Goal: Task Accomplishment & Management: Use online tool/utility

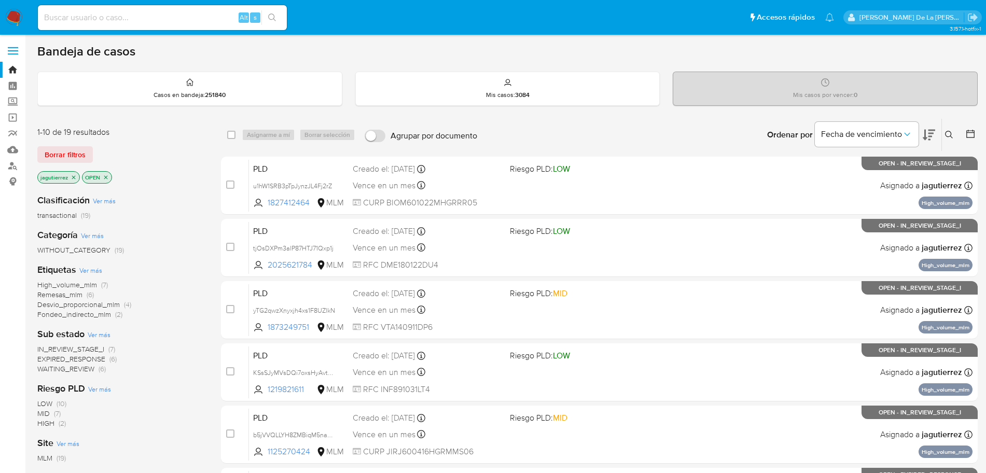
click at [72, 176] on icon "close-filter" at bounding box center [74, 177] width 6 height 6
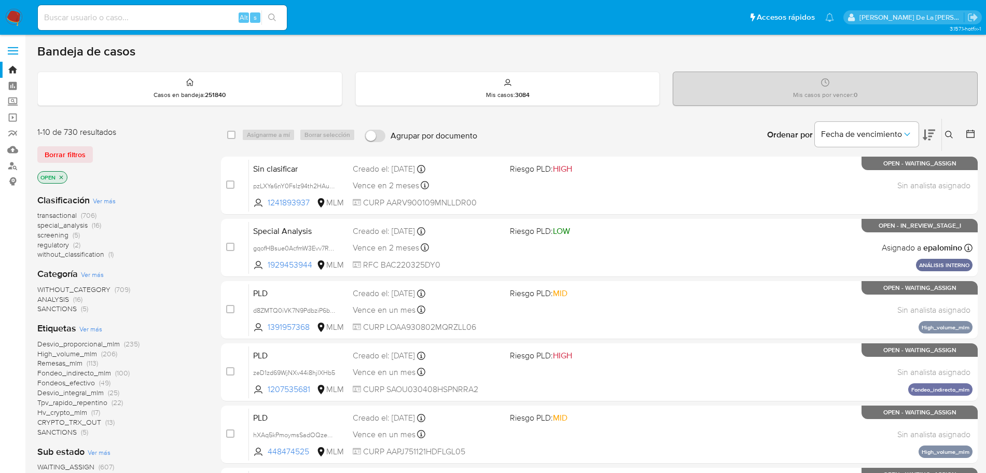
click at [65, 235] on span "screening" at bounding box center [52, 235] width 31 height 10
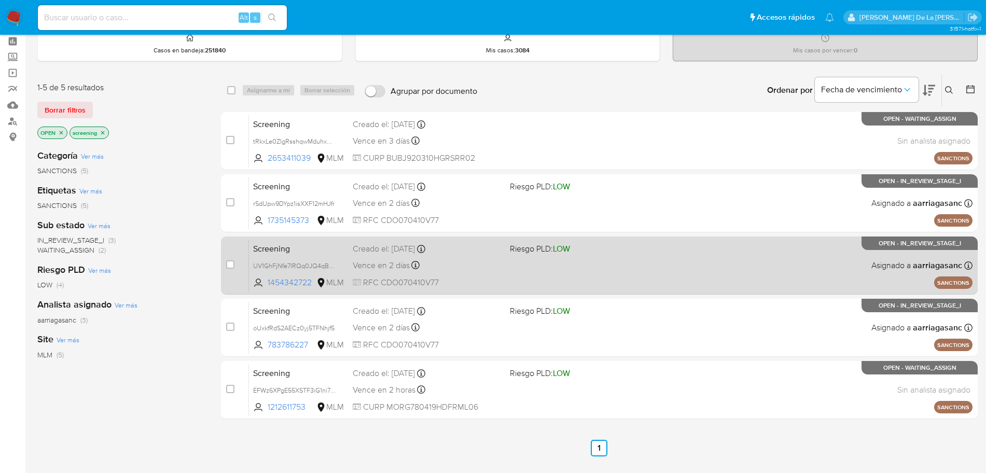
scroll to position [65, 0]
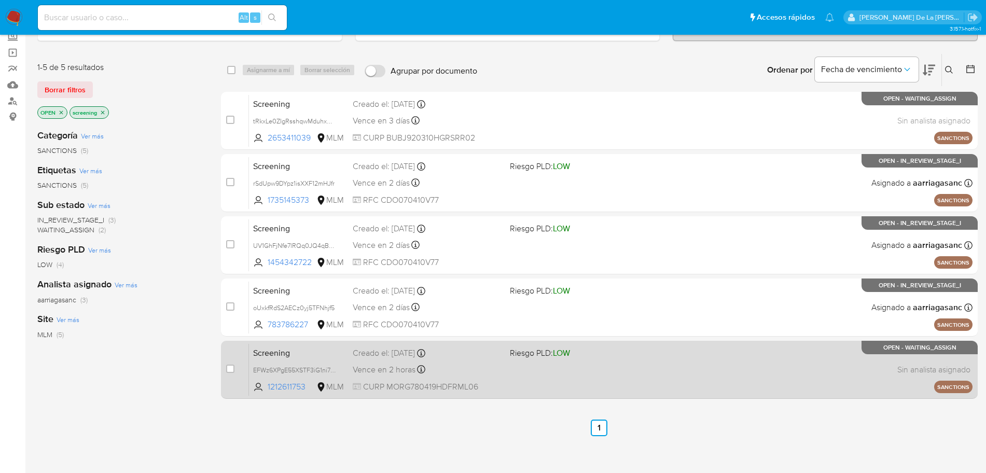
click at [654, 376] on div "Screening EFWz6XPgE55XSTF3iG1ni7D5 1212611753 MLM Riesgo PLD: LOW Creado el: 28…" at bounding box center [611, 370] width 724 height 52
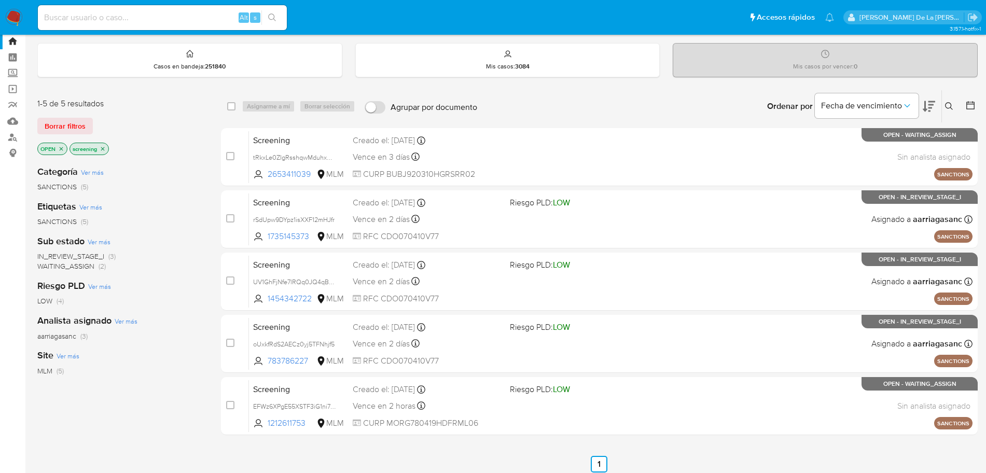
scroll to position [0, 0]
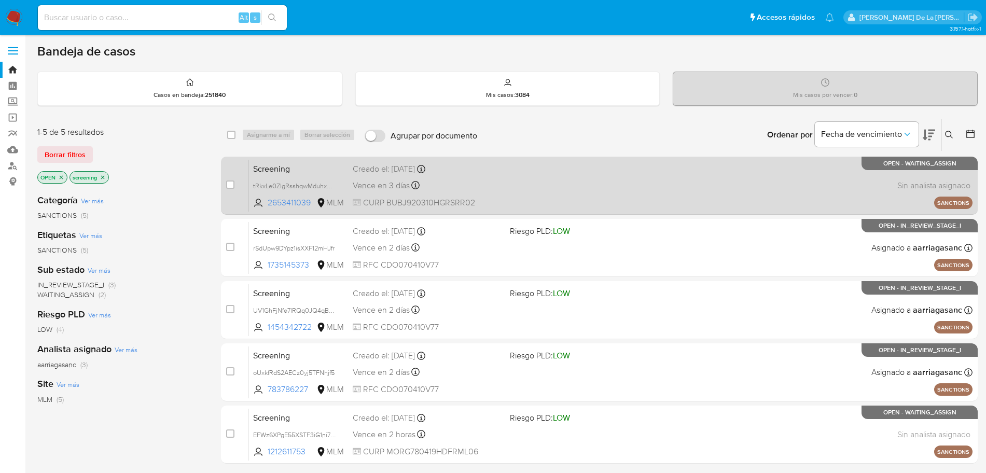
click at [613, 186] on div "Screening tRkxLe0ZIgRsshqwMduhxGCy 2653411039 MLM Creado el: [DATE] Creado el: …" at bounding box center [611, 185] width 724 height 52
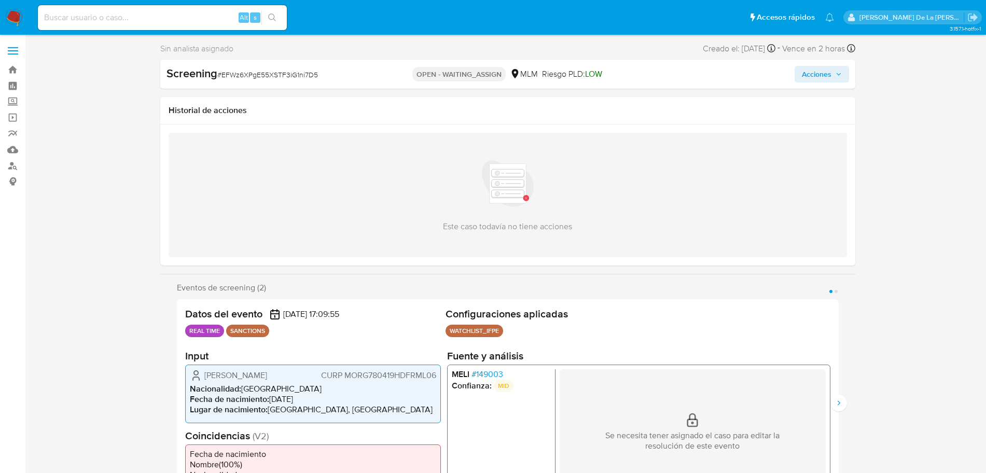
select select "10"
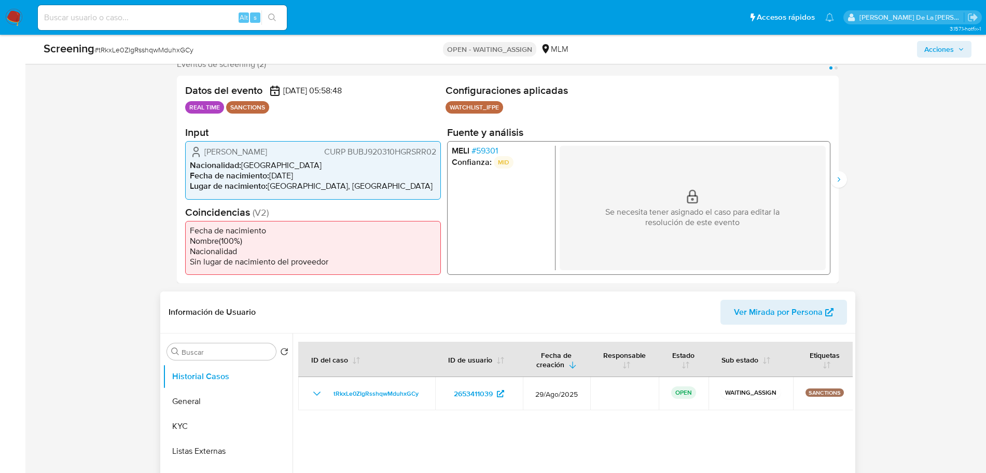
select select "10"
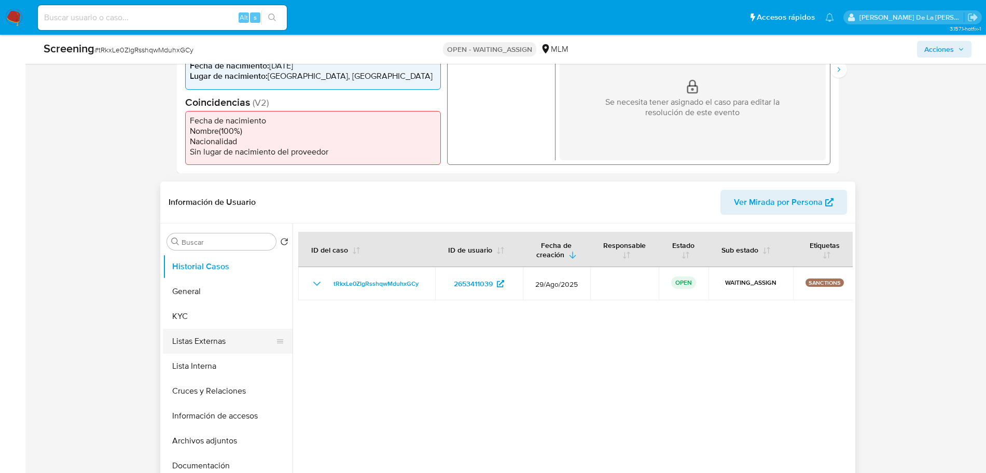
scroll to position [324, 0]
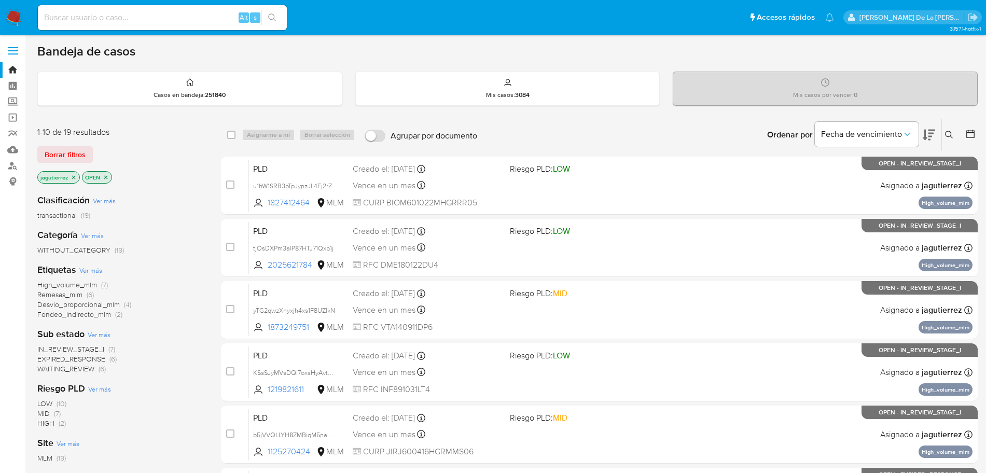
click at [77, 177] on p "jagutierrez" at bounding box center [59, 177] width 42 height 11
click at [75, 176] on icon "close-filter" at bounding box center [74, 177] width 6 height 6
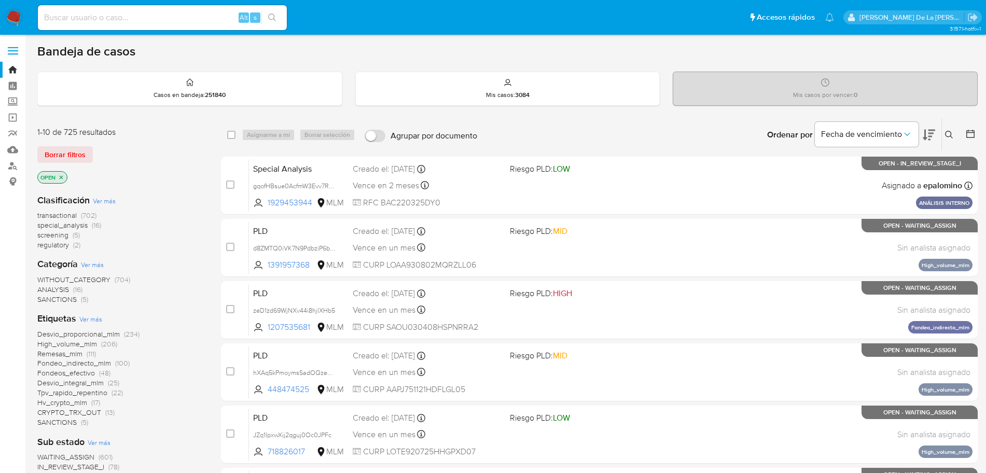
click at [52, 232] on span "screening" at bounding box center [52, 235] width 31 height 10
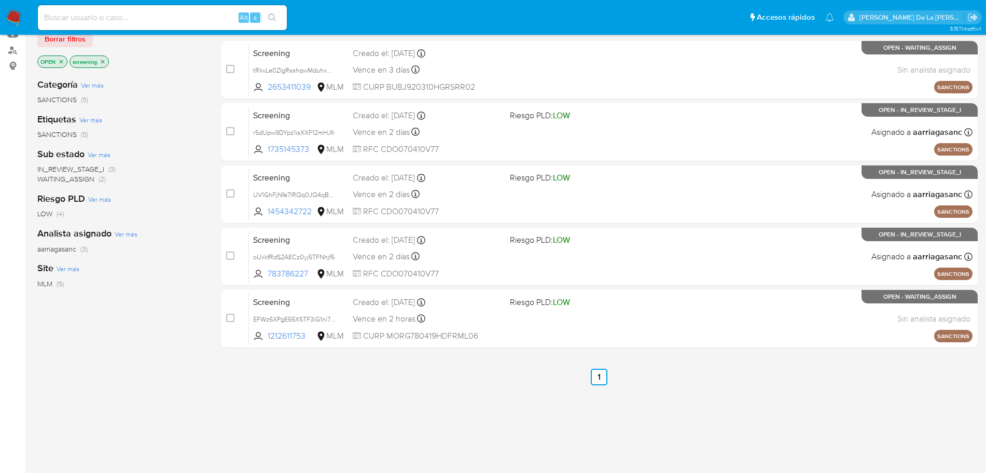
scroll to position [121, 0]
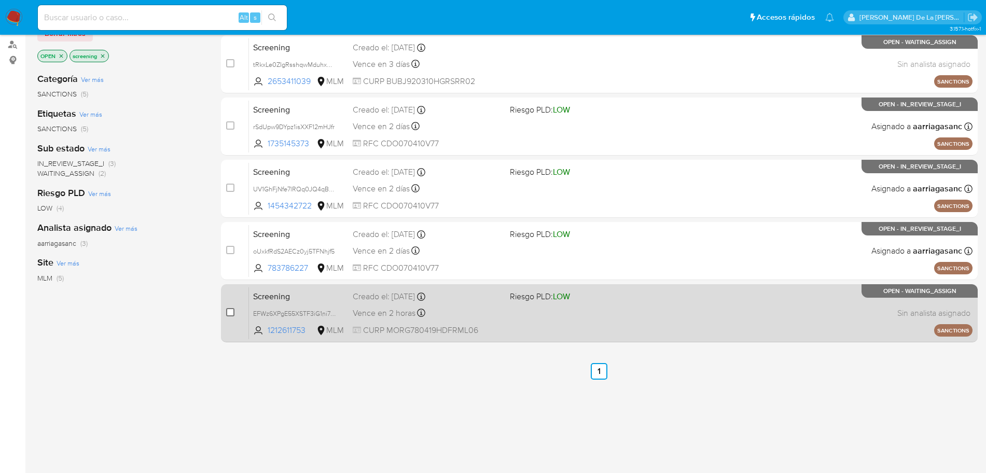
click at [231, 309] on input "checkbox" at bounding box center [230, 312] width 8 height 8
checkbox input "true"
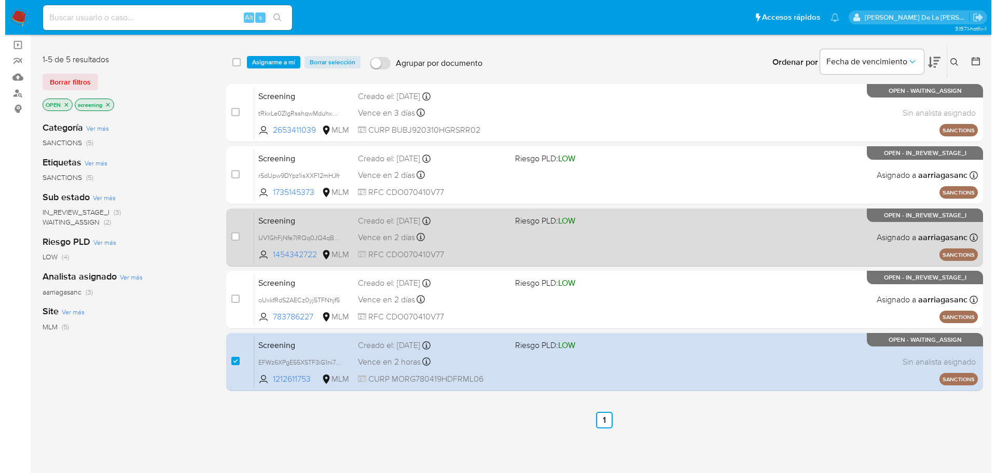
scroll to position [0, 0]
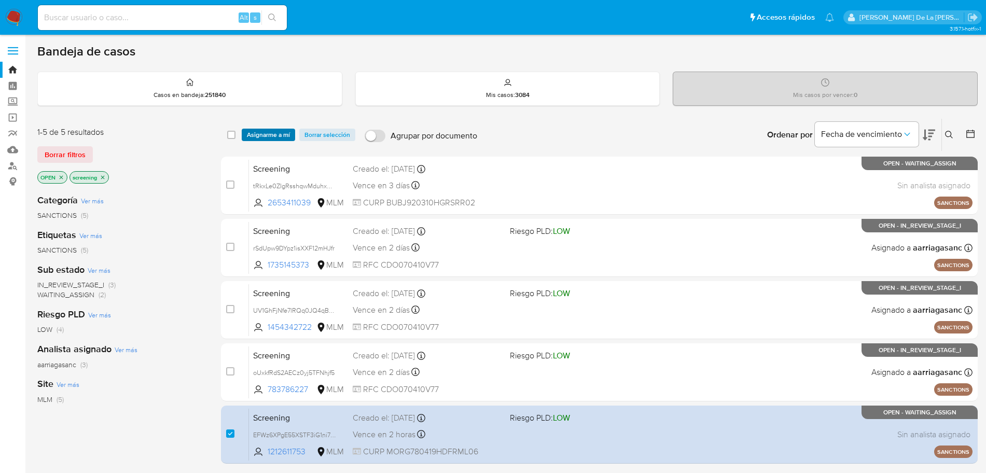
click at [258, 138] on span "Asignarme a mí" at bounding box center [268, 135] width 43 height 10
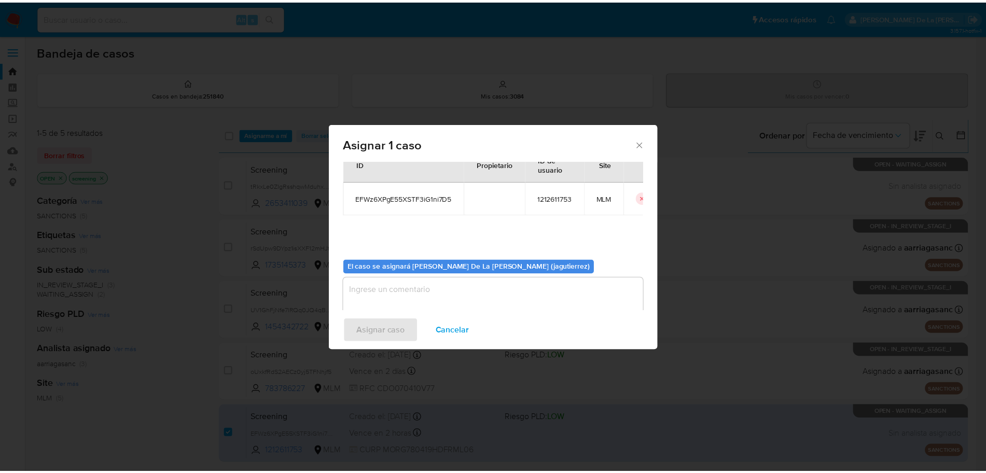
scroll to position [53, 0]
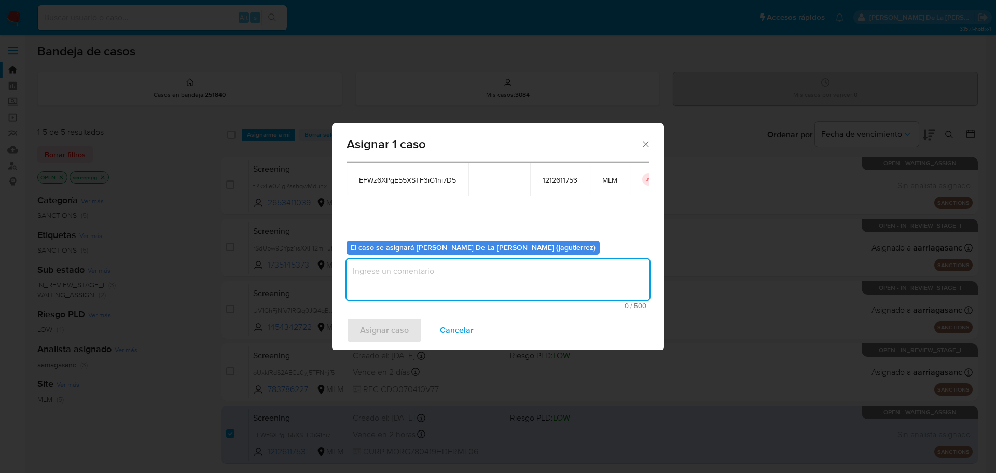
click at [375, 286] on textarea "assign-modal" at bounding box center [498, 280] width 303 height 42
type textarea "JG"
click at [368, 331] on span "Asignar caso" at bounding box center [384, 330] width 49 height 23
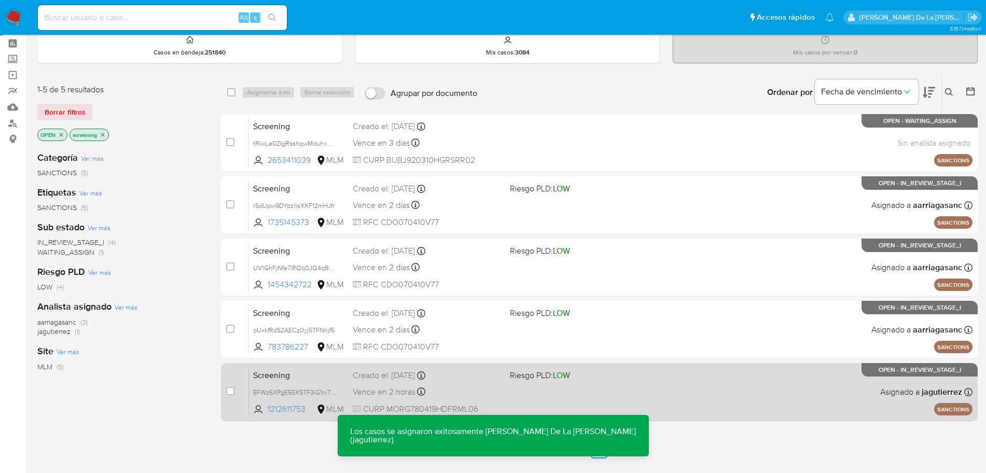
scroll to position [65, 0]
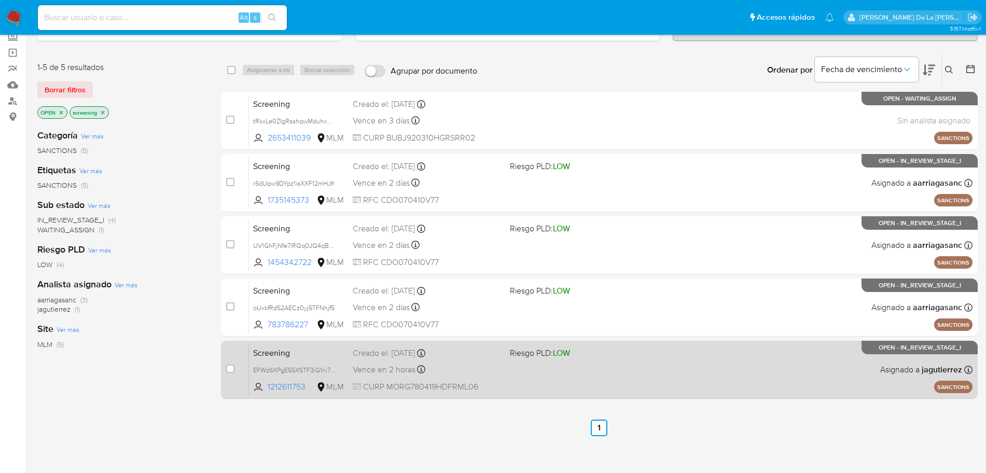
click at [641, 369] on div "Screening EFWz6XPgE55XSTF3iG1ni7D5 1212611753 MLM Riesgo PLD: LOW Creado el: 28…" at bounding box center [611, 370] width 724 height 52
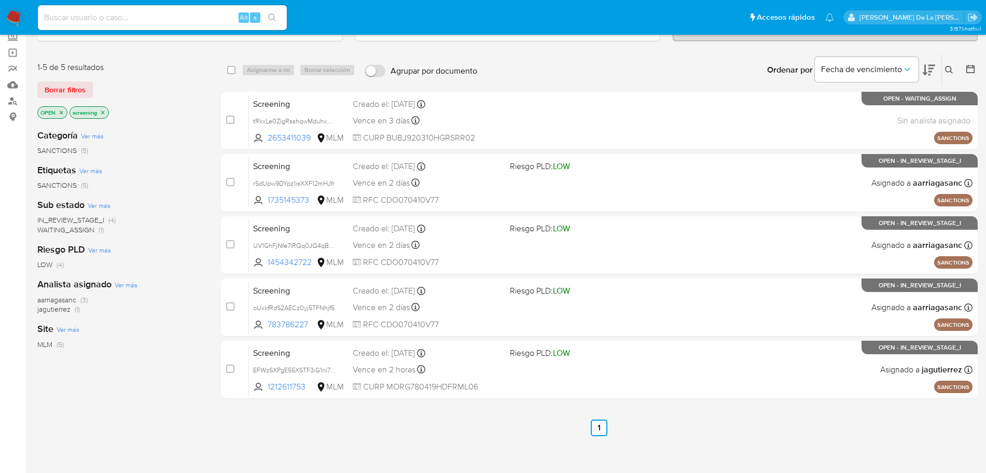
click at [23, 16] on nav "Pausado Ver notificaciones Alt s Accesos rápidos Presiona las siguientes teclas…" at bounding box center [493, 17] width 986 height 35
click at [16, 15] on img at bounding box center [14, 18] width 18 height 18
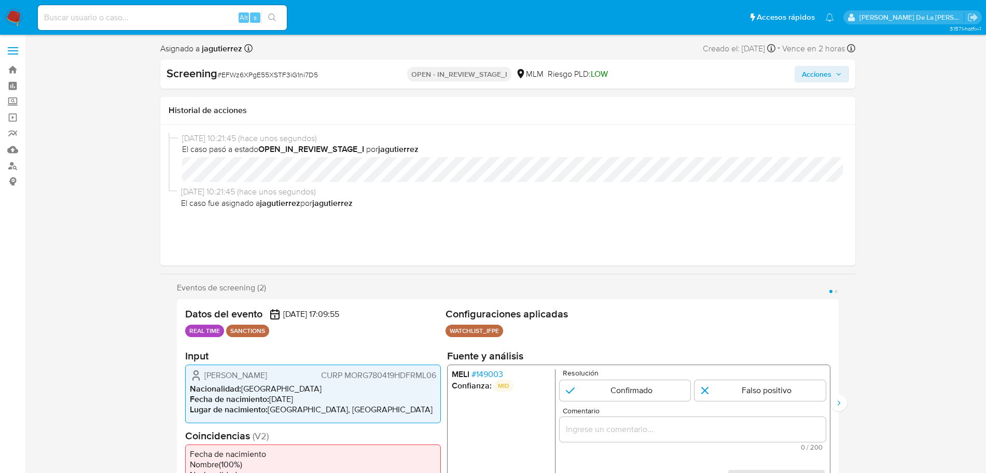
select select "10"
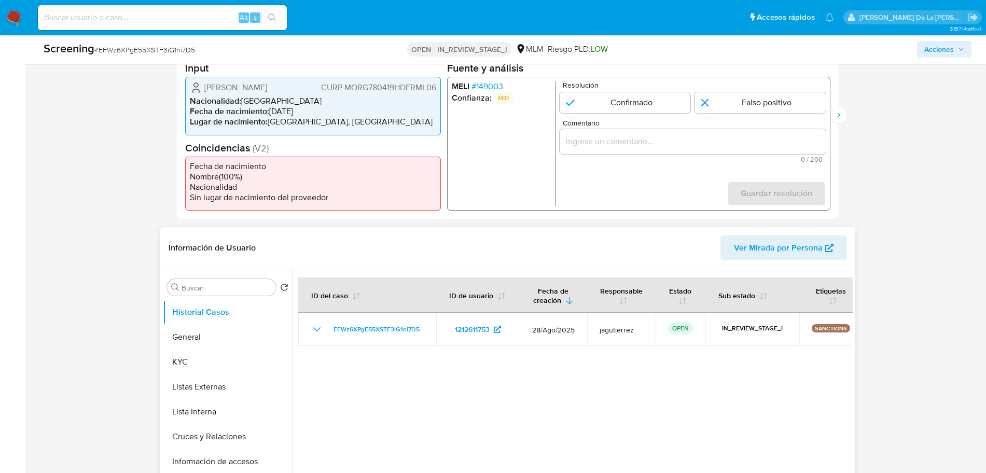
scroll to position [259, 0]
drag, startPoint x: 38, startPoint y: 271, endPoint x: 75, endPoint y: 278, distance: 37.6
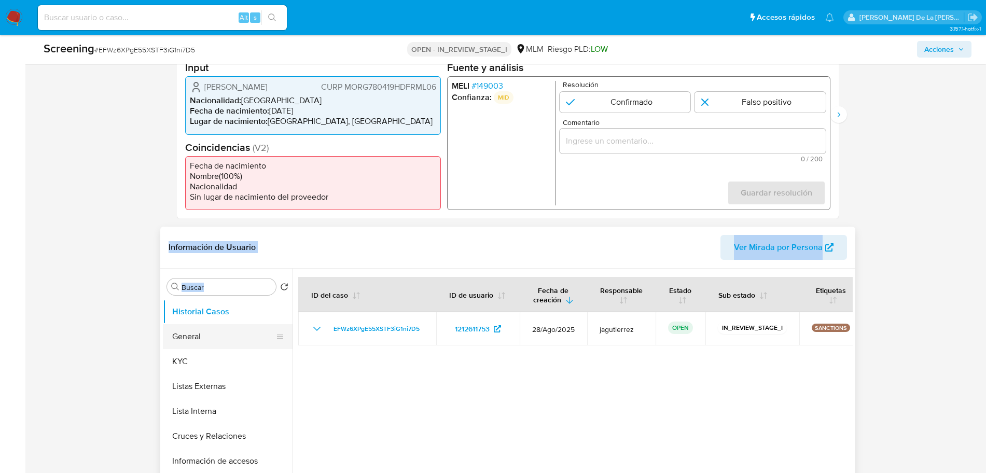
click at [203, 339] on button "General" at bounding box center [223, 336] width 121 height 25
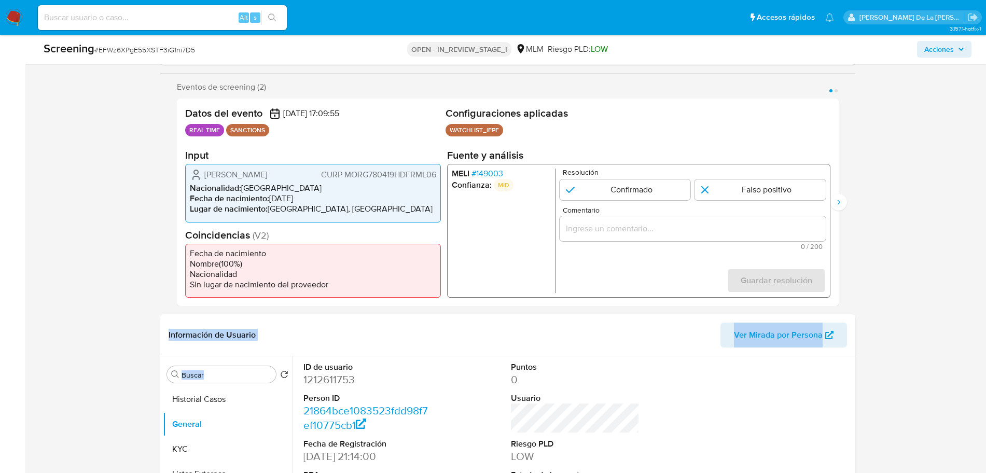
scroll to position [195, 0]
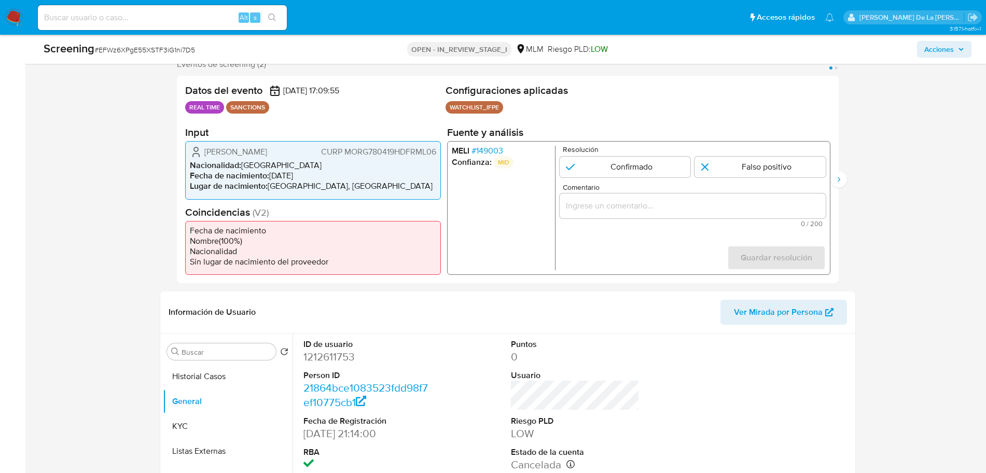
click at [484, 150] on span "# 149003" at bounding box center [487, 151] width 32 height 10
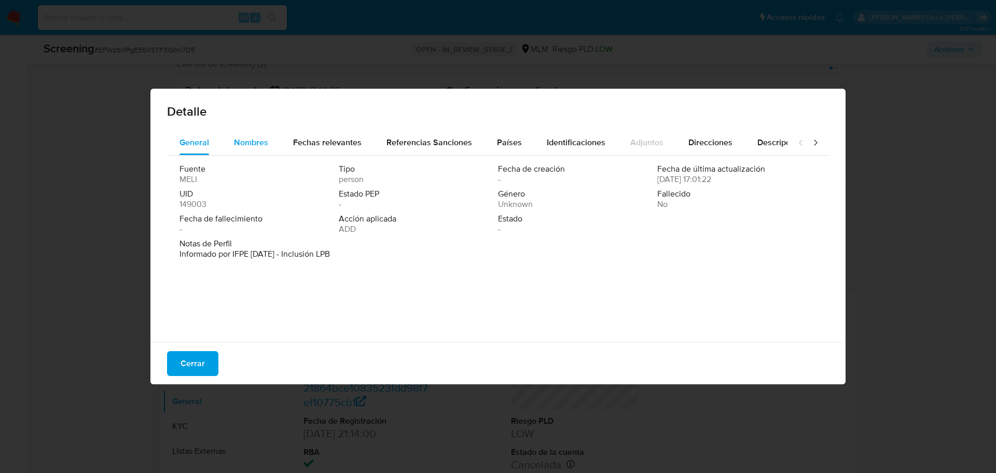
click at [243, 138] on span "Nombres" at bounding box center [251, 142] width 34 height 12
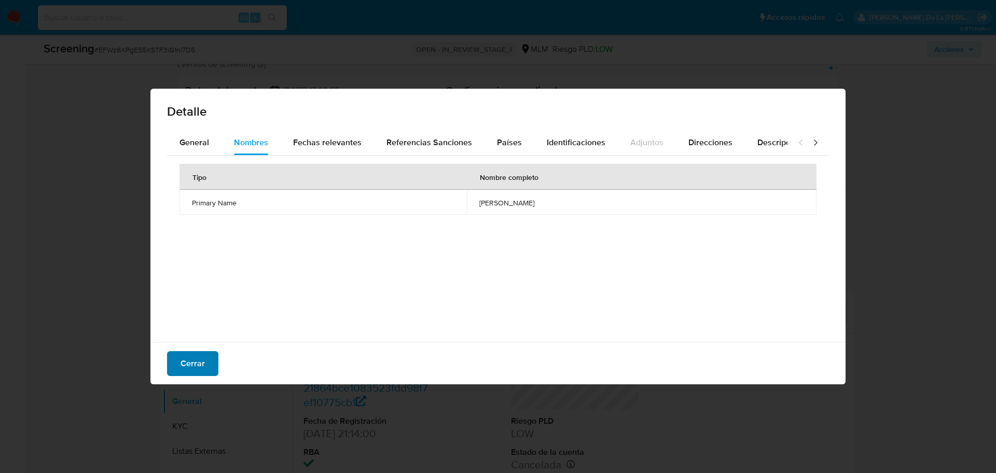
click at [203, 366] on span "Cerrar" at bounding box center [193, 363] width 24 height 23
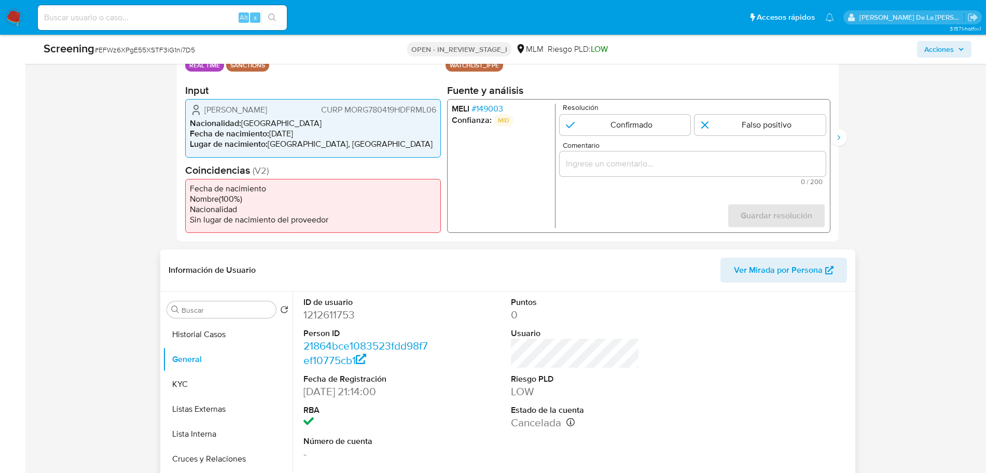
scroll to position [259, 0]
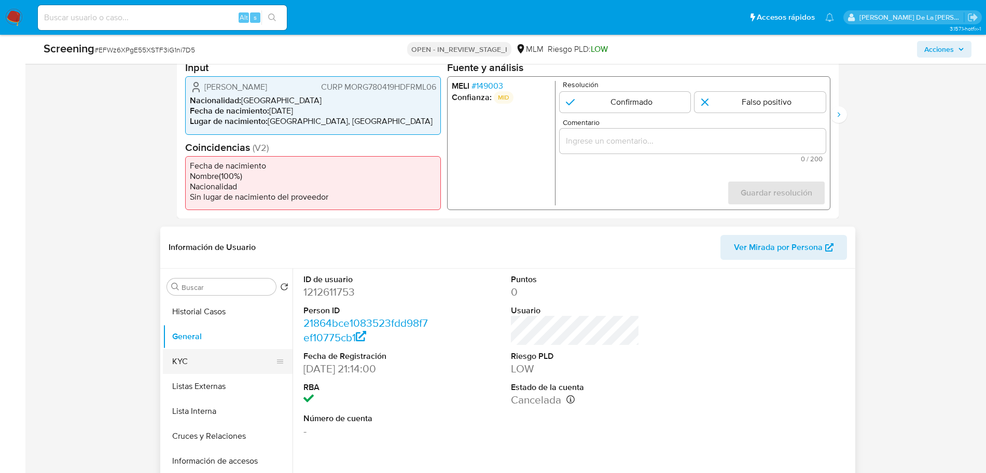
click at [208, 366] on button "KYC" at bounding box center [223, 361] width 121 height 25
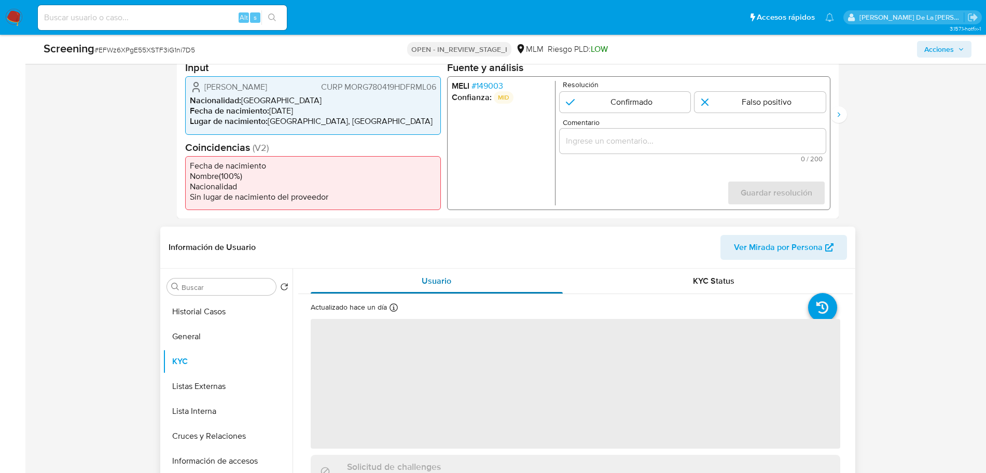
scroll to position [65, 0]
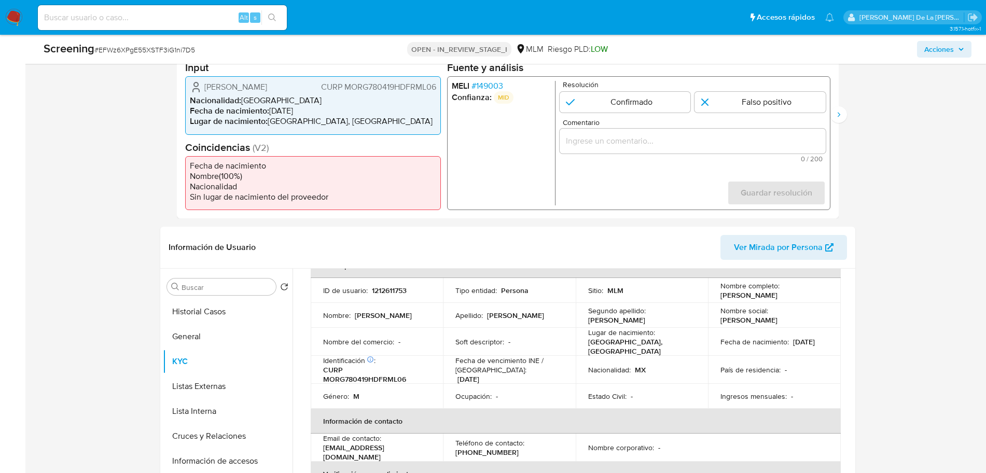
click at [489, 87] on span "# 149003" at bounding box center [487, 86] width 32 height 10
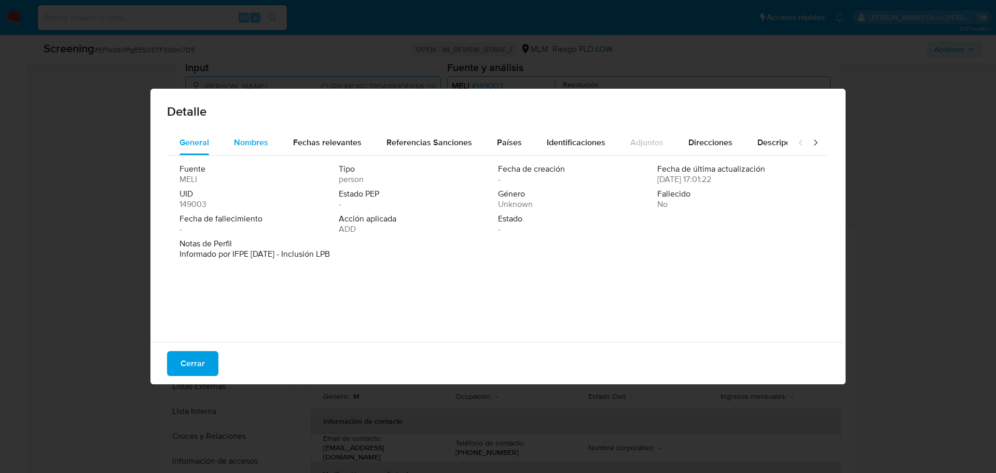
click at [270, 138] on button "Nombres" at bounding box center [251, 142] width 59 height 25
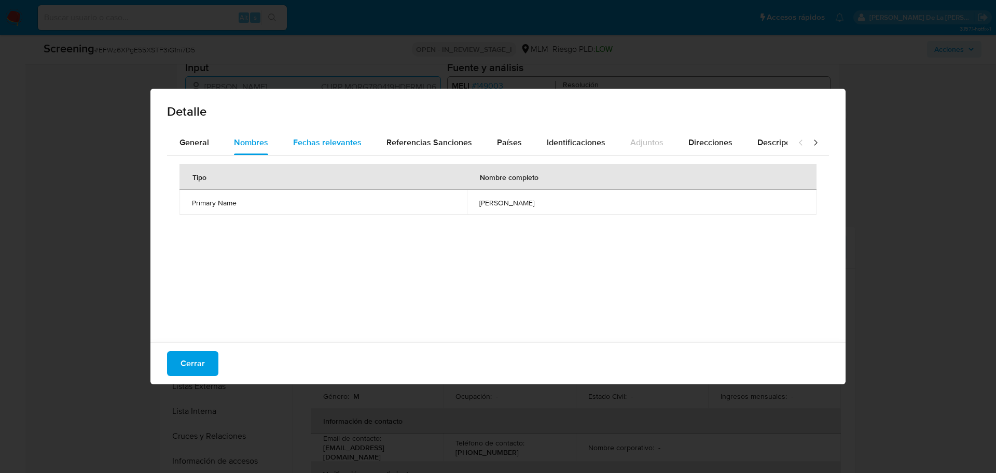
click at [318, 144] on span "Fechas relevantes" at bounding box center [327, 142] width 68 height 12
click at [199, 365] on span "Cerrar" at bounding box center [193, 363] width 24 height 23
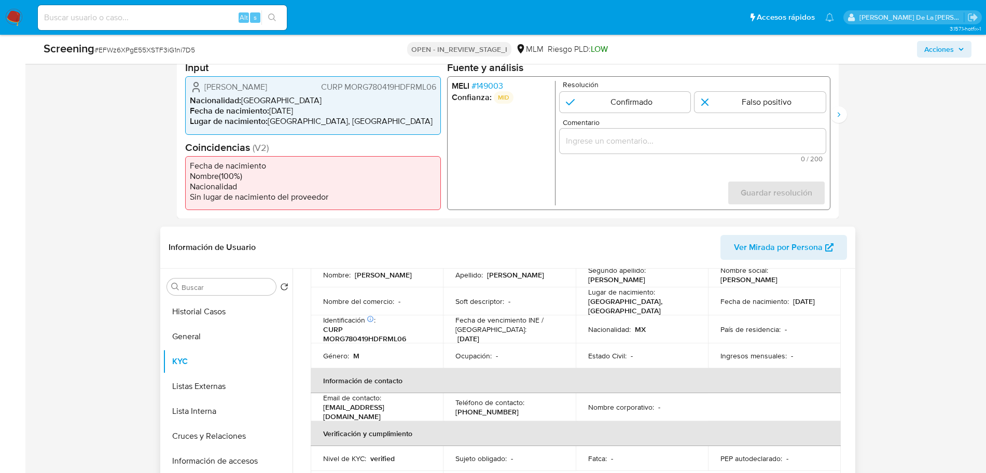
scroll to position [0, 0]
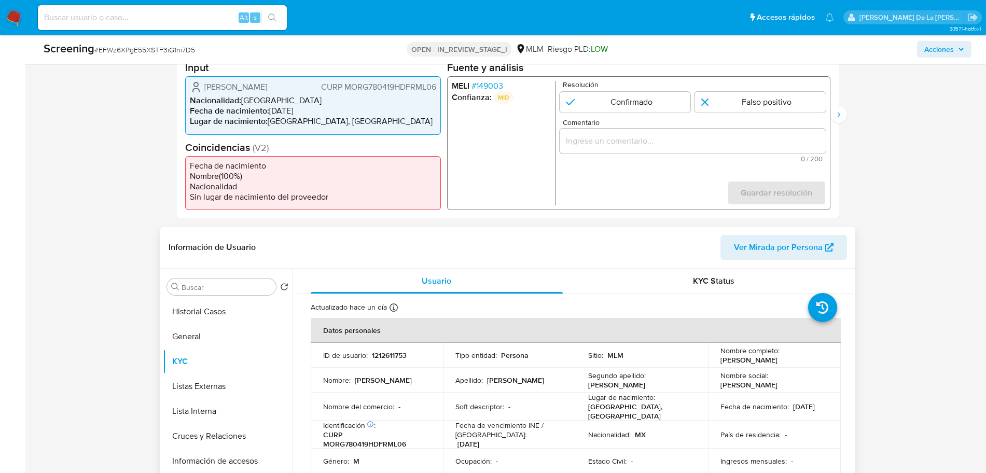
drag, startPoint x: 716, startPoint y: 359, endPoint x: 805, endPoint y: 363, distance: 89.4
click at [801, 363] on td "Nombre completo : Gualberto Morales Ramos" at bounding box center [774, 355] width 133 height 25
copy p "Gualberto Morales Ramos"
click at [383, 443] on p "CURP MORG780419HDFRML06" at bounding box center [375, 439] width 104 height 19
click at [383, 442] on p "CURP MORG780419HDFRML06" at bounding box center [375, 439] width 104 height 19
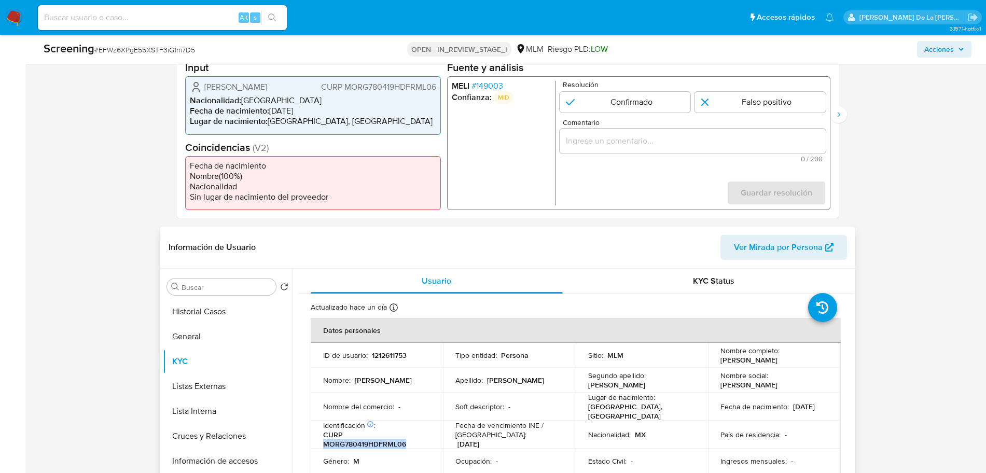
copy p "MORG780419HDFRML06"
click at [203, 337] on button "General" at bounding box center [223, 336] width 121 height 25
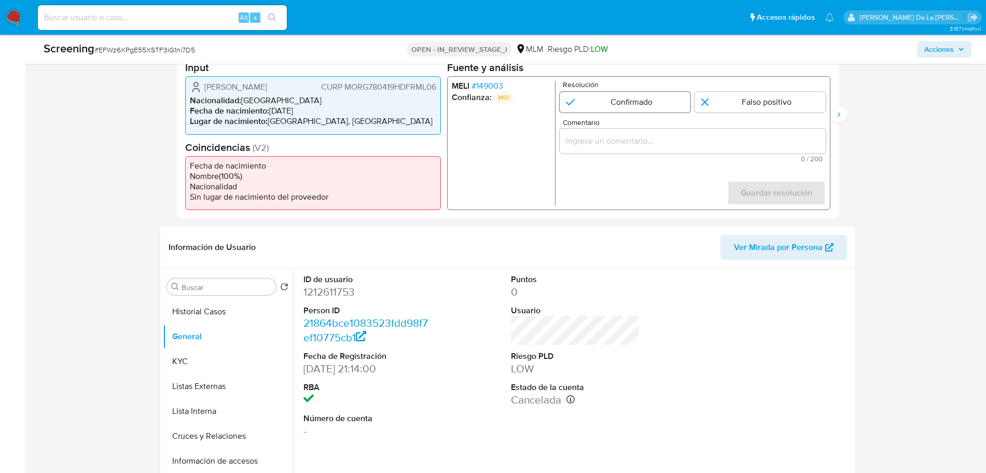
click at [615, 104] on input "1 de 2" at bounding box center [624, 102] width 131 height 21
radio input "true"
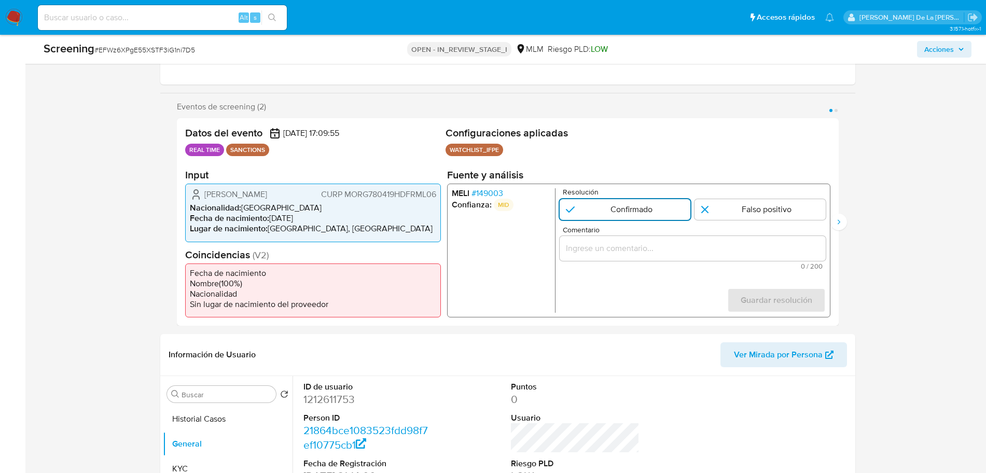
scroll to position [130, 0]
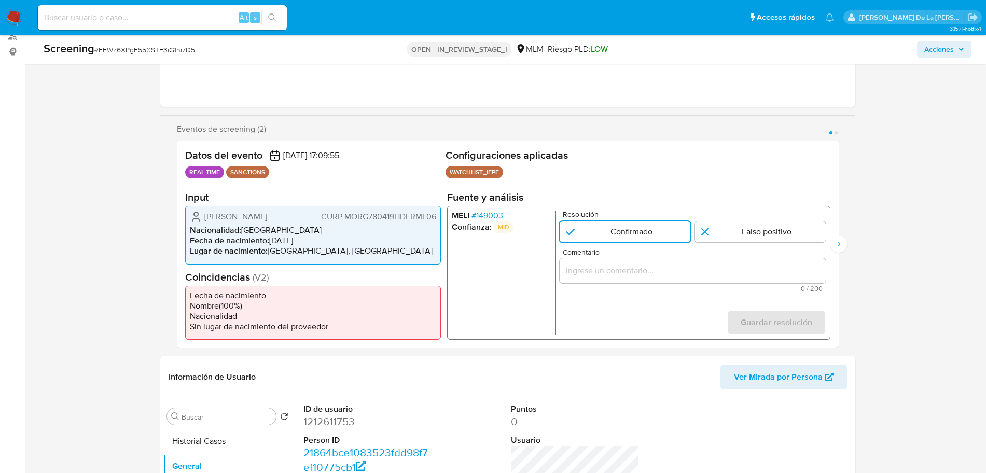
click at [635, 273] on input "Comentario" at bounding box center [692, 270] width 266 height 13
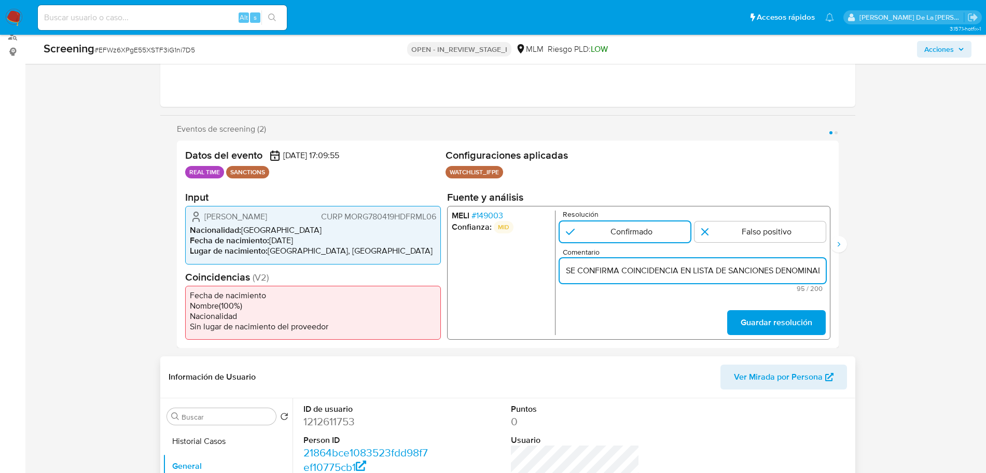
scroll to position [0, 183]
type input "SE CONFIRMA COINCIDENCIA EN LISTA DE SANCIONES DENOMINADA IFPE POR NOMBRE Y FEC…"
click at [782, 325] on span "Guardar resolución" at bounding box center [777, 322] width 72 height 23
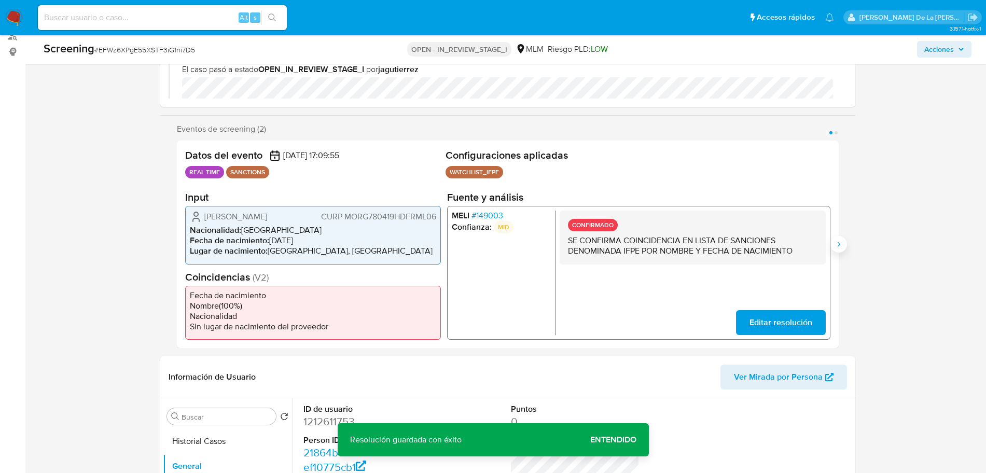
click at [835, 243] on icon "Siguiente" at bounding box center [839, 244] width 8 height 8
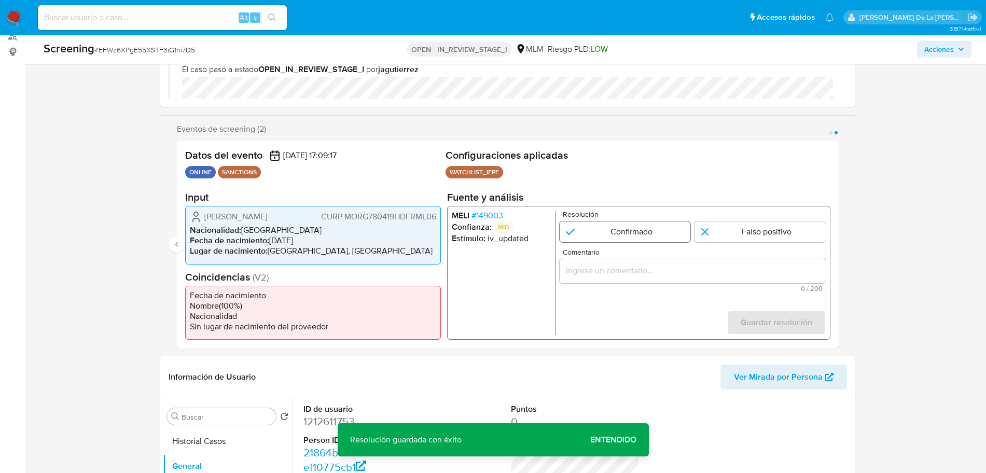
click at [600, 233] on input "2 de 2" at bounding box center [624, 232] width 131 height 21
radio input "true"
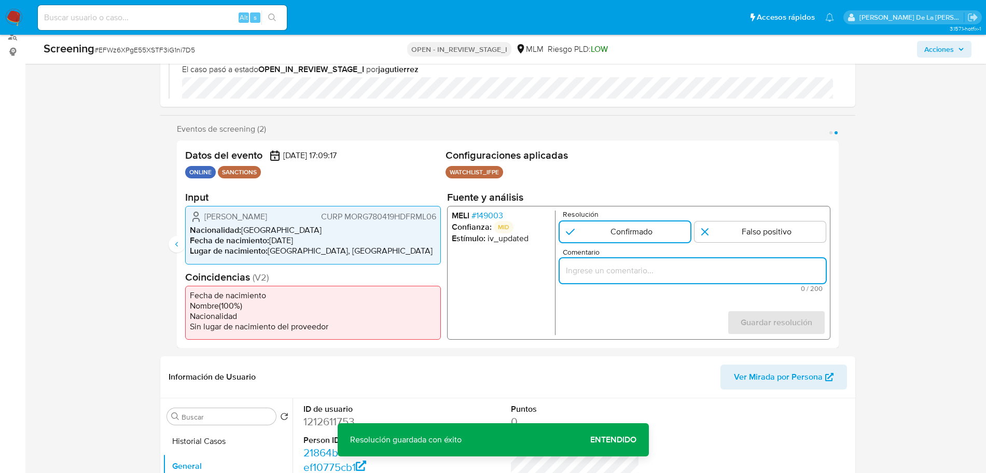
click at [587, 269] on input "Comentario" at bounding box center [692, 270] width 266 height 13
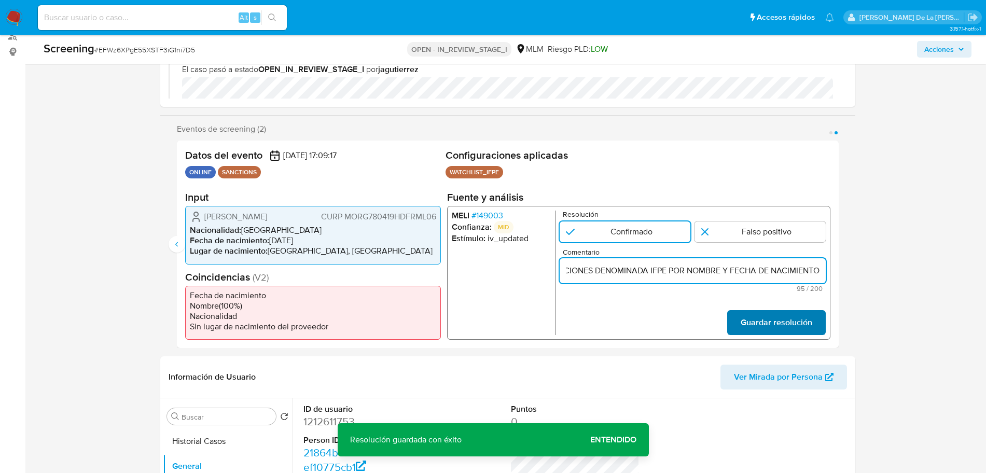
type input "SE CONFIRMA COINCIDENCIA EN LISTA DE SANCIONES DENOMINADA IFPE POR NOMBRE Y FEC…"
click at [734, 318] on button "Guardar resolución" at bounding box center [776, 322] width 99 height 25
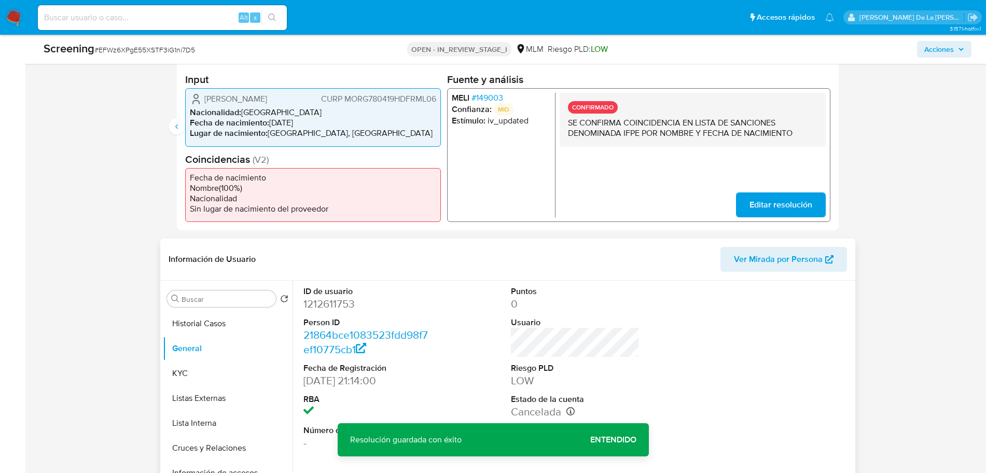
scroll to position [324, 0]
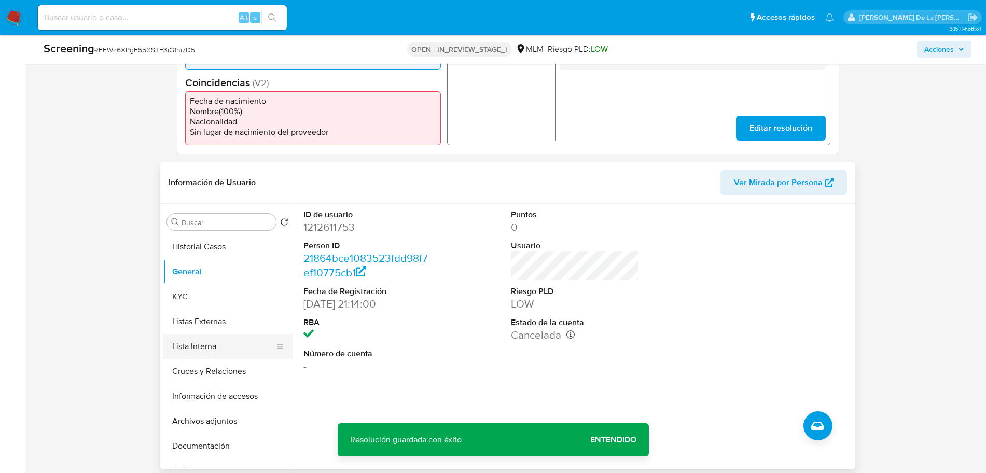
click at [200, 347] on button "Lista Interna" at bounding box center [223, 346] width 121 height 25
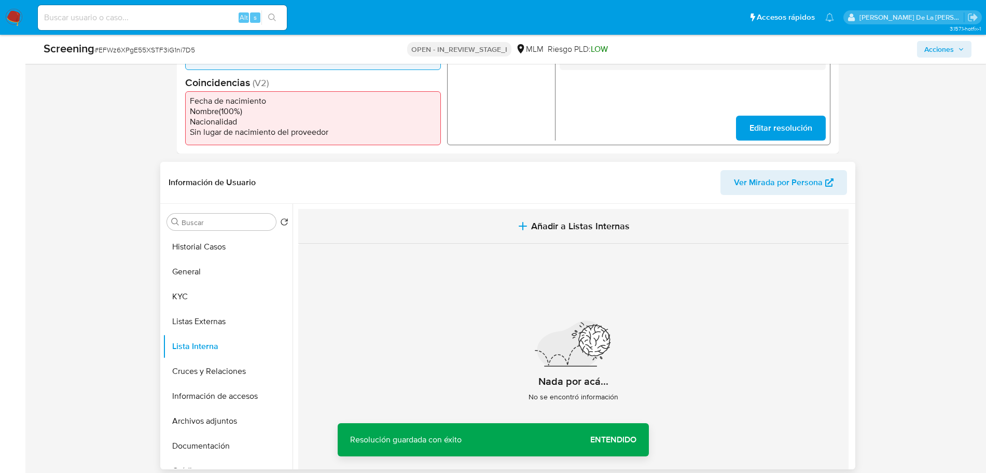
click at [594, 235] on button "Añadir a Listas Internas" at bounding box center [573, 226] width 551 height 35
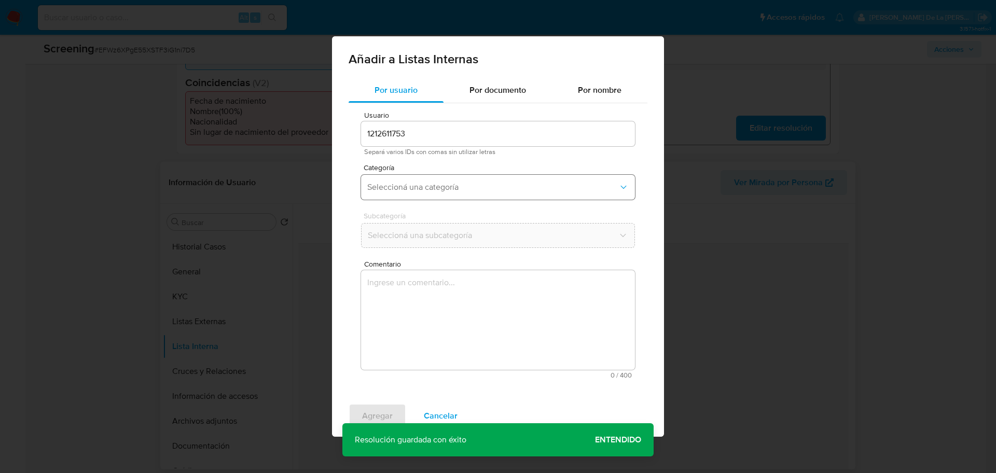
click at [437, 177] on button "Seleccioná una categoría" at bounding box center [498, 187] width 274 height 25
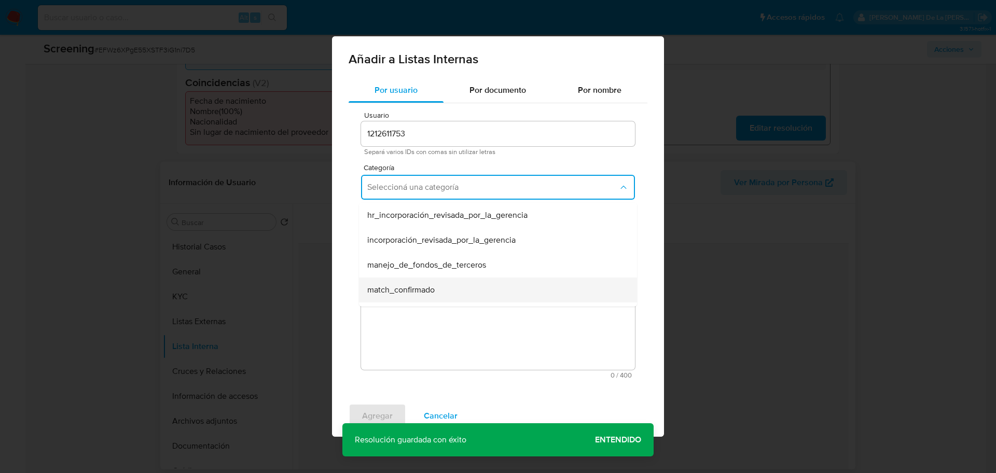
click at [401, 292] on span "match_confirmado" at bounding box center [400, 290] width 67 height 10
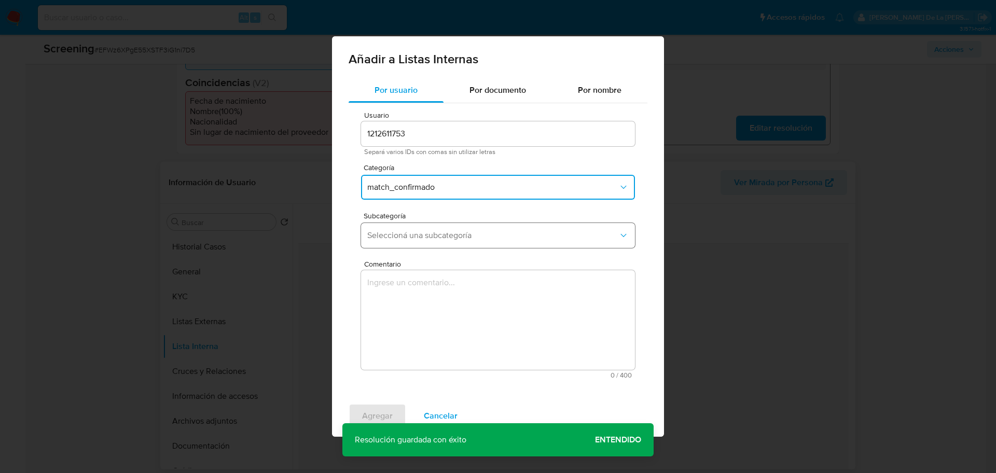
click at [415, 235] on span "Seleccioná una subcategoría" at bounding box center [492, 235] width 251 height 10
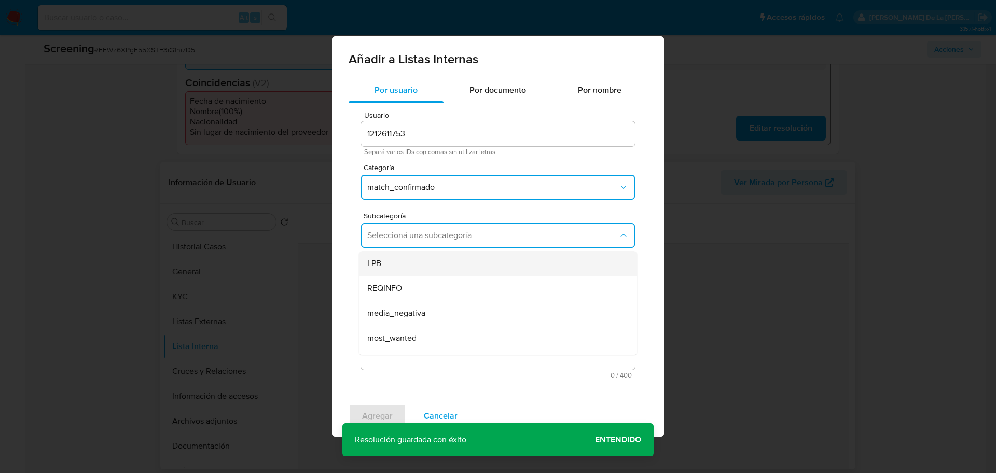
click at [438, 267] on div "LPB" at bounding box center [494, 263] width 255 height 25
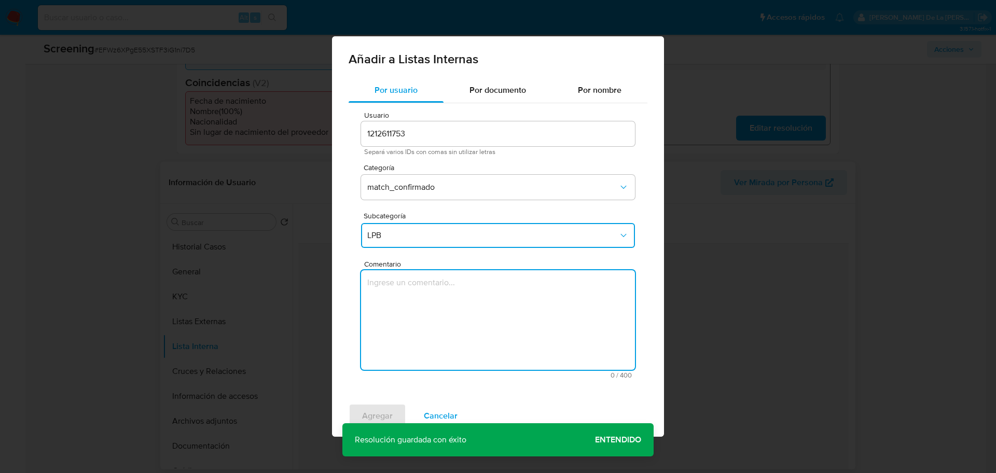
click at [418, 290] on textarea "Comentario" at bounding box center [498, 320] width 274 height 100
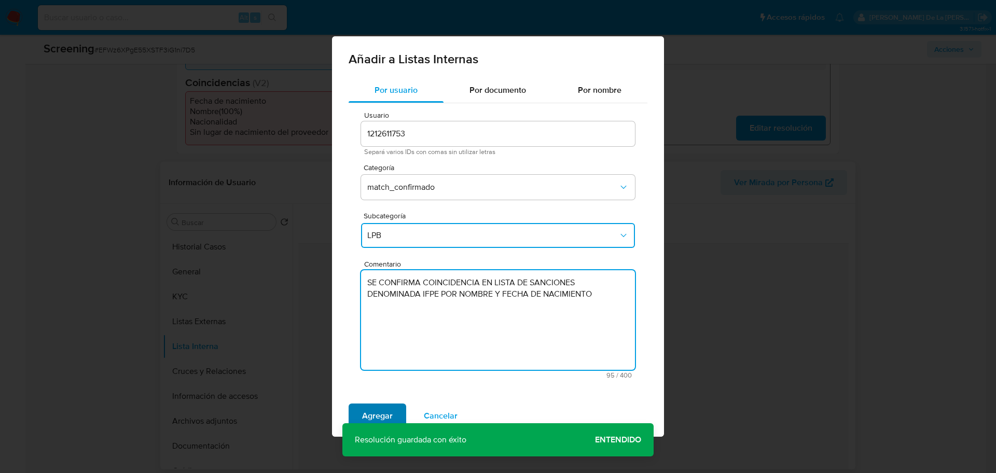
type textarea "SE CONFIRMA COINCIDENCIA EN LISTA DE SANCIONES DENOMINADA IFPE POR NOMBRE Y FEC…"
click at [369, 411] on span "Agregar" at bounding box center [377, 416] width 31 height 23
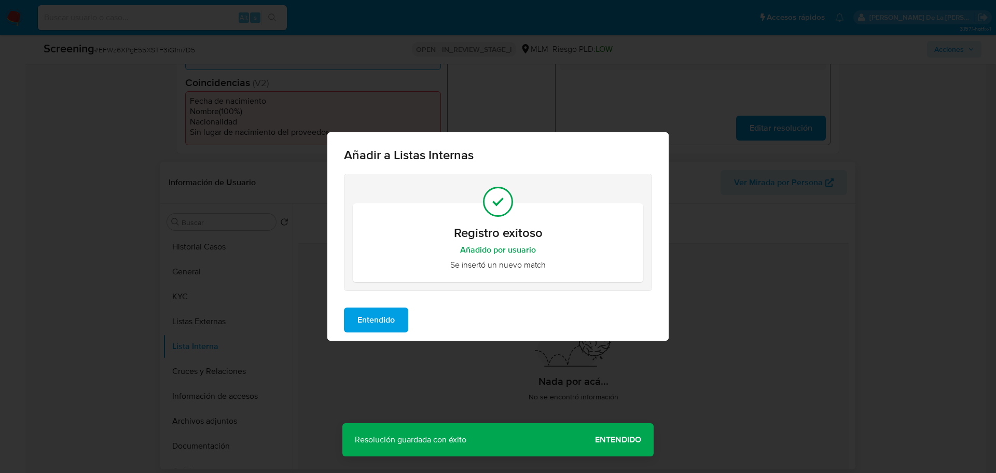
click at [378, 316] on span "Entendido" at bounding box center [376, 320] width 37 height 23
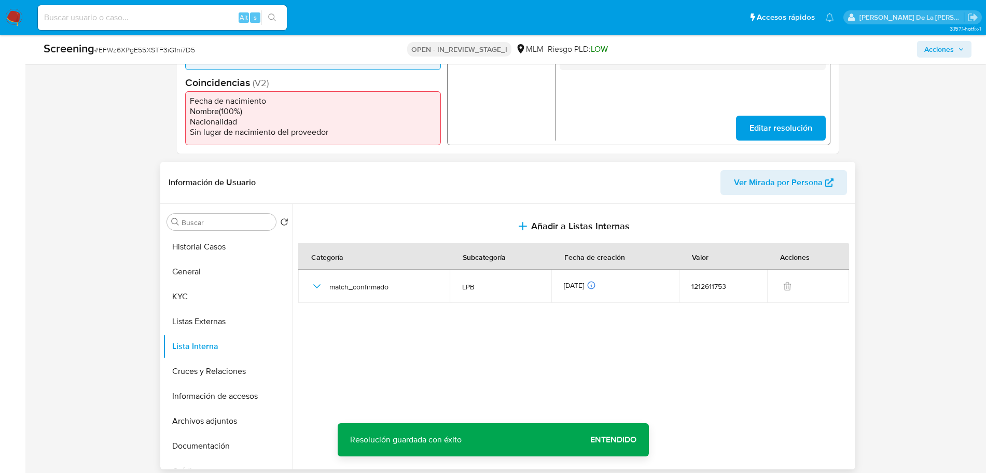
scroll to position [259, 0]
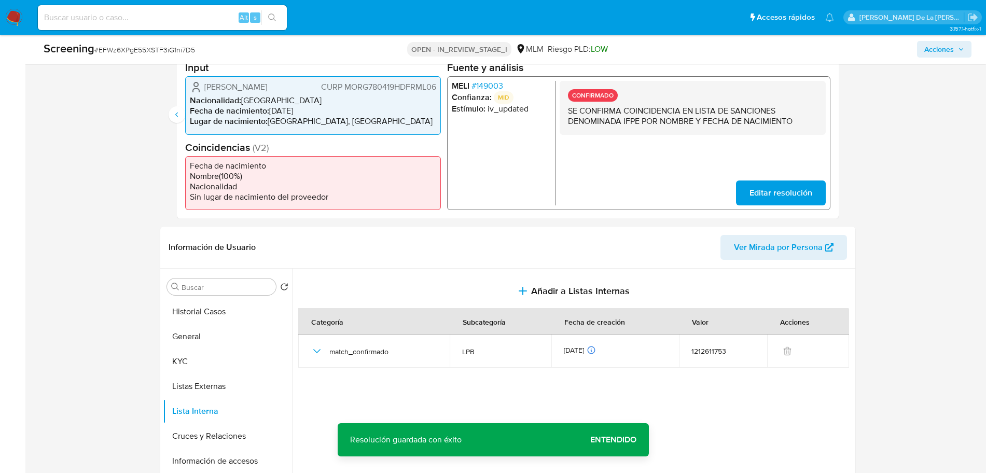
click at [488, 85] on span "# 149003" at bounding box center [487, 86] width 32 height 10
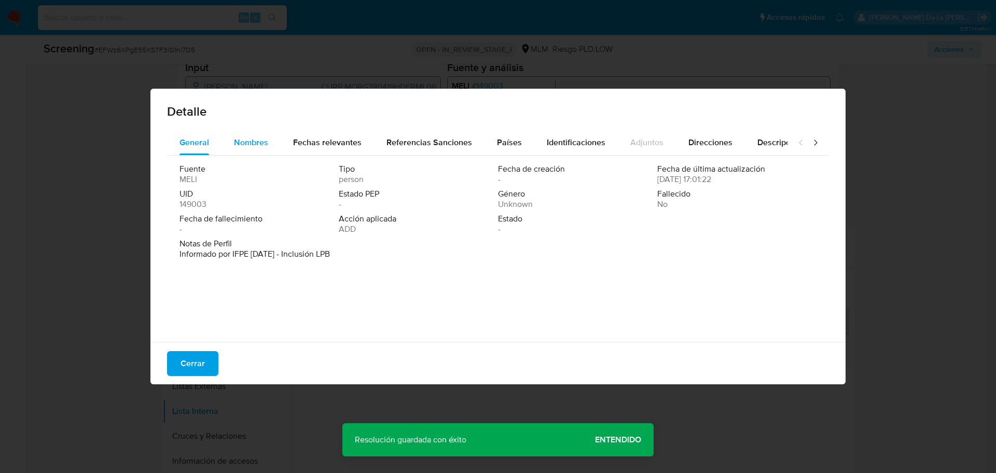
click at [271, 138] on button "Nombres" at bounding box center [251, 142] width 59 height 25
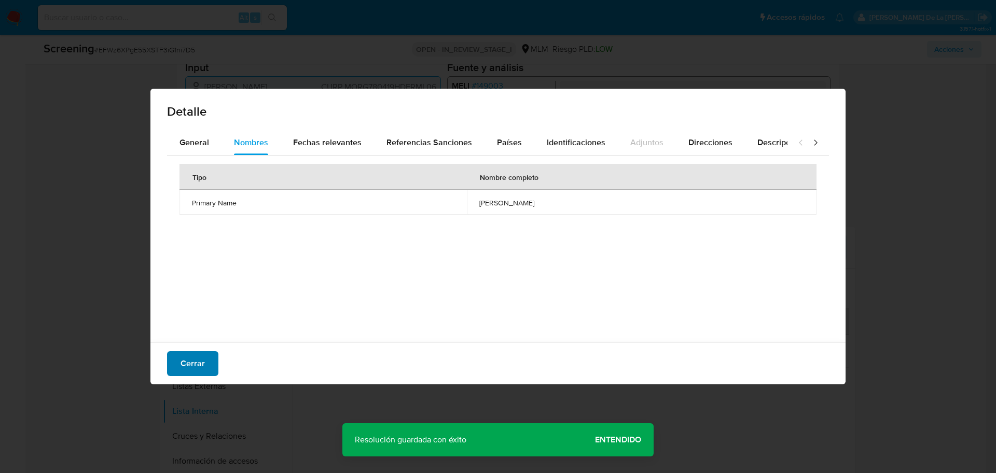
click at [193, 364] on span "Cerrar" at bounding box center [193, 363] width 24 height 23
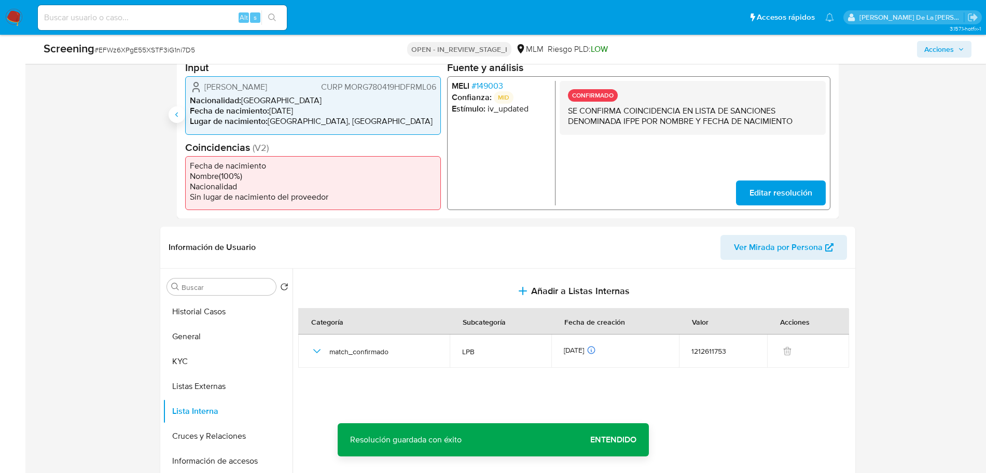
click at [179, 106] on button "Anterior" at bounding box center [177, 114] width 17 height 17
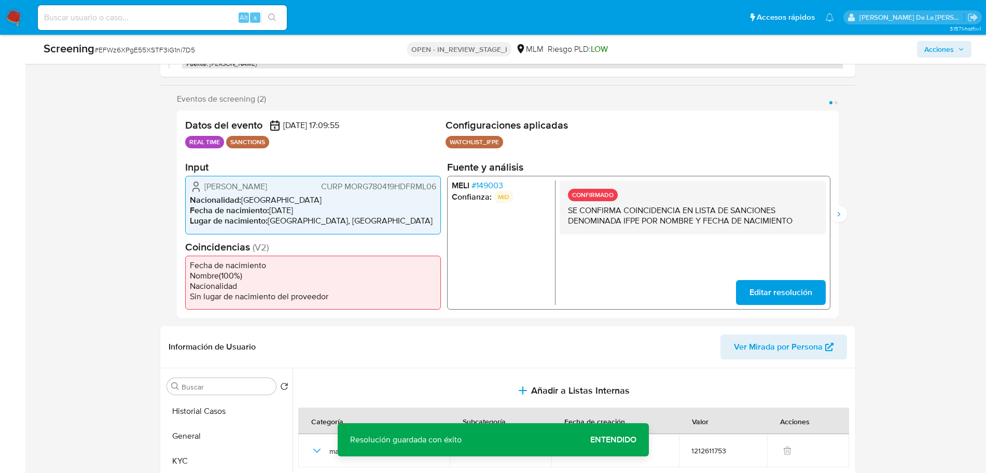
scroll to position [130, 0]
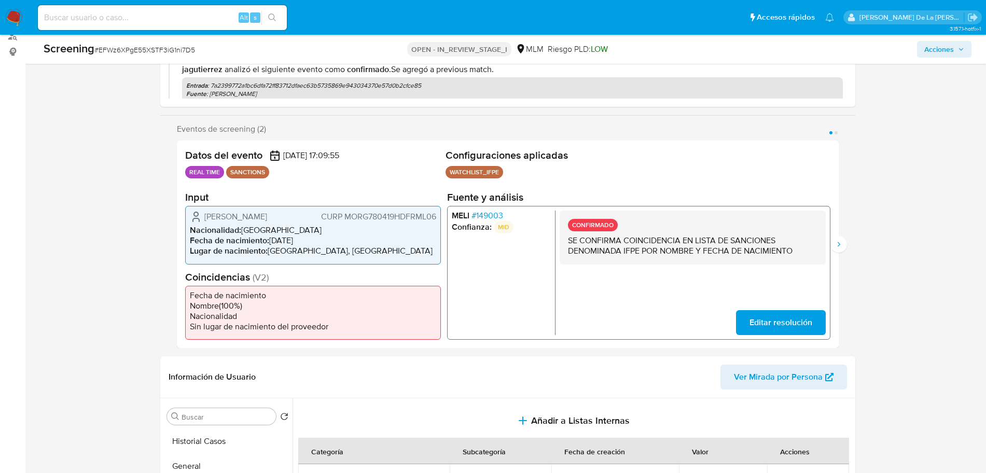
click at [484, 216] on span "# 149003" at bounding box center [487, 216] width 32 height 10
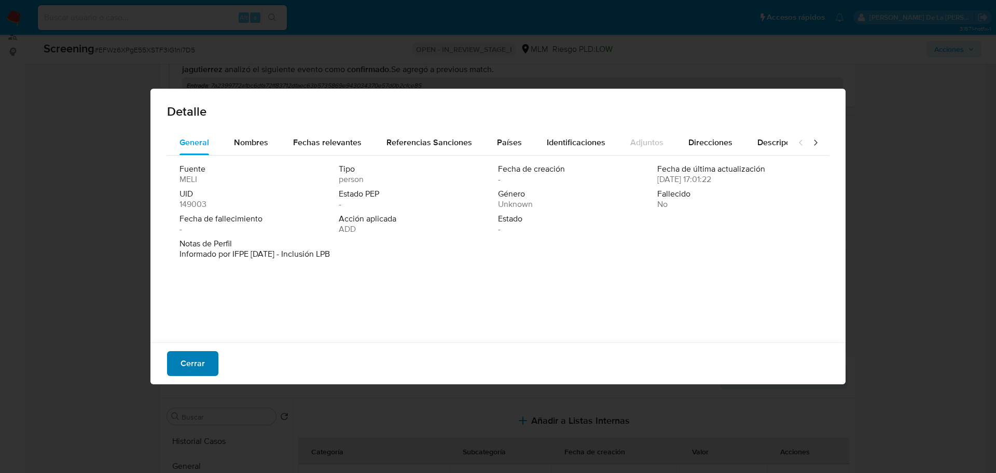
click at [180, 363] on button "Cerrar" at bounding box center [192, 363] width 51 height 25
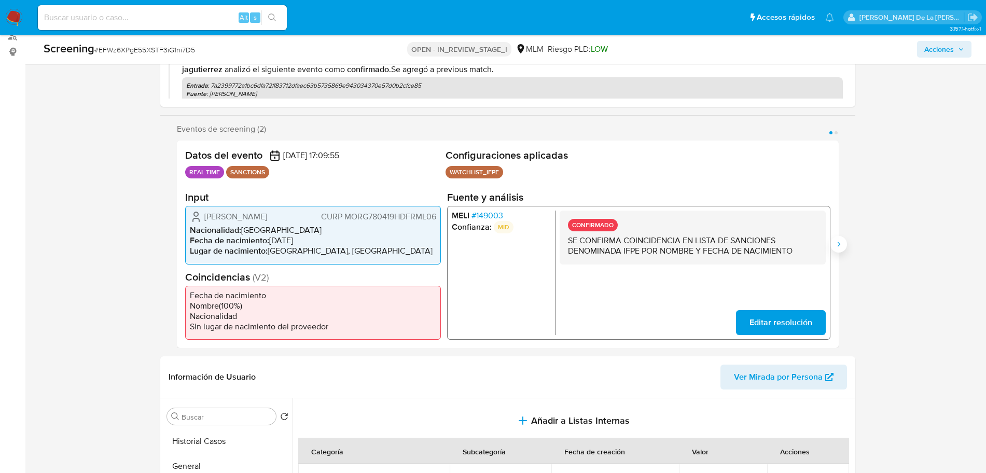
click at [845, 239] on button "Siguiente" at bounding box center [839, 244] width 17 height 17
click at [492, 215] on span "# 149003" at bounding box center [487, 216] width 32 height 10
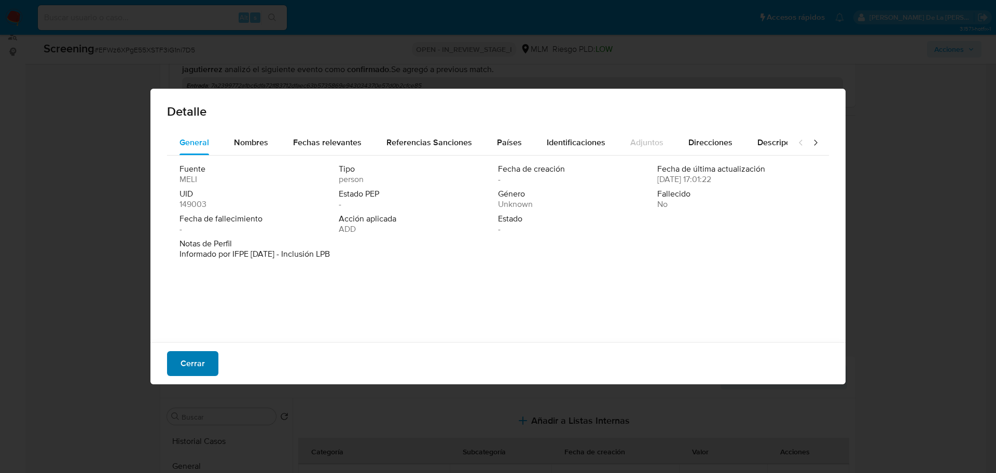
click at [209, 358] on button "Cerrar" at bounding box center [192, 363] width 51 height 25
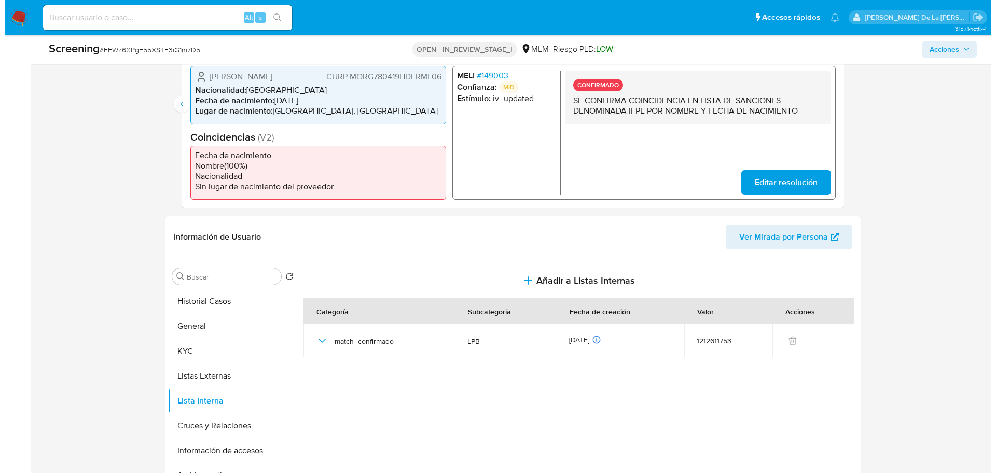
scroll to position [324, 0]
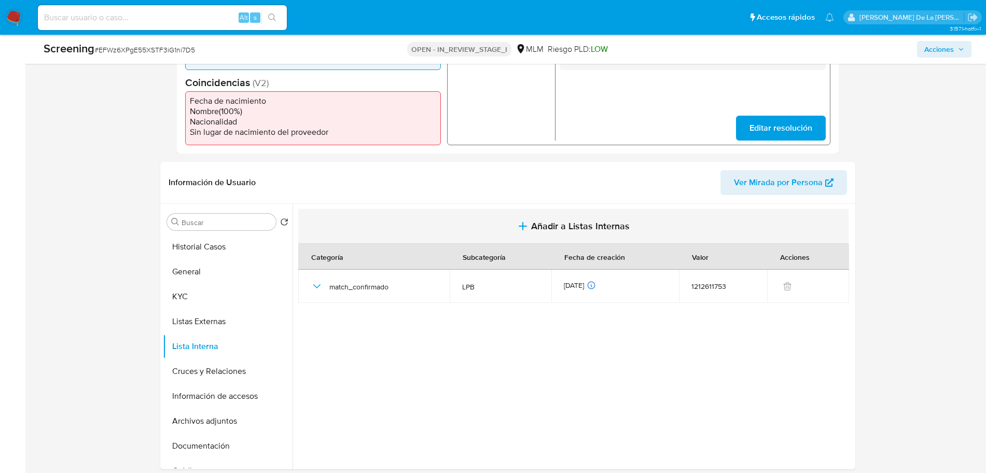
click at [540, 224] on span "Añadir a Listas Internas" at bounding box center [580, 226] width 99 height 11
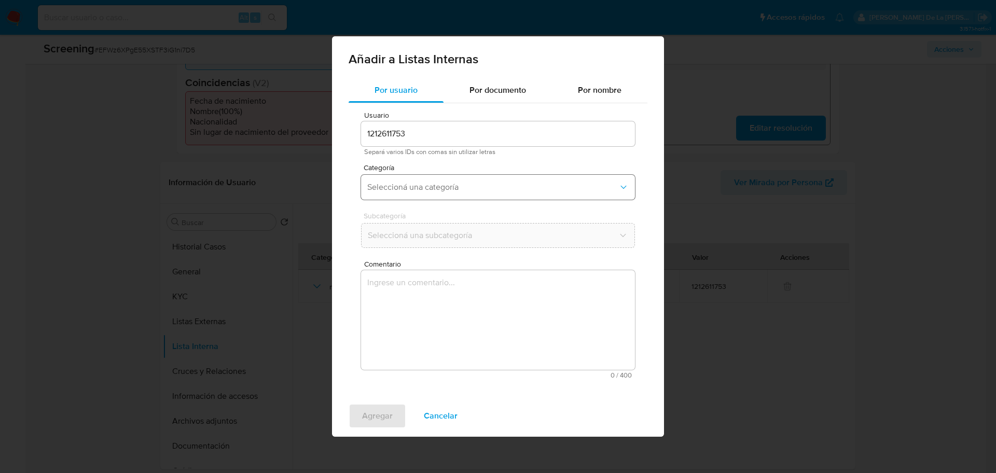
click at [430, 179] on button "Seleccioná una categoría" at bounding box center [498, 187] width 274 height 25
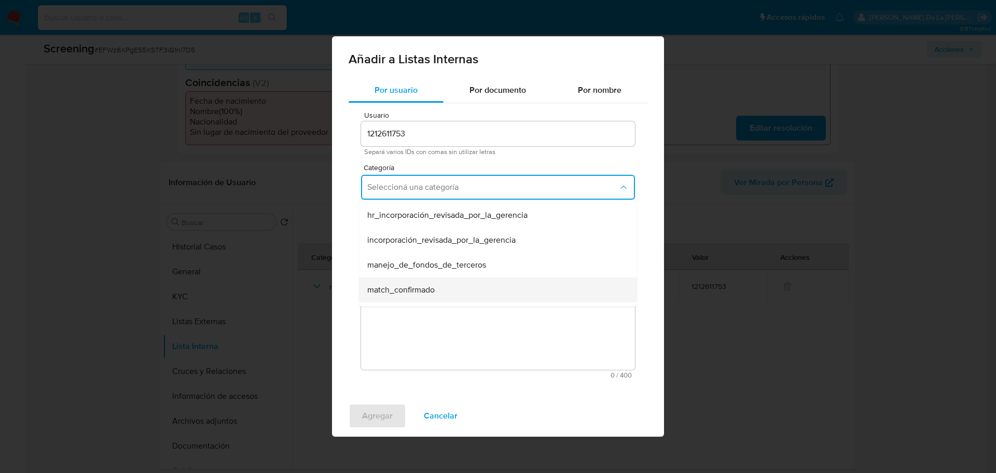
click at [414, 286] on span "match_confirmado" at bounding box center [400, 290] width 67 height 10
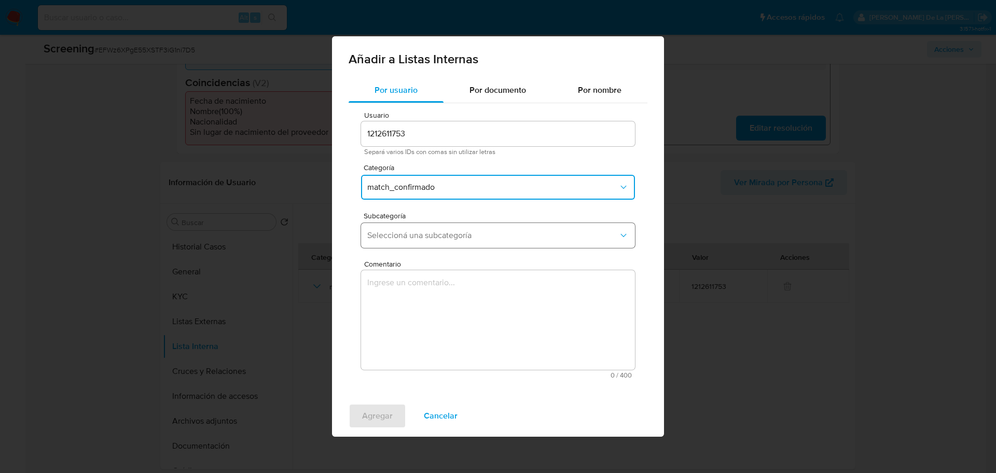
click at [420, 235] on span "Seleccioná una subcategoría" at bounding box center [492, 235] width 251 height 10
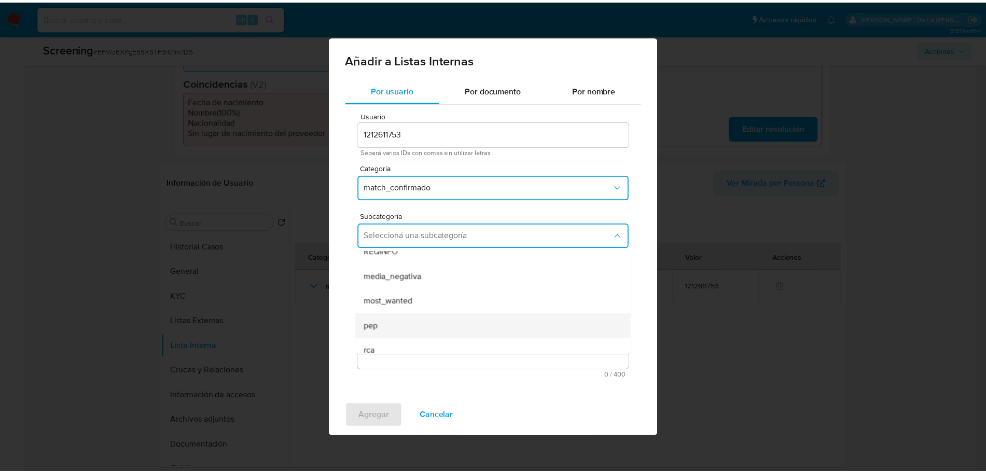
scroll to position [71, 0]
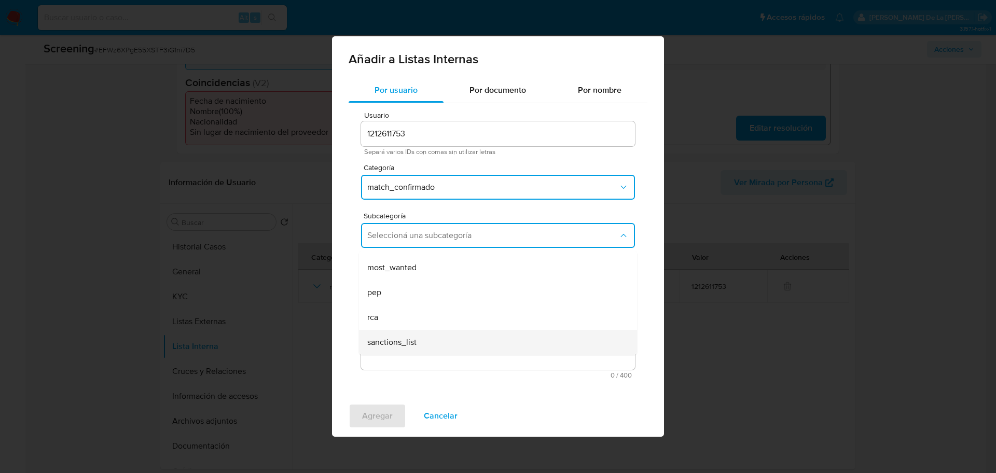
click at [417, 340] on div "sanctions_list" at bounding box center [494, 342] width 255 height 25
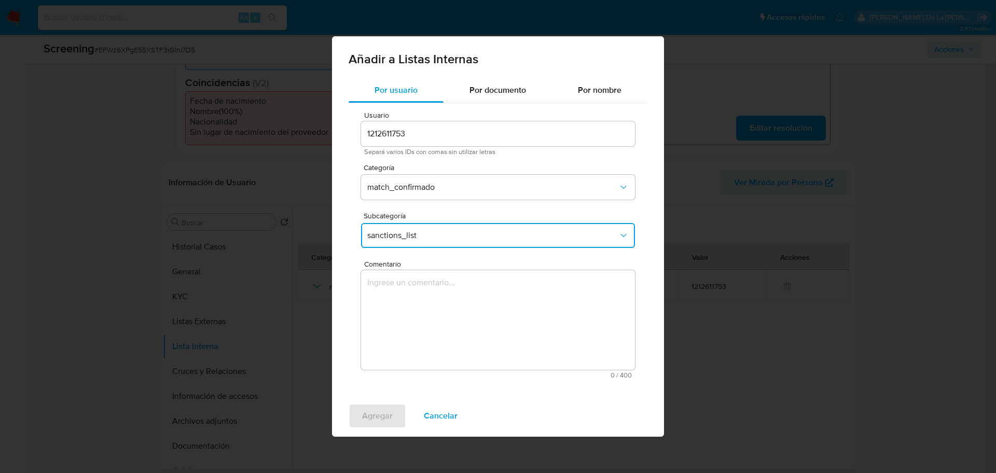
click at [421, 313] on textarea "Comentario" at bounding box center [498, 320] width 274 height 100
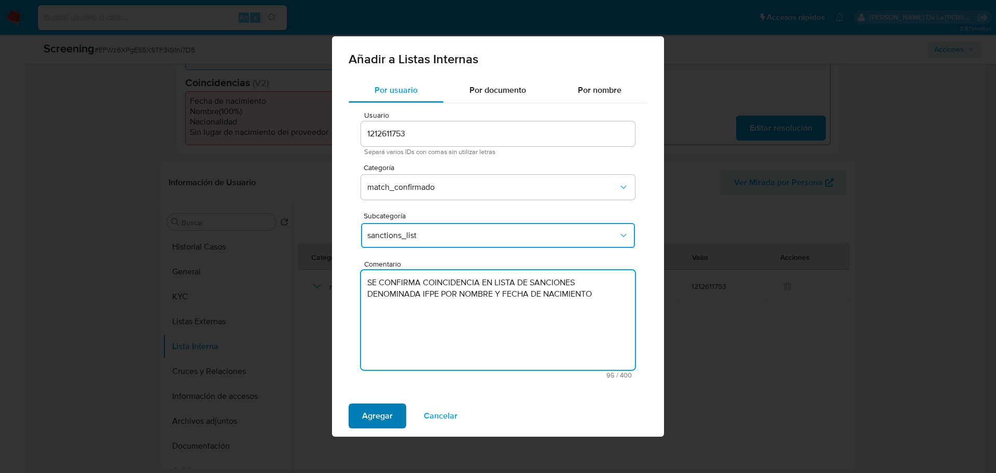
type textarea "SE CONFIRMA COINCIDENCIA EN LISTA DE SANCIONES DENOMINADA IFPE POR NOMBRE Y FEC…"
click at [388, 408] on span "Agregar" at bounding box center [377, 416] width 31 height 23
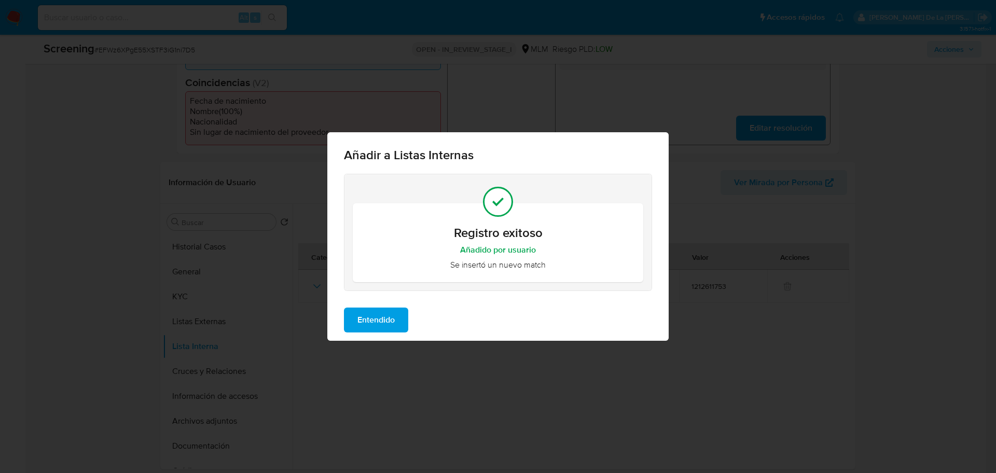
click at [390, 319] on span "Entendido" at bounding box center [376, 320] width 37 height 23
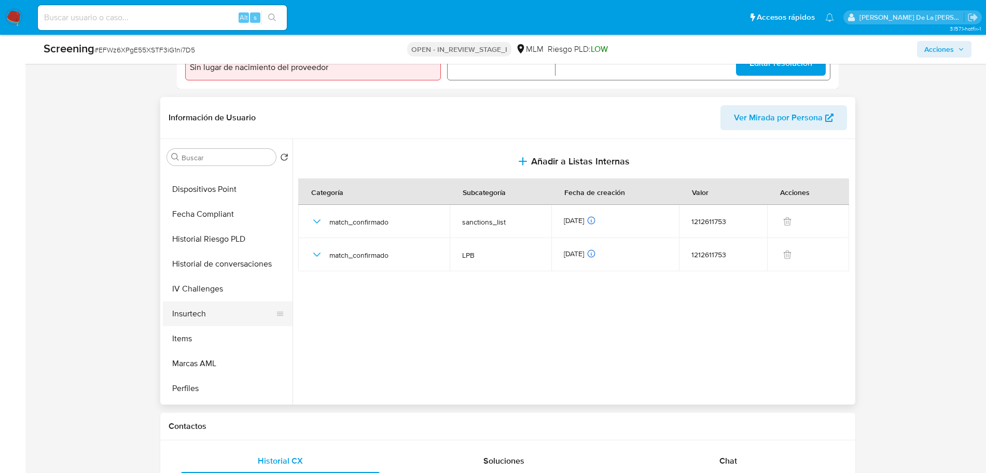
scroll to position [389, 0]
click at [212, 391] on button "Restricciones Nuevo Mundo" at bounding box center [223, 390] width 121 height 25
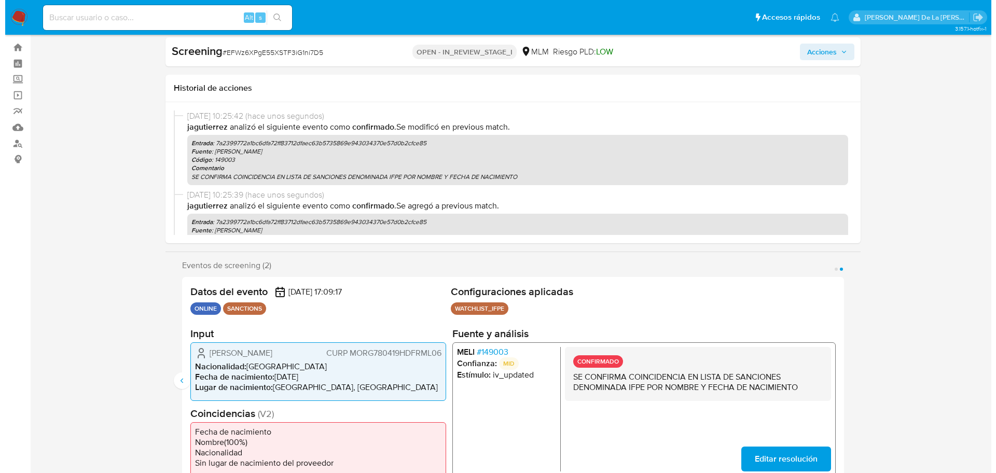
scroll to position [0, 0]
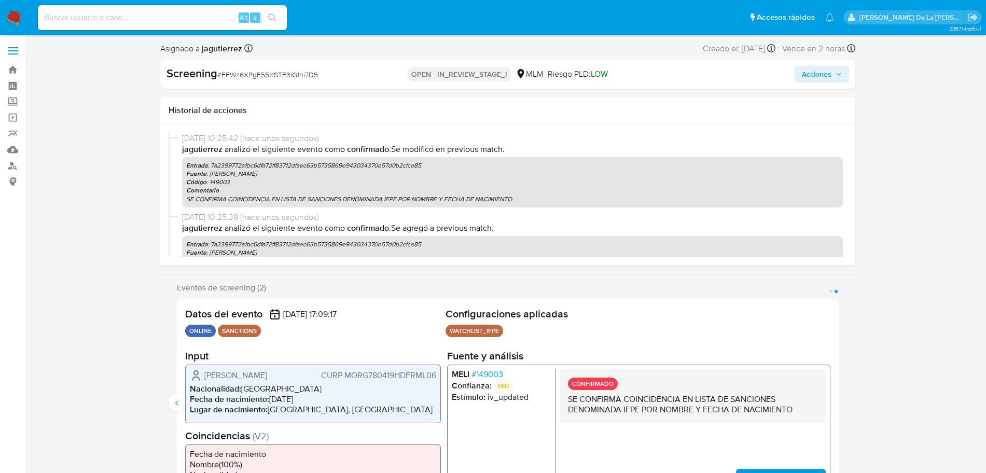
click at [815, 74] on span "Acciones" at bounding box center [817, 74] width 30 height 17
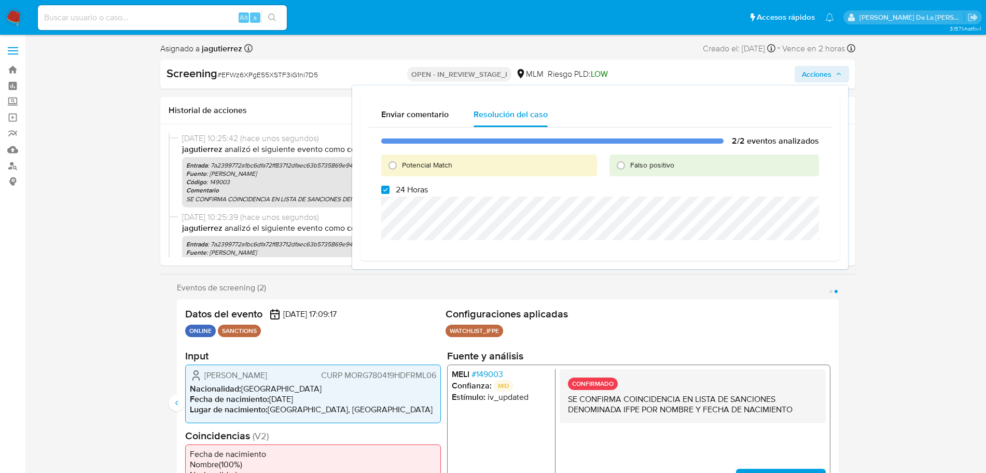
click at [446, 156] on div "Potencial Match" at bounding box center [489, 166] width 216 height 22
click at [429, 161] on span "Potencial Match" at bounding box center [427, 165] width 50 height 10
click at [401, 161] on input "Potencial Match" at bounding box center [393, 165] width 17 height 17
radio input "true"
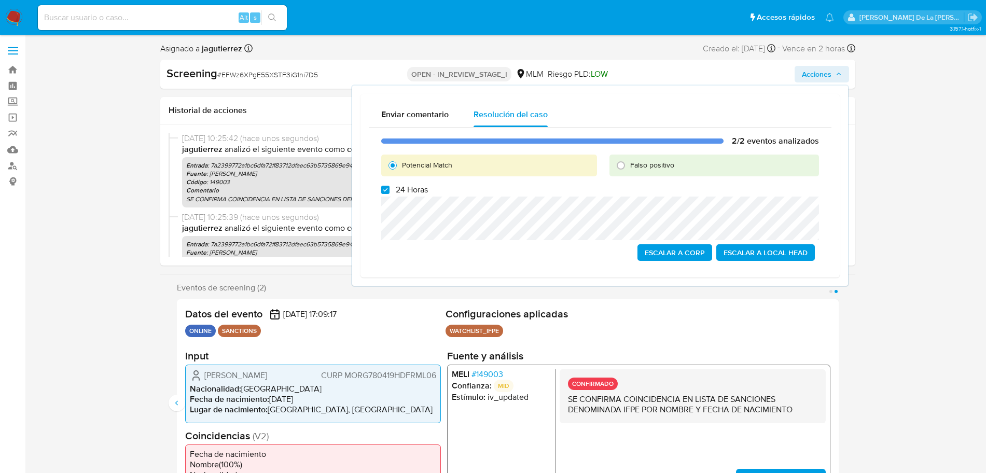
click at [395, 187] on label "24 Horas" at bounding box center [404, 190] width 47 height 10
click at [390, 187] on input "24 Horas" at bounding box center [385, 190] width 8 height 8
checkbox input "false"
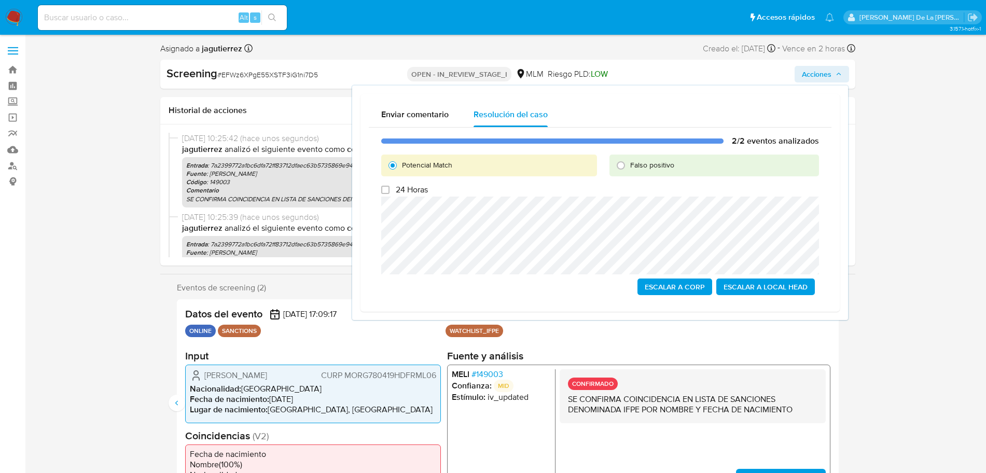
click at [764, 288] on span "Escalar a Local Head" at bounding box center [766, 287] width 84 height 15
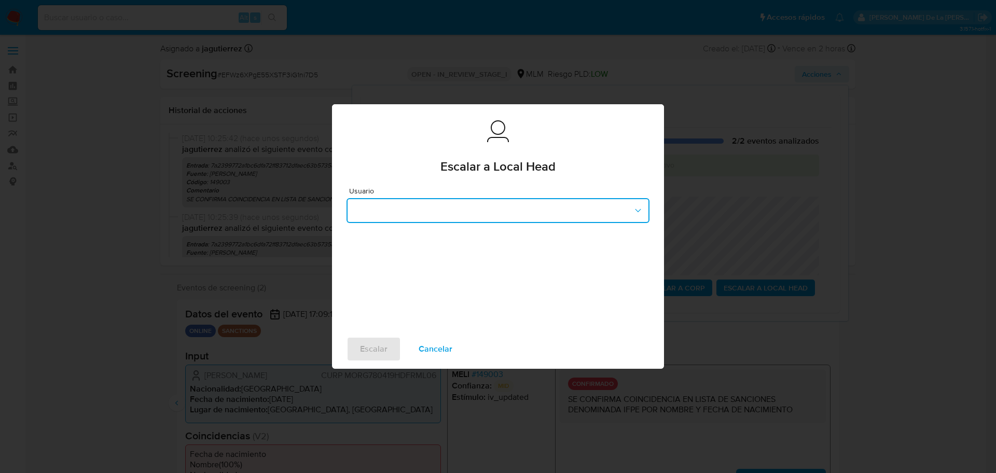
click at [491, 199] on button "button" at bounding box center [498, 210] width 303 height 25
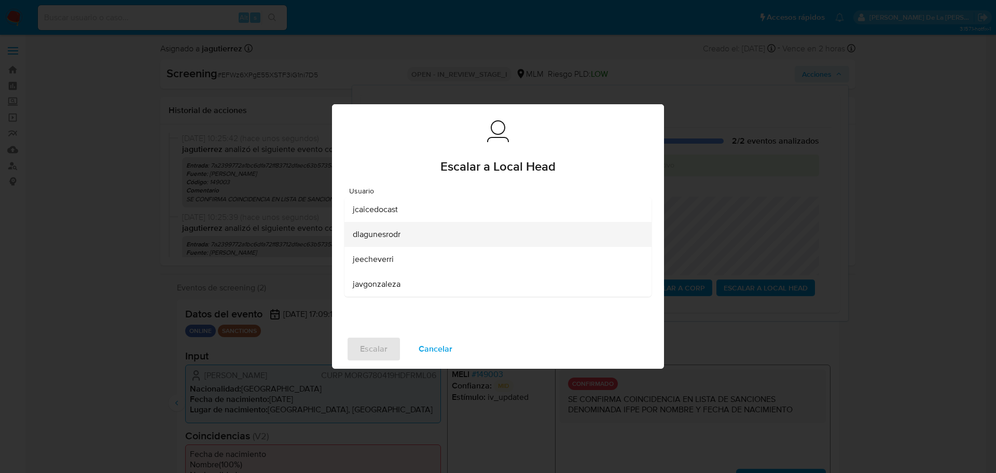
click at [446, 238] on div "dlagunesrodr" at bounding box center [495, 234] width 284 height 25
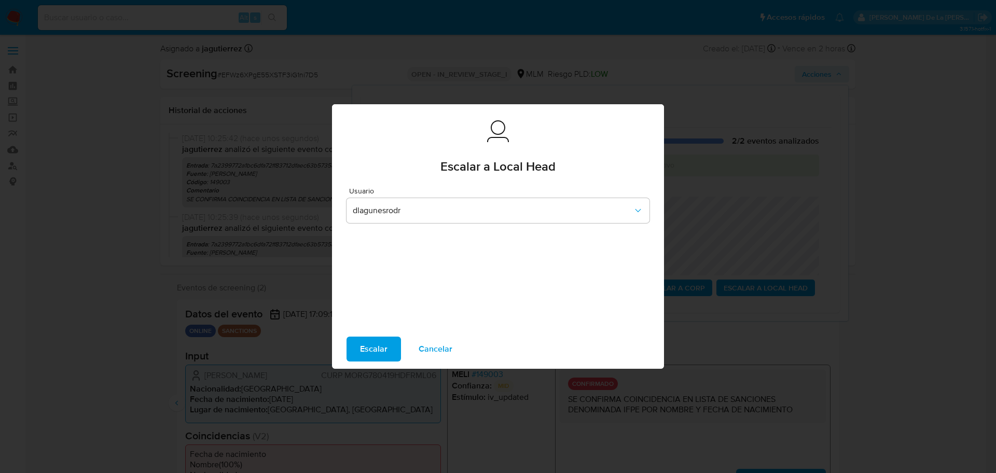
click at [363, 340] on span "Escalar" at bounding box center [374, 349] width 28 height 23
click at [374, 340] on span "Escalar" at bounding box center [374, 349] width 28 height 23
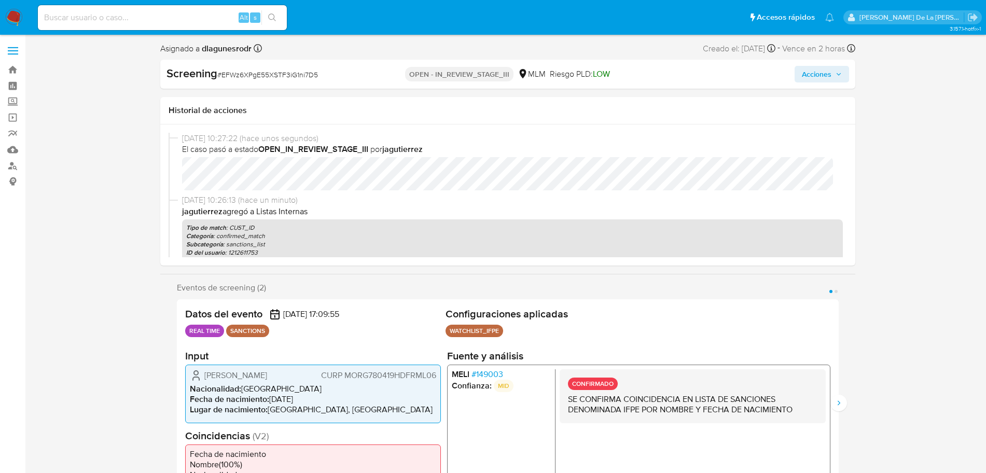
select select "10"
click at [269, 71] on span "# EFWz6XPgE55XSTF3iG1ni7D5" at bounding box center [267, 75] width 101 height 10
copy span "EFWz6XPgE55XSTF3iG1ni7D5"
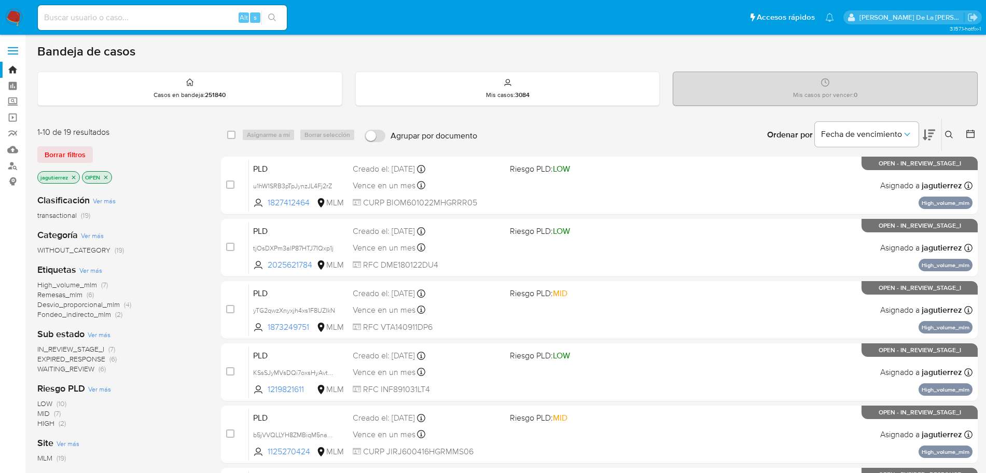
click at [70, 177] on p "jagutierrez" at bounding box center [59, 177] width 42 height 11
click at [72, 176] on icon "close-filter" at bounding box center [74, 177] width 6 height 6
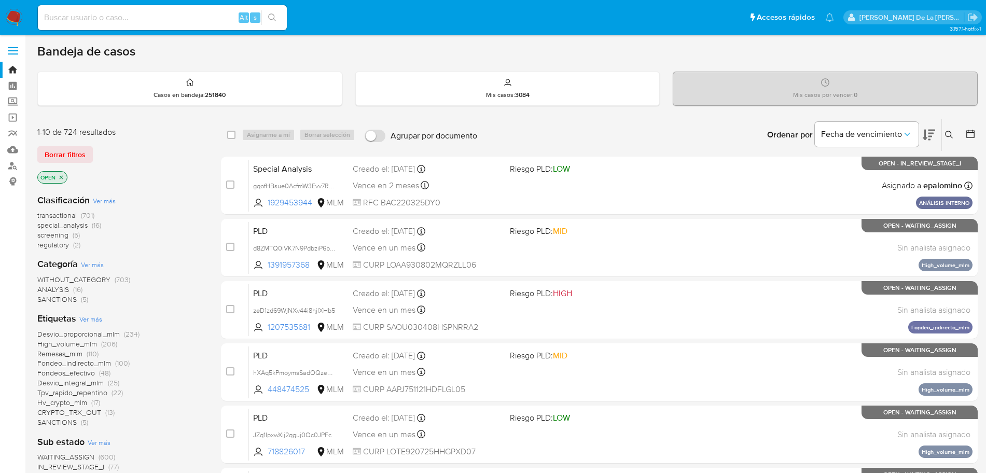
click at [58, 235] on span "screening" at bounding box center [52, 235] width 31 height 10
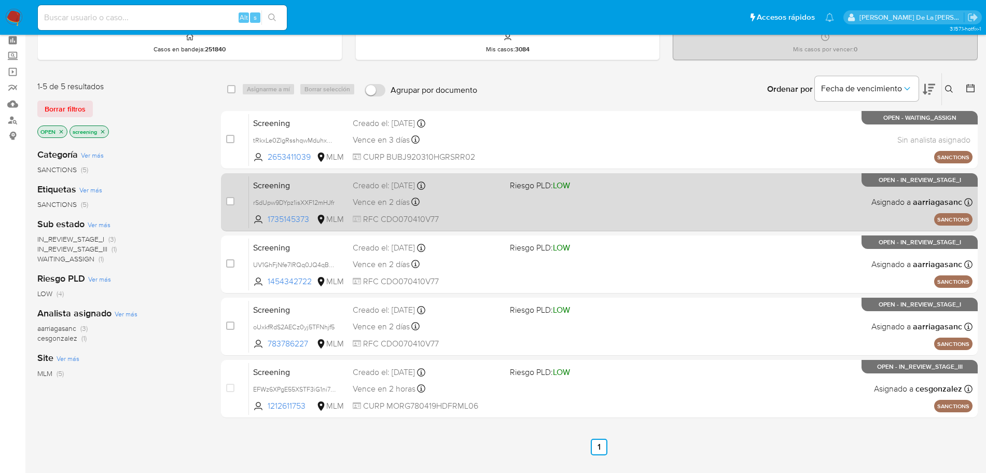
scroll to position [65, 0]
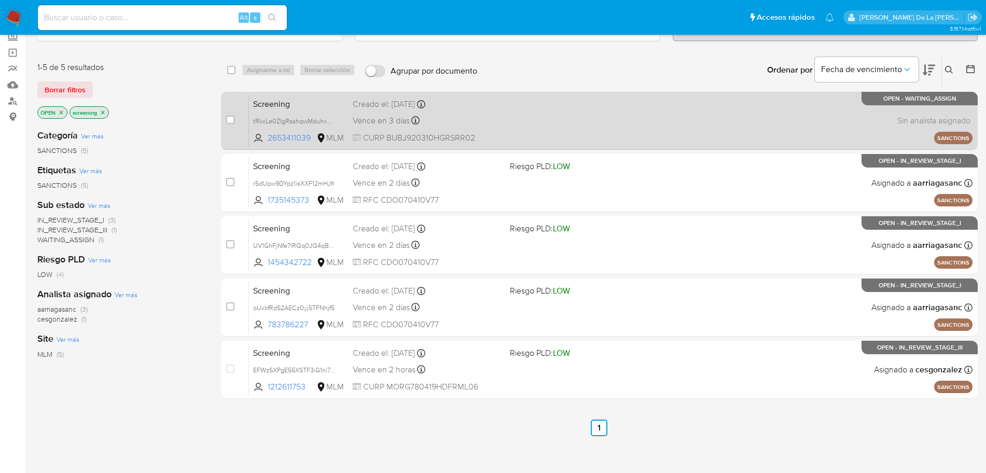
click at [715, 111] on div "Screening tRkxLe0ZIgRsshqwMduhxGCy 2653411039 MLM Creado el: 28/08/2025 Creado …" at bounding box center [611, 120] width 724 height 52
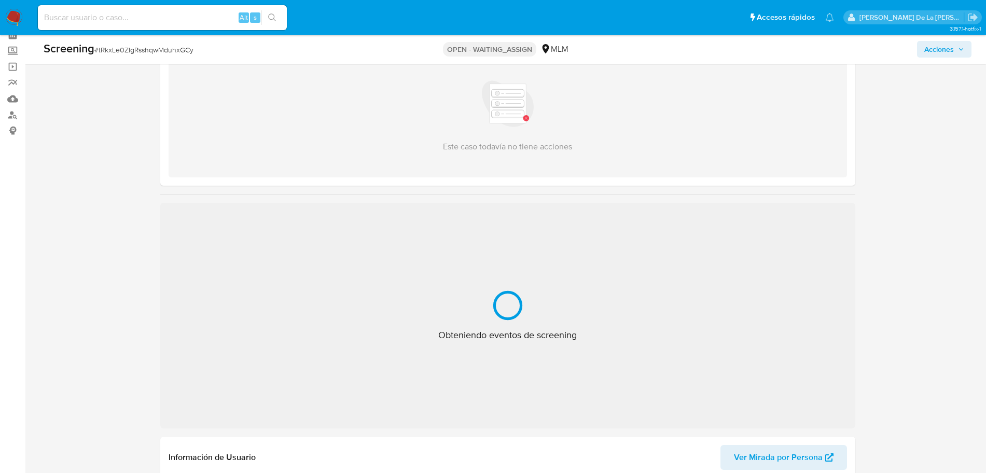
scroll to position [65, 0]
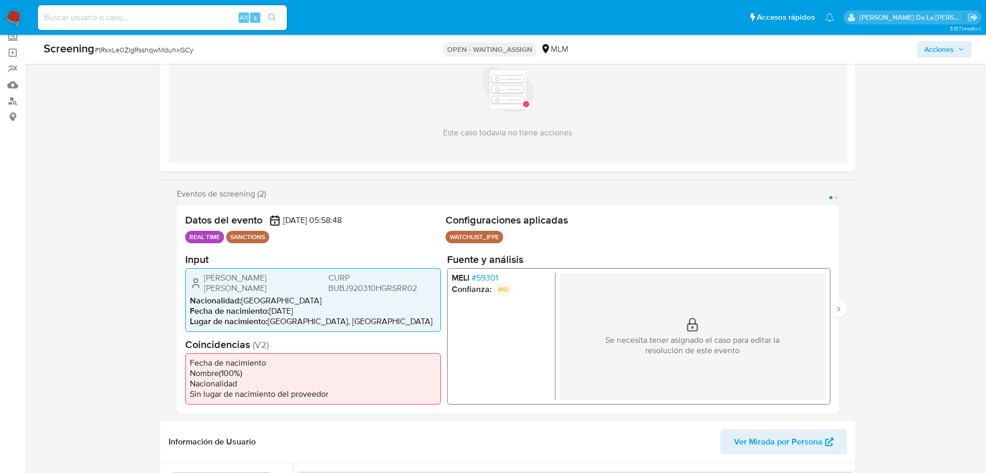
select select "10"
click at [835, 308] on icon "Siguiente" at bounding box center [839, 309] width 8 height 8
click at [130, 48] on span "# tRkxLe0ZIgRsshqwMduhxGCy" at bounding box center [143, 50] width 99 height 10
copy span "tRkxLe0ZIgRsshqwMduhxGCy"
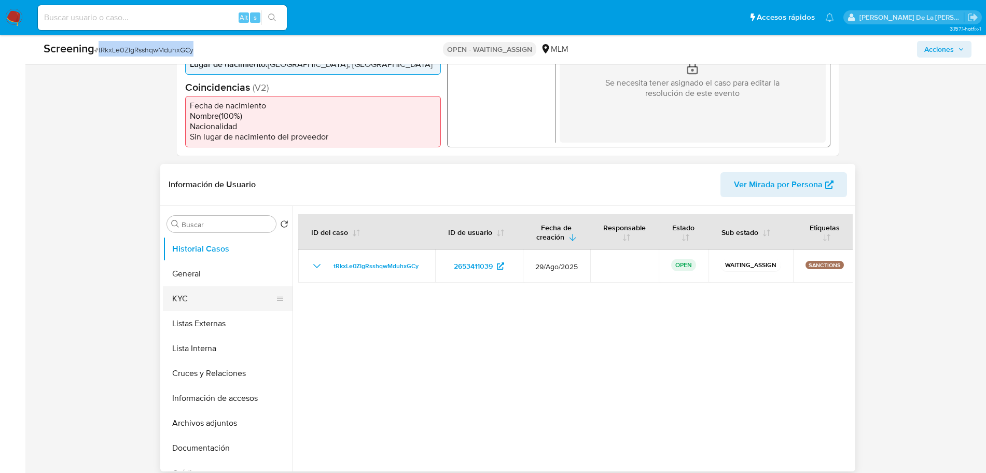
scroll to position [324, 0]
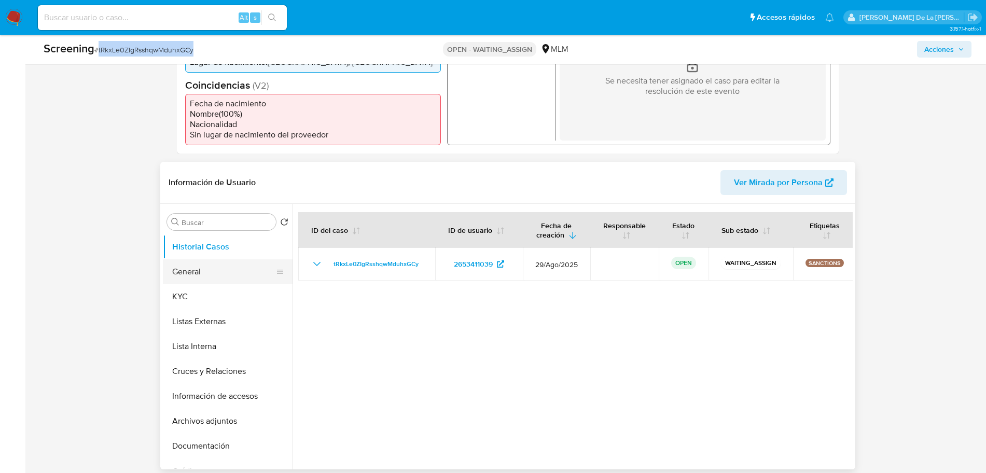
click at [210, 277] on button "General" at bounding box center [223, 271] width 121 height 25
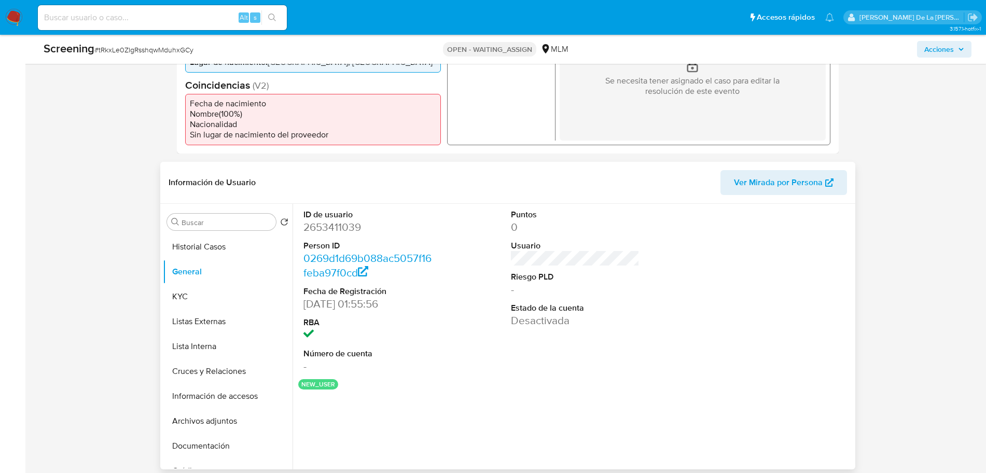
click at [339, 225] on dd "2653411039" at bounding box center [368, 227] width 128 height 15
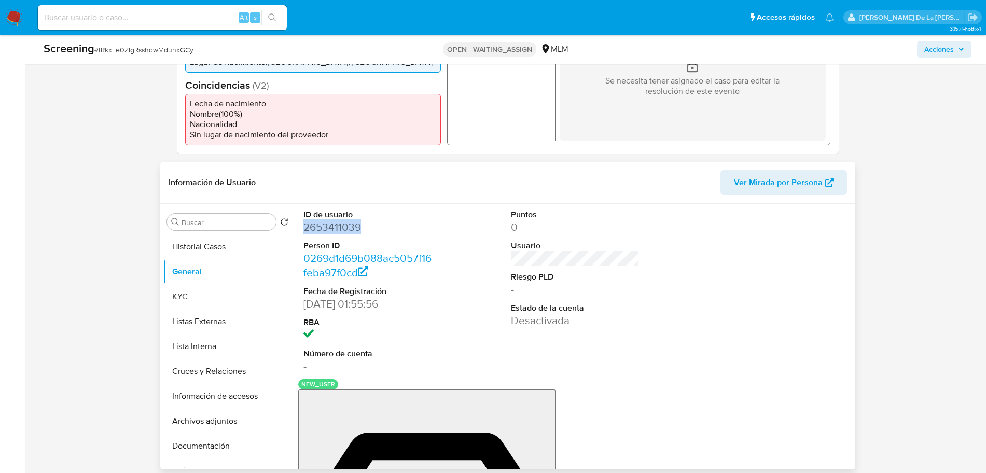
copy dd "2653411039"
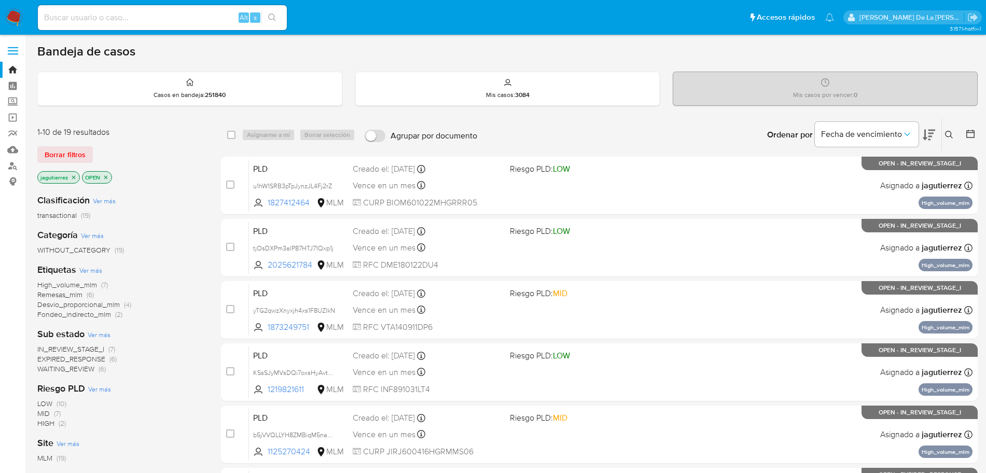
click at [72, 349] on span "IN_REVIEW_STAGE_I" at bounding box center [70, 349] width 67 height 10
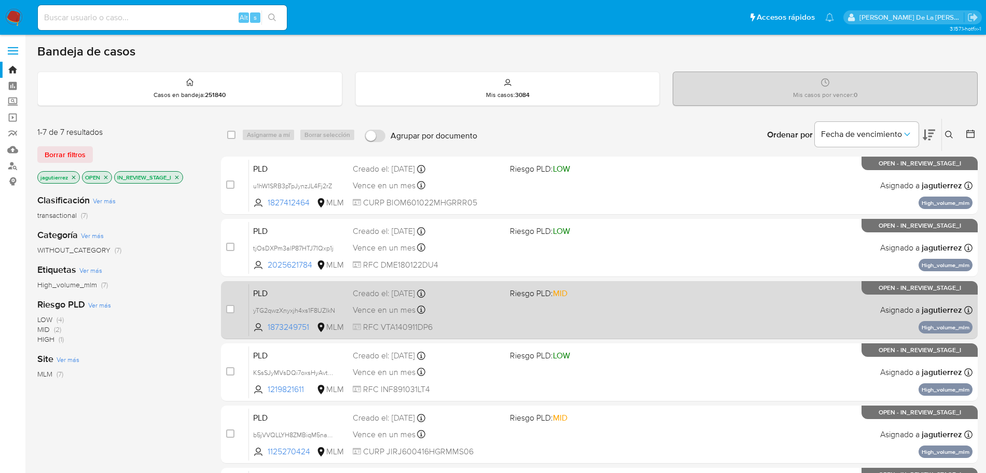
click at [580, 298] on span "Riesgo PLD: MID" at bounding box center [584, 292] width 149 height 13
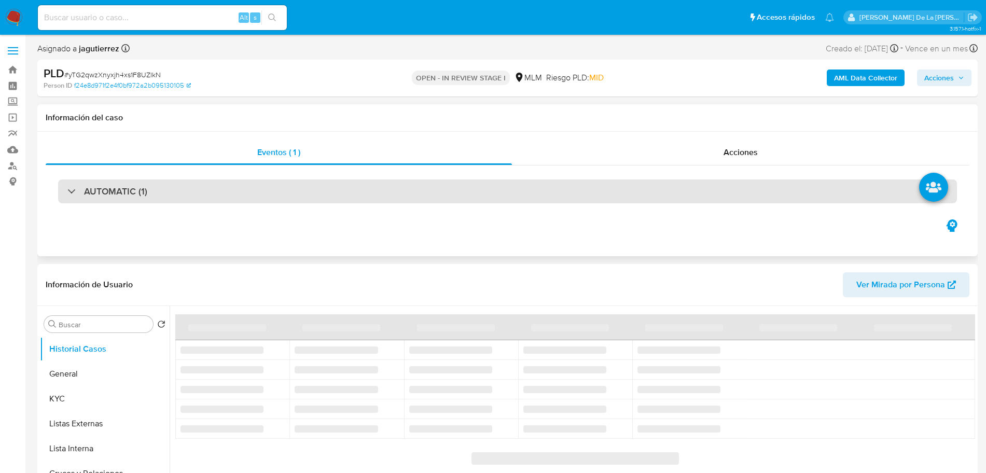
select select "10"
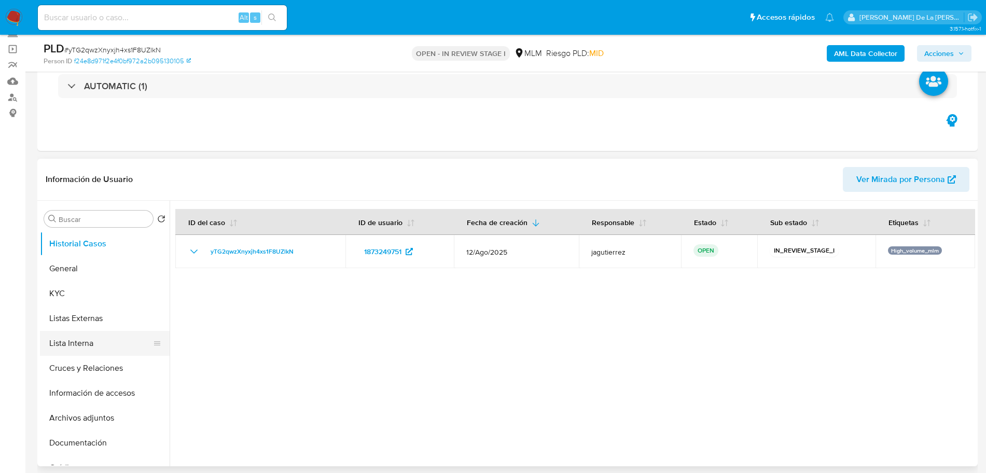
scroll to position [130, 0]
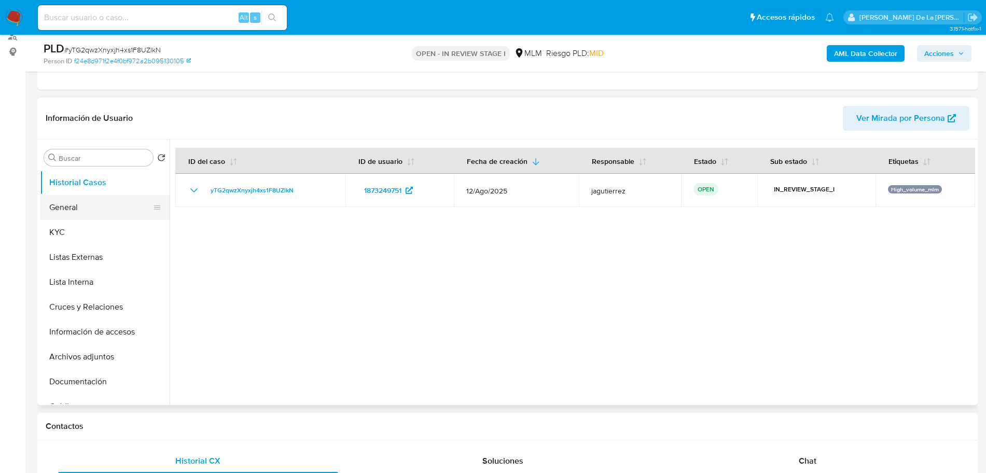
click at [88, 205] on button "General" at bounding box center [100, 207] width 121 height 25
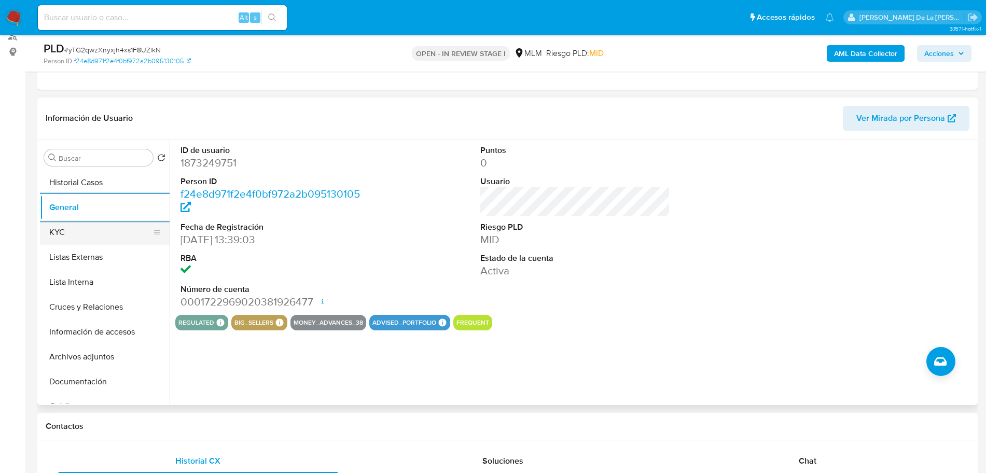
click at [107, 238] on button "KYC" at bounding box center [100, 232] width 121 height 25
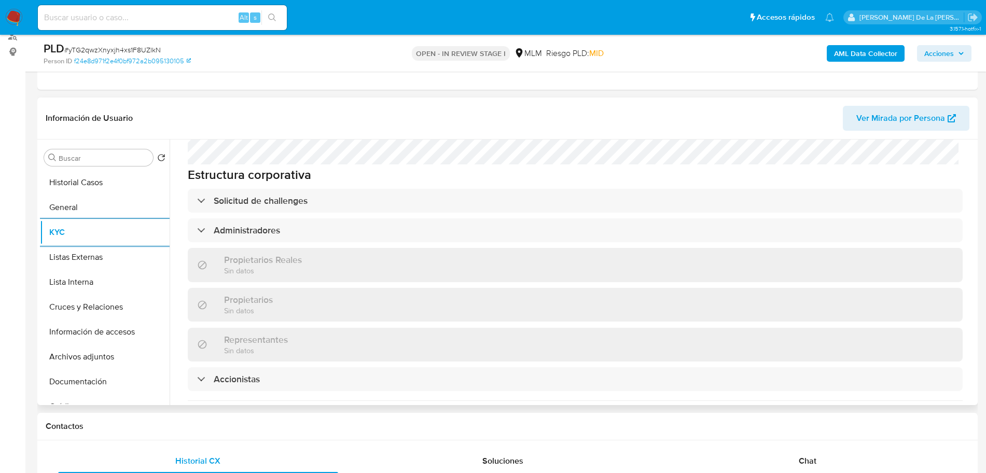
scroll to position [519, 0]
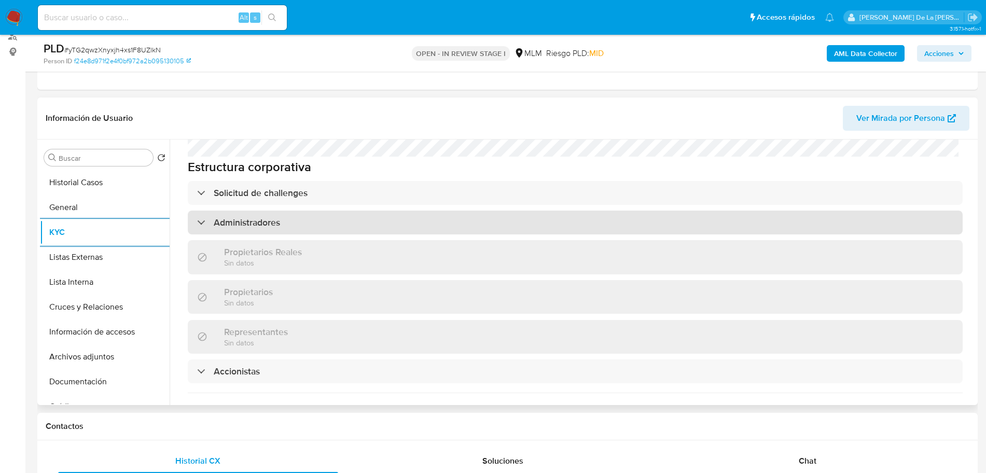
click at [200, 211] on div "Administradores" at bounding box center [575, 223] width 775 height 24
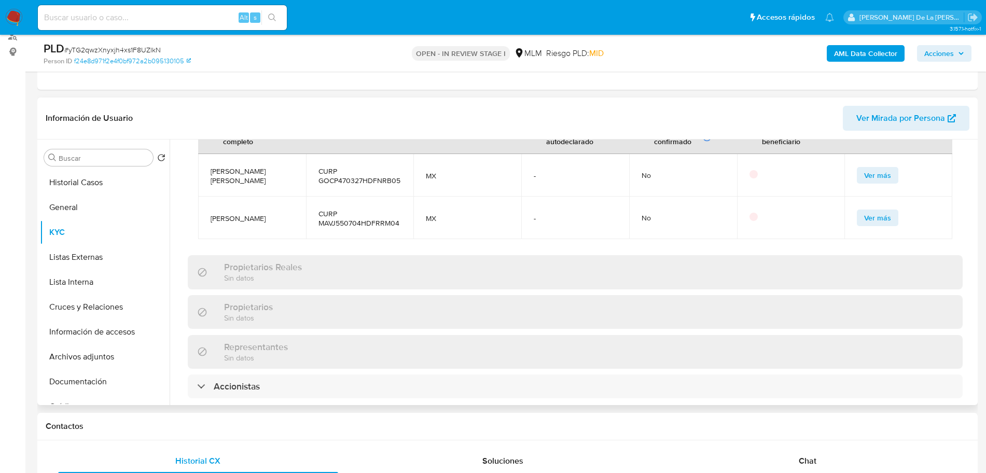
scroll to position [714, 0]
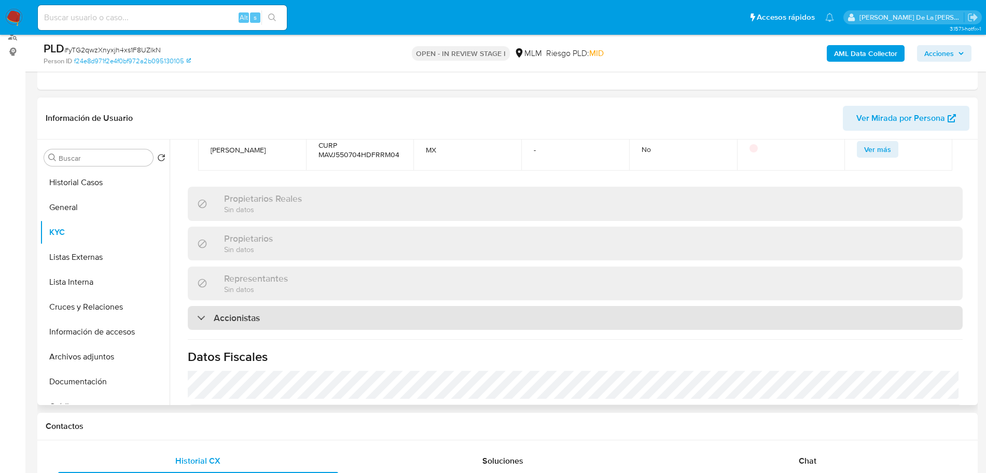
click at [200, 312] on div "Accionistas" at bounding box center [228, 317] width 63 height 11
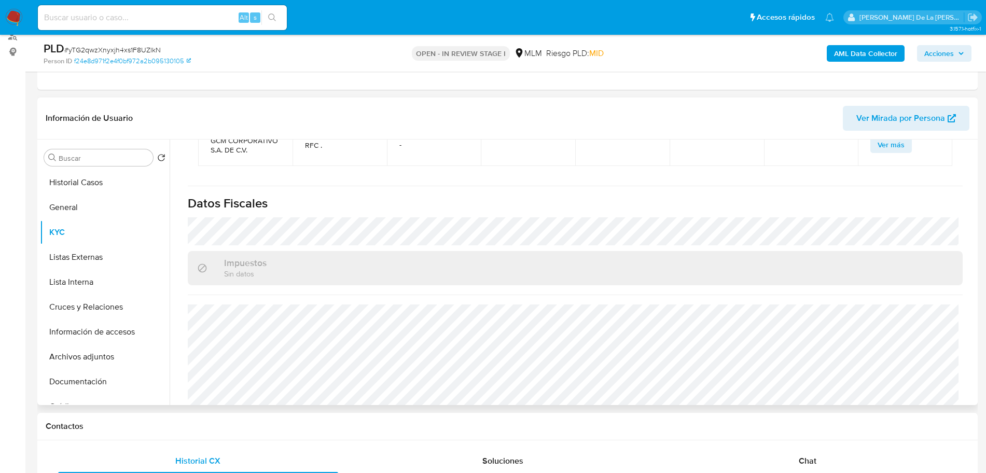
scroll to position [1024, 0]
click at [100, 261] on button "Listas Externas" at bounding box center [100, 257] width 121 height 25
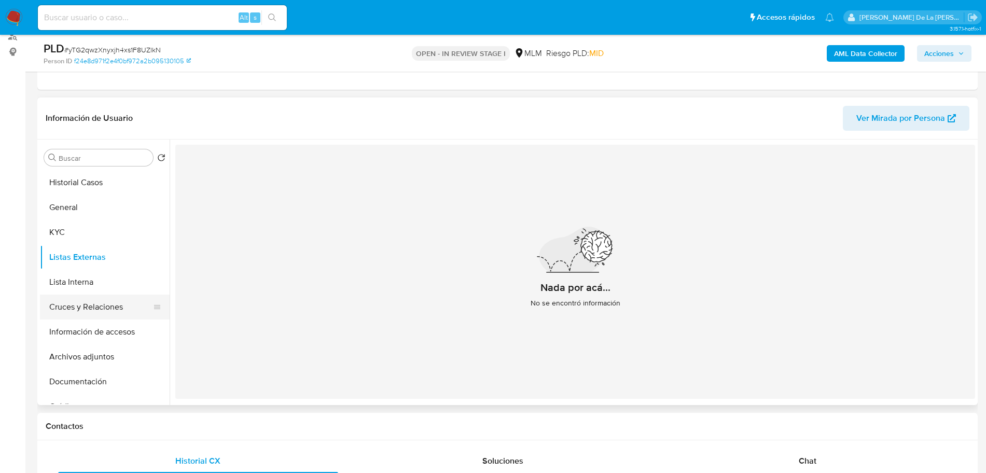
click at [108, 311] on button "Cruces y Relaciones" at bounding box center [100, 307] width 121 height 25
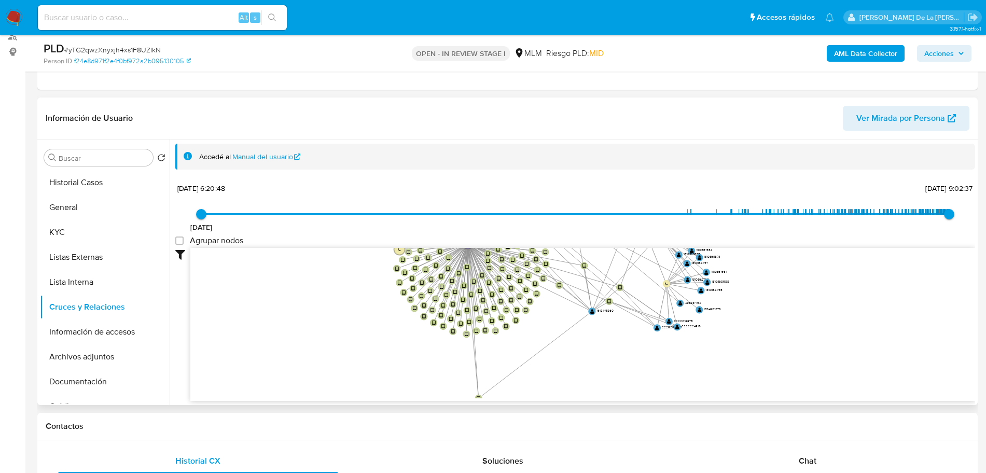
click at [526, 326] on icon "device-689f42338ff2acd5e4bd3652  device-689e03d664fec12016fb9cff  device-68a5…" at bounding box center [582, 323] width 785 height 150
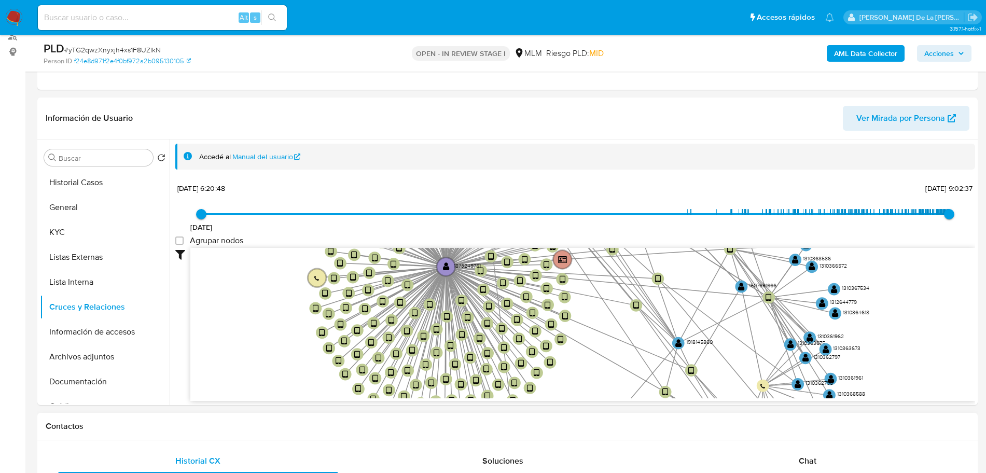
drag, startPoint x: 559, startPoint y: 298, endPoint x: 543, endPoint y: 419, distance: 122.0
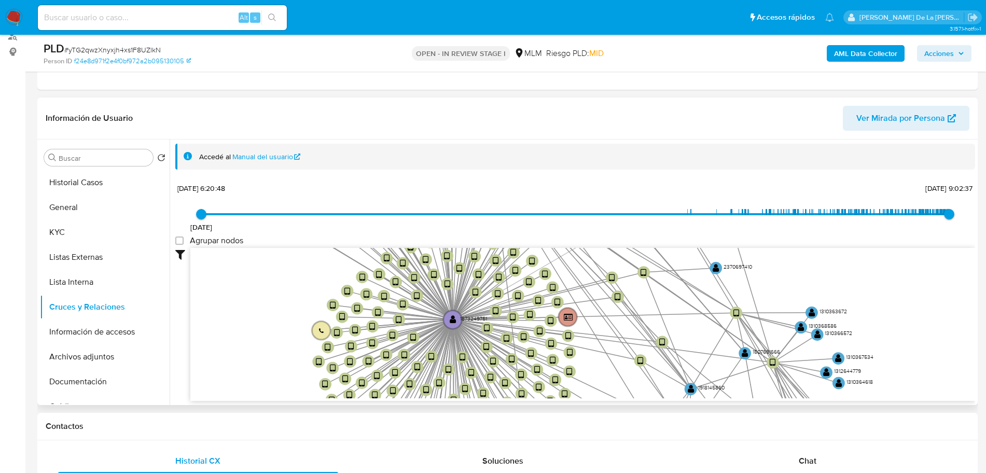
drag, startPoint x: 571, startPoint y: 369, endPoint x: 571, endPoint y: 404, distance: 35.3
click at [571, 404] on div "Accedé al Manual del usuario 20/8/2021 20/8/2021, 6:20:48 29/8/2025, 9:02:37 Ag…" at bounding box center [573, 273] width 806 height 266
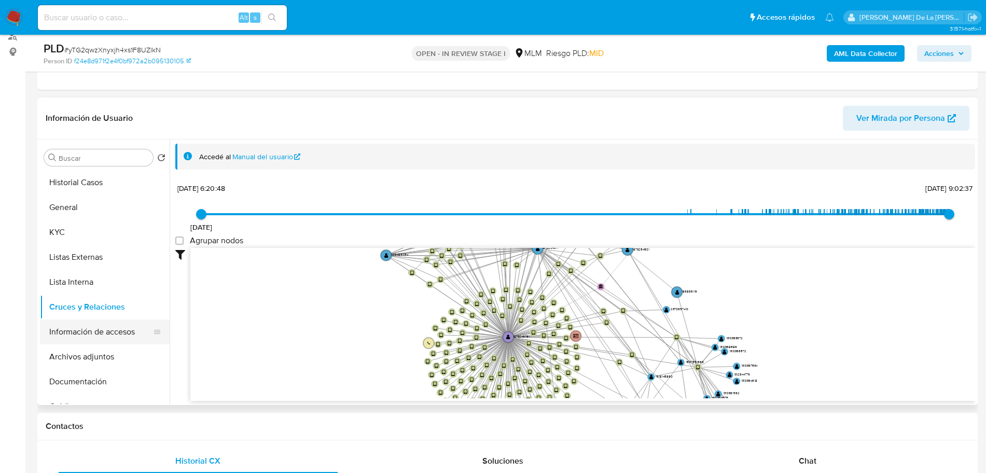
click at [84, 333] on button "Información de accesos" at bounding box center [100, 332] width 121 height 25
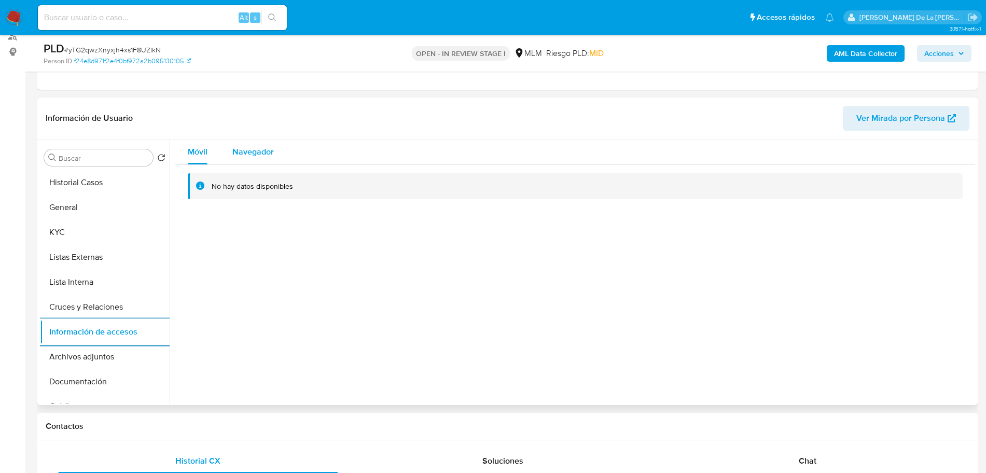
click at [265, 148] on span "Navegador" at bounding box center [253, 152] width 42 height 12
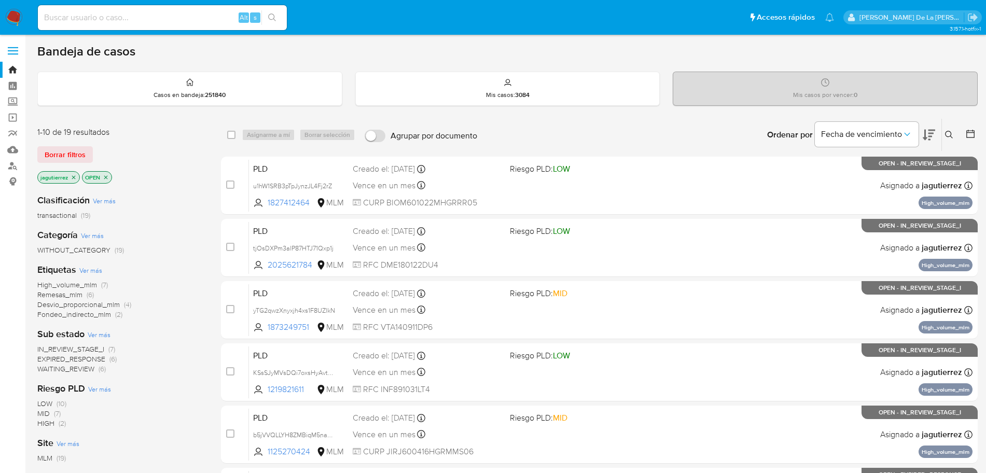
click at [80, 347] on span "IN_REVIEW_STAGE_I" at bounding box center [70, 349] width 67 height 10
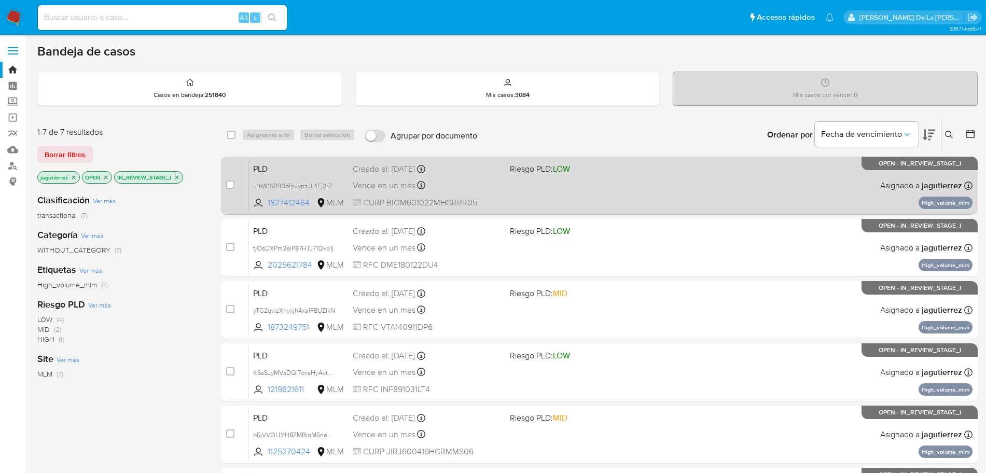
click at [577, 182] on div "PLD u1hW1SRB3pTpJynzJL4Fj2rZ 1827412464 MLM Riesgo PLD: LOW Creado el: 12/08/20…" at bounding box center [611, 185] width 724 height 52
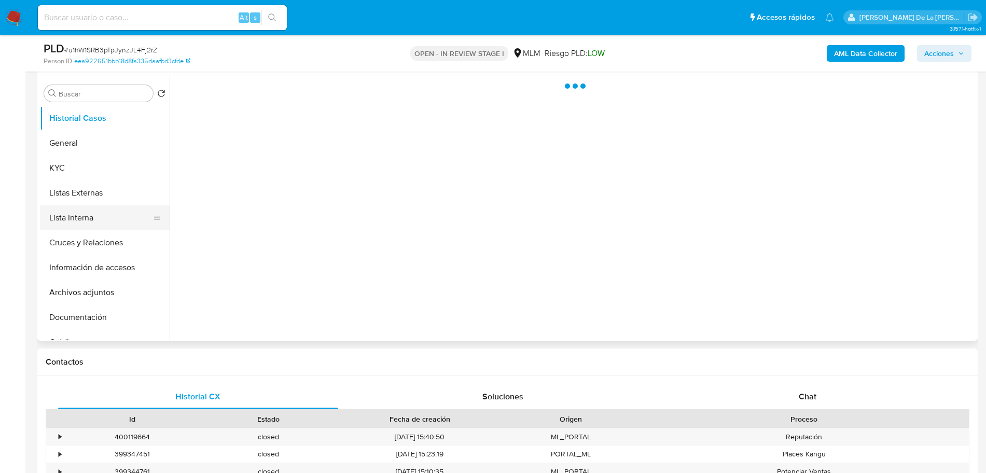
scroll to position [195, 0]
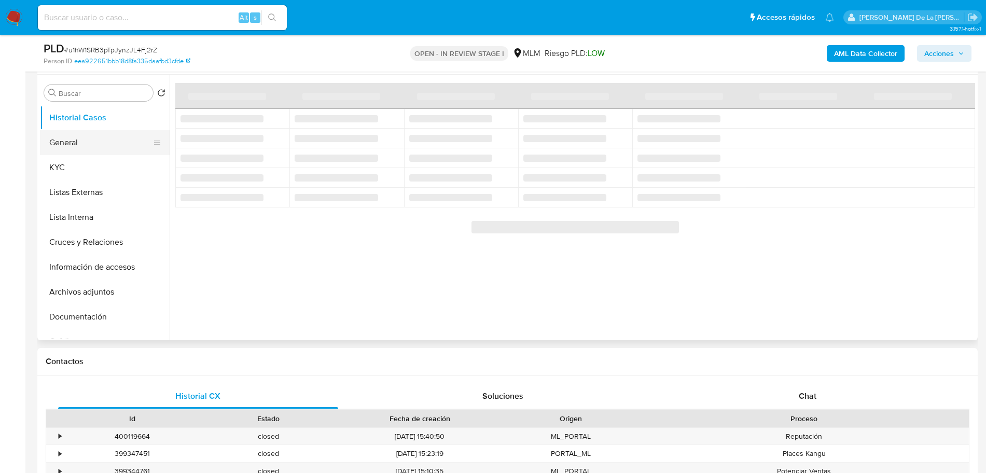
click at [91, 144] on button "General" at bounding box center [100, 142] width 121 height 25
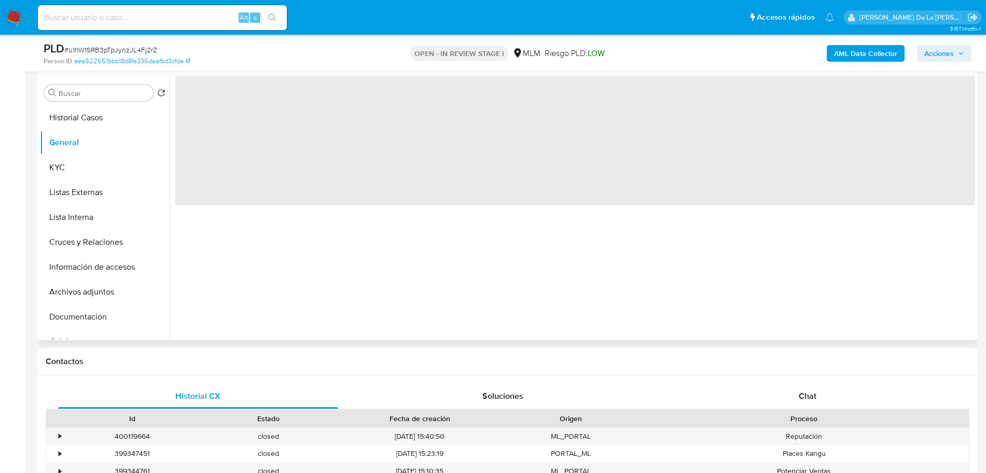
select select "10"
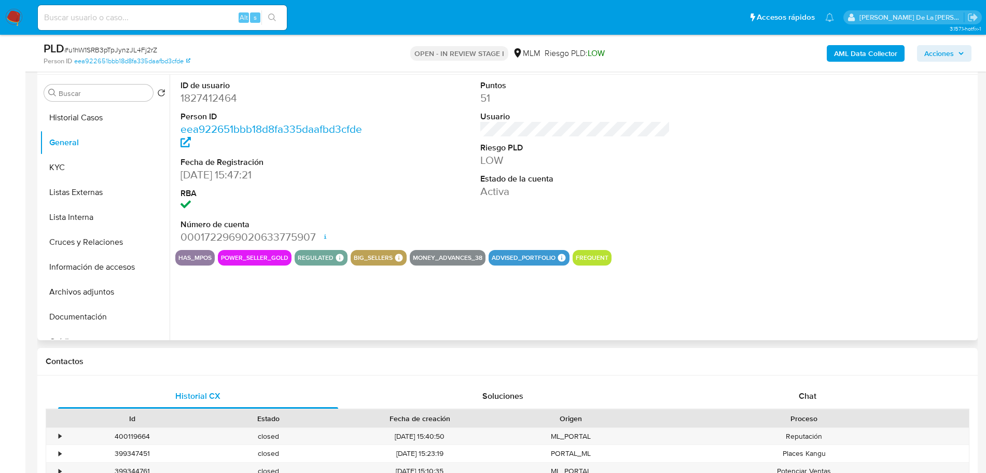
click at [215, 98] on dd "1827412464" at bounding box center [276, 98] width 190 height 15
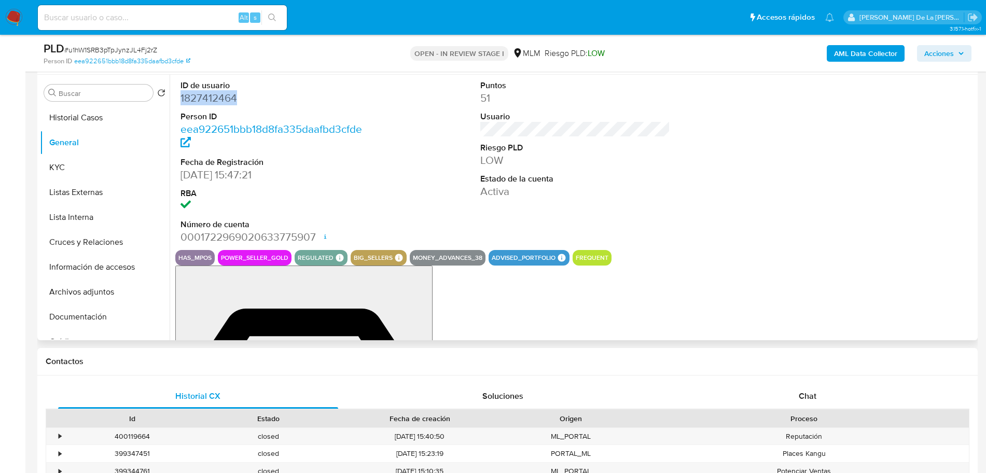
copy dd "1827412464"
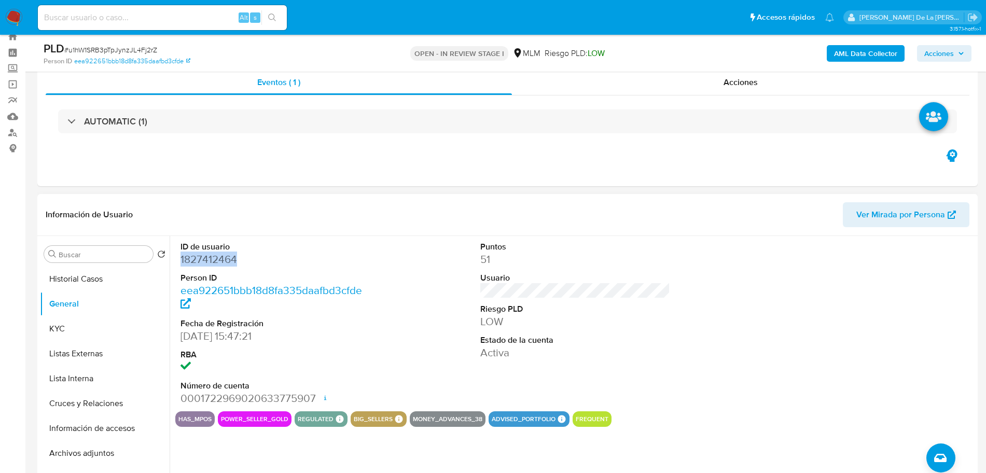
scroll to position [130, 0]
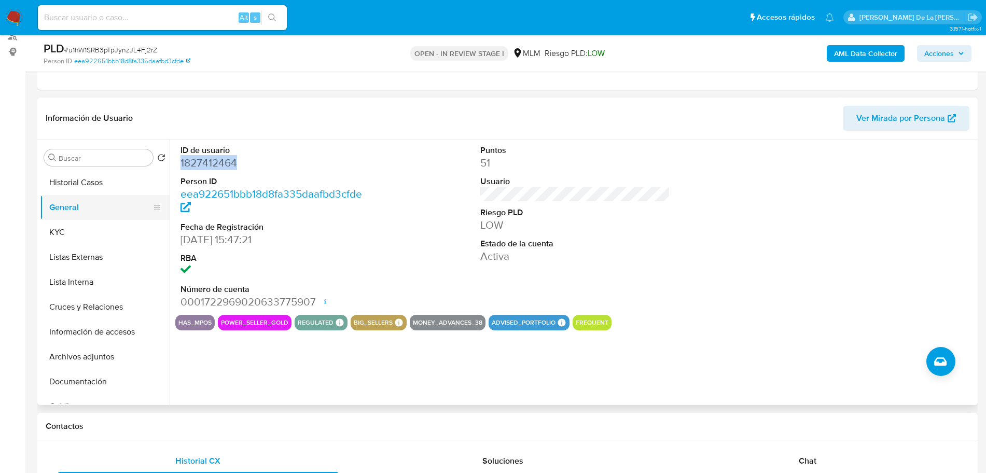
click at [51, 213] on button "General" at bounding box center [100, 207] width 121 height 25
click at [53, 230] on button "KYC" at bounding box center [100, 232] width 121 height 25
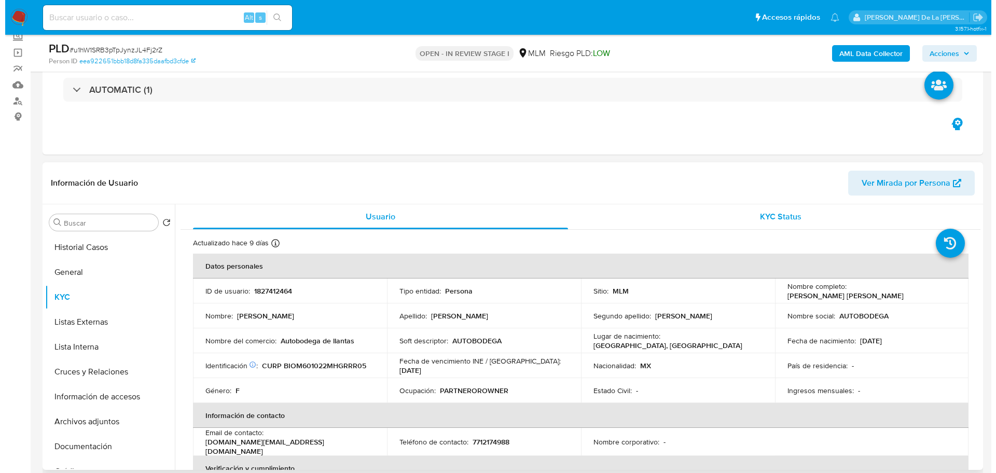
scroll to position [0, 0]
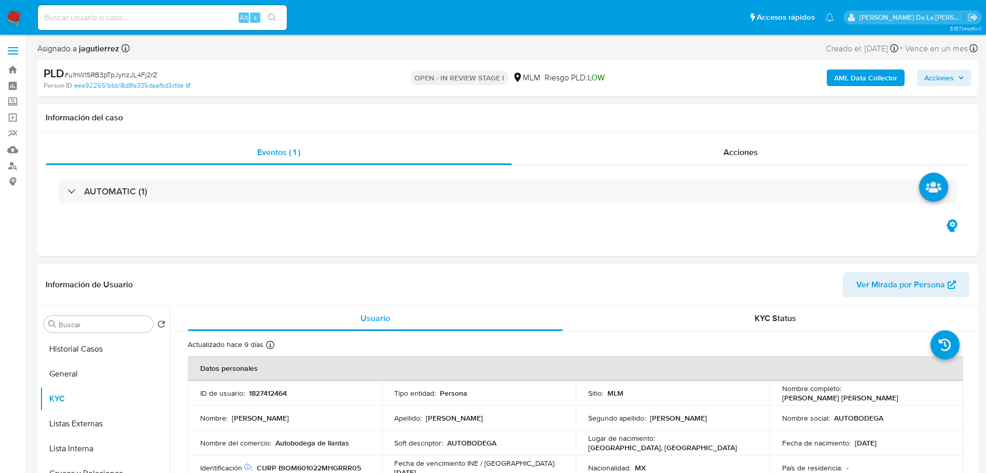
click at [868, 75] on b "AML Data Collector" at bounding box center [865, 78] width 63 height 17
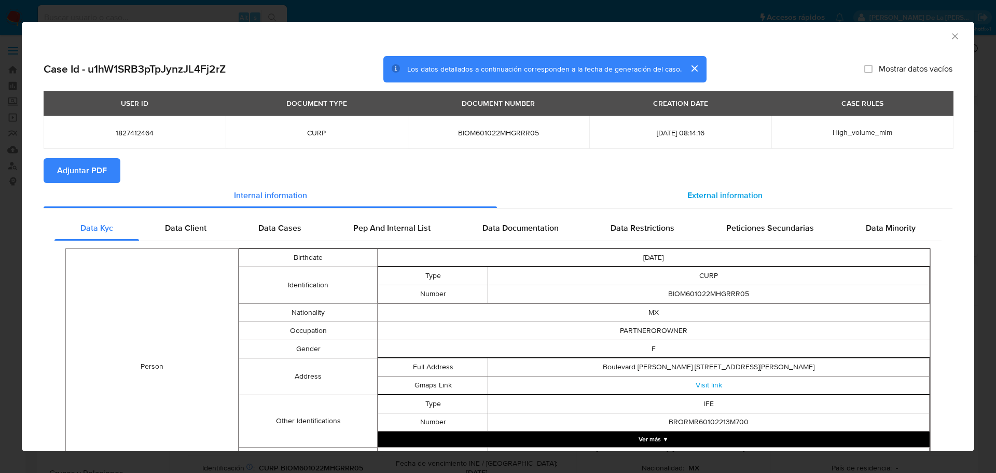
click at [732, 188] on div "External information" at bounding box center [725, 195] width 456 height 25
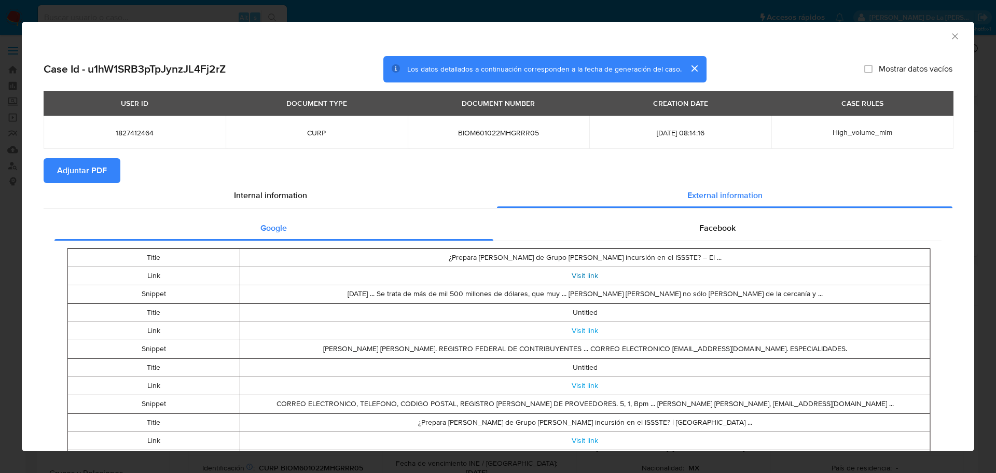
click at [587, 275] on link "Visit link" at bounding box center [585, 275] width 26 height 10
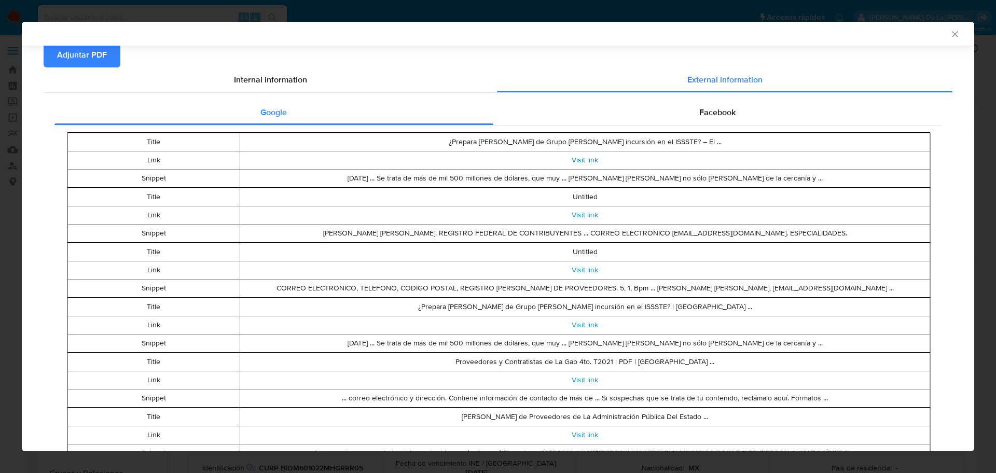
scroll to position [128, 0]
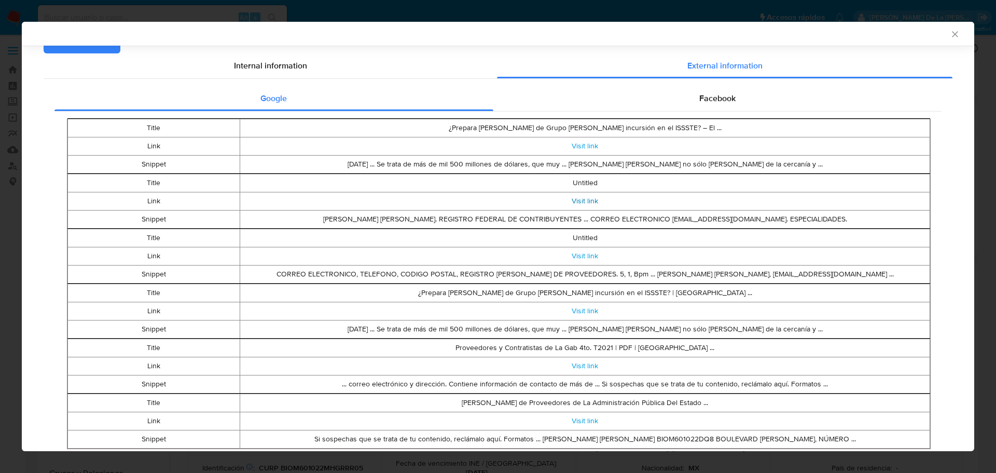
click at [577, 200] on link "Visit link" at bounding box center [585, 201] width 26 height 10
click at [578, 205] on link "Visit link" at bounding box center [585, 201] width 26 height 10
click at [586, 256] on link "Visit link" at bounding box center [585, 256] width 26 height 10
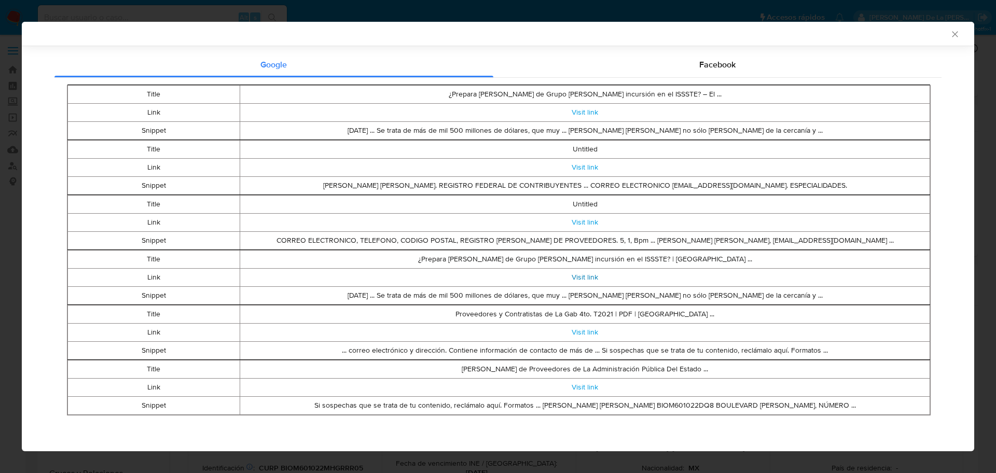
click at [587, 275] on link "Visit link" at bounding box center [585, 277] width 26 height 10
click at [573, 333] on link "Visit link" at bounding box center [585, 332] width 26 height 10
click at [684, 79] on div "Title ¿Prepara socia de Grupo Higa su incursión en el ISSSTE? – El ... Link Vis…" at bounding box center [497, 250] width 887 height 345
click at [691, 61] on div "Facebook" at bounding box center [718, 64] width 449 height 25
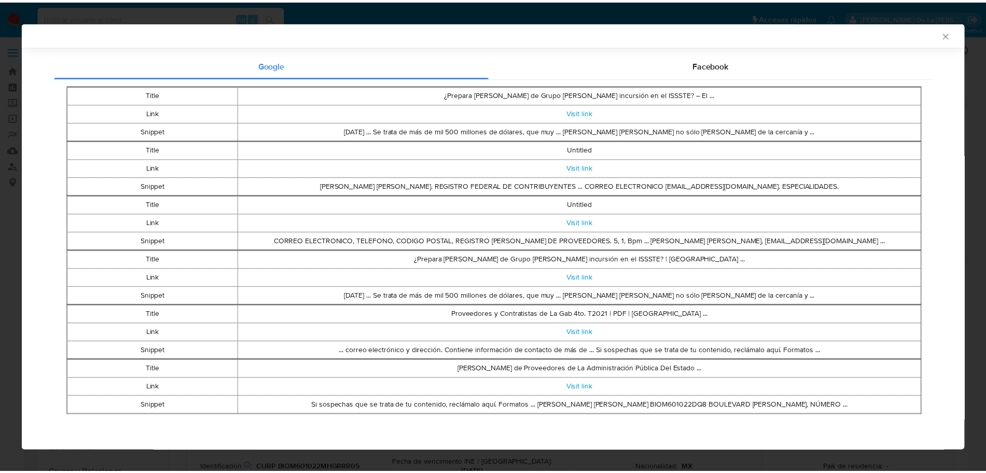
scroll to position [0, 0]
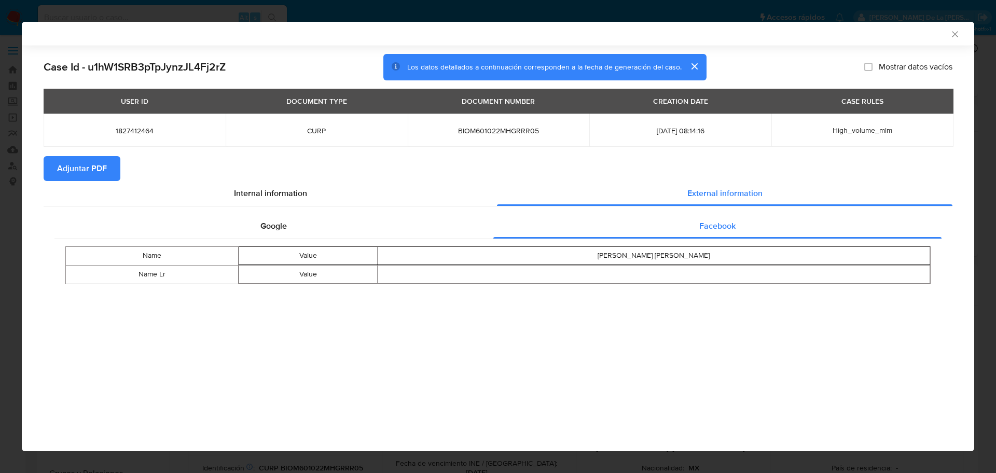
click at [955, 32] on icon "Cerrar ventana" at bounding box center [955, 34] width 10 height 10
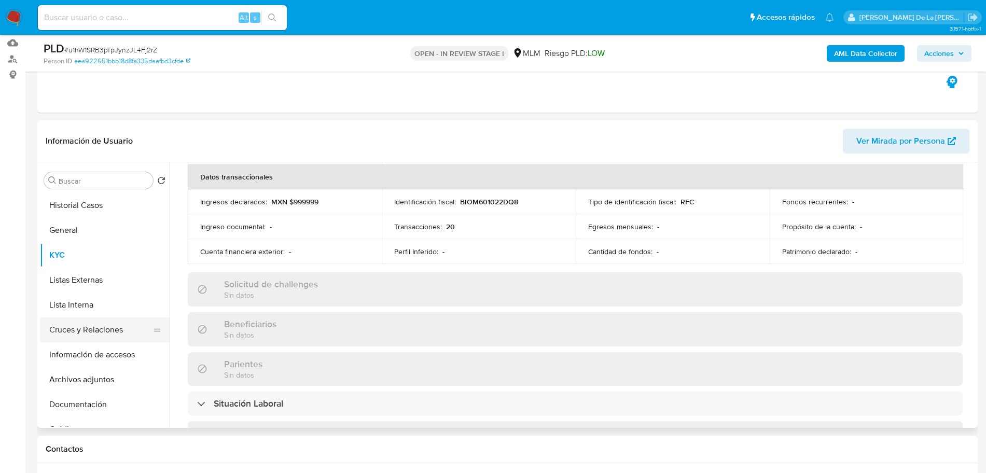
scroll to position [130, 0]
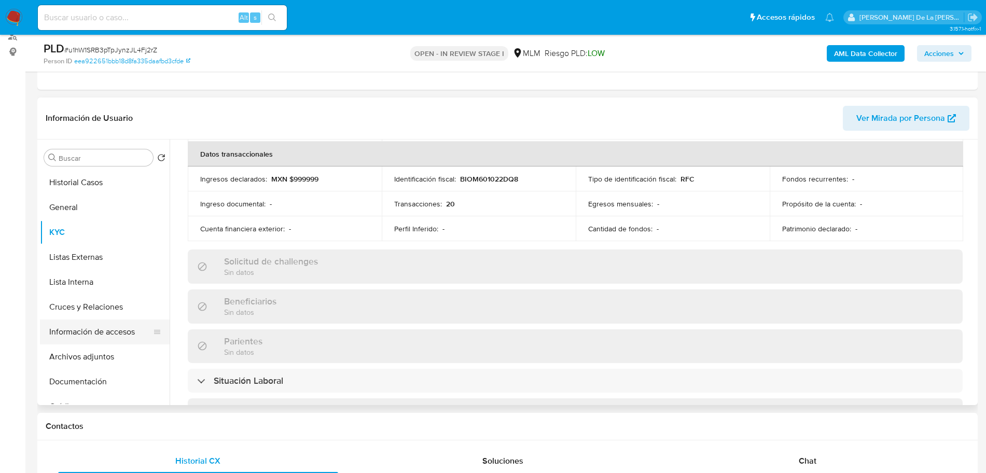
click at [90, 332] on button "Información de accesos" at bounding box center [100, 332] width 121 height 25
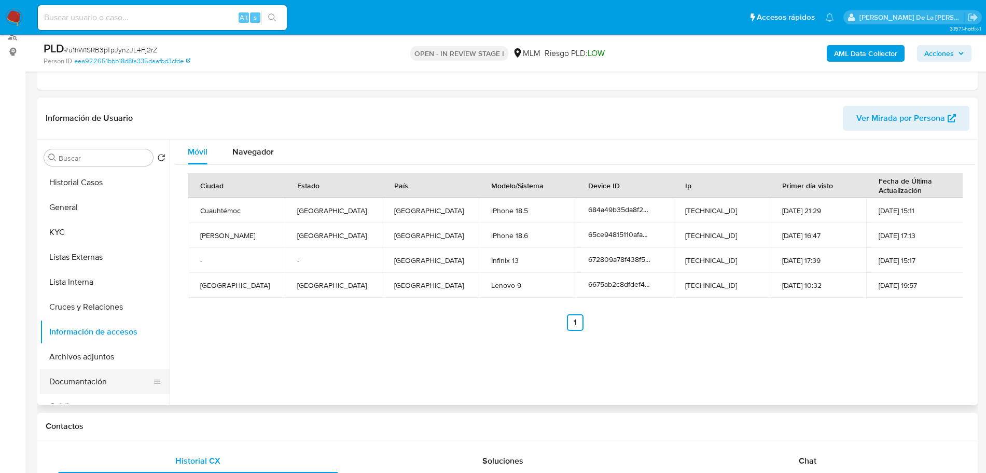
click at [91, 381] on button "Documentación" at bounding box center [100, 381] width 121 height 25
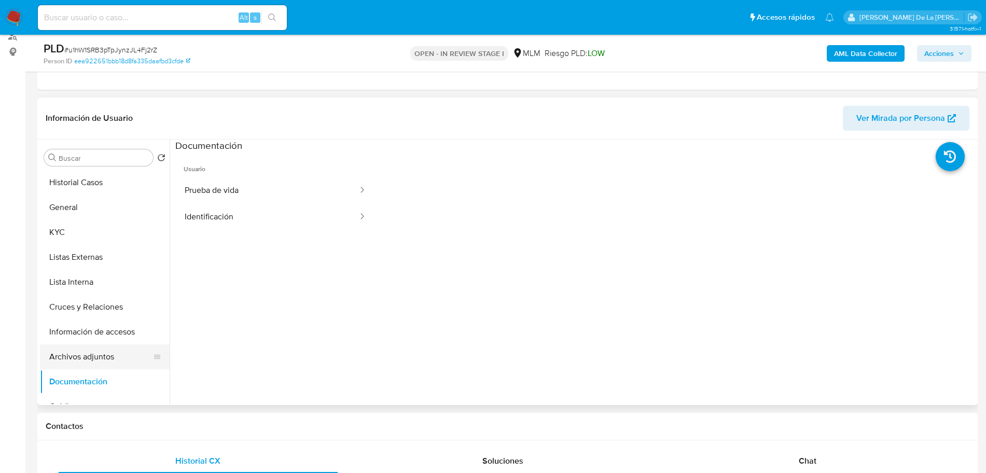
scroll to position [65, 0]
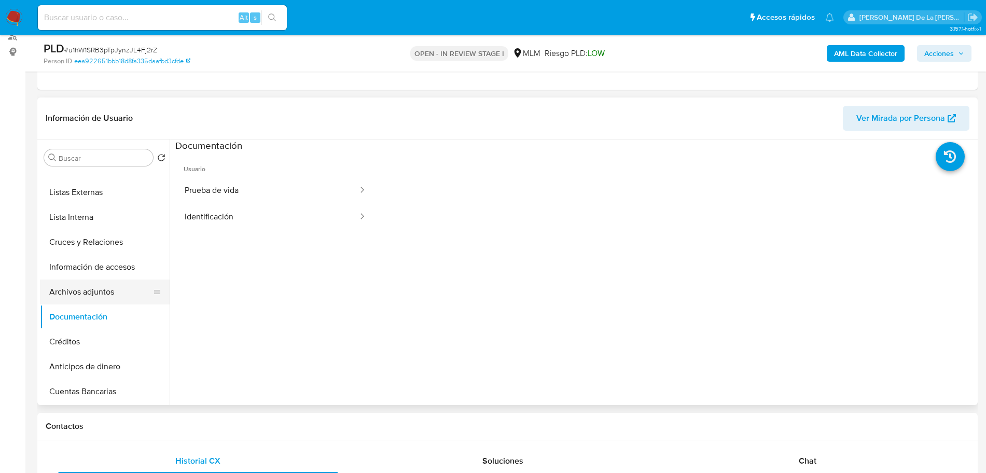
click at [109, 280] on button "Archivos adjuntos" at bounding box center [100, 292] width 121 height 25
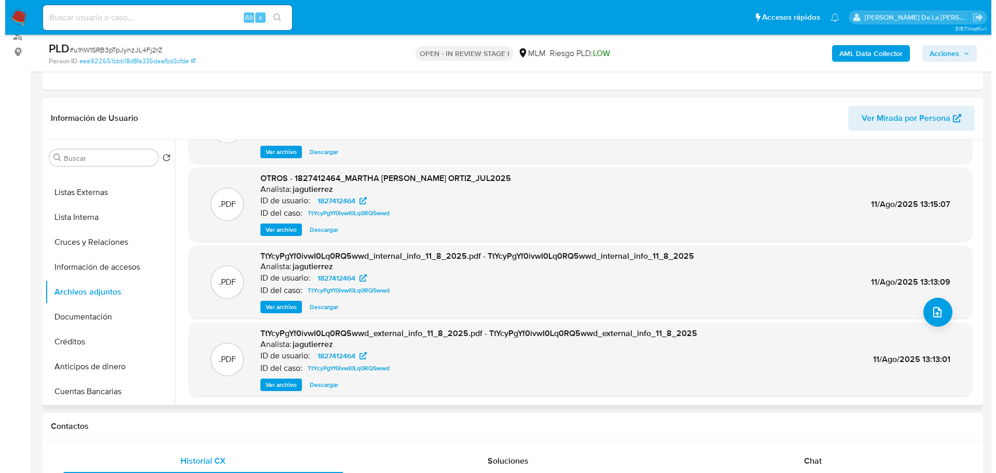
scroll to position [58, 0]
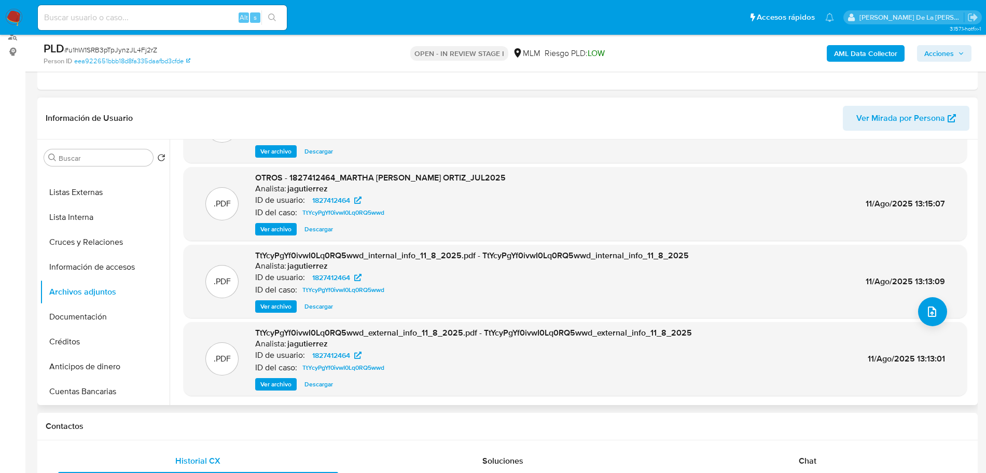
click at [260, 304] on button "Ver archivo" at bounding box center [276, 306] width 42 height 12
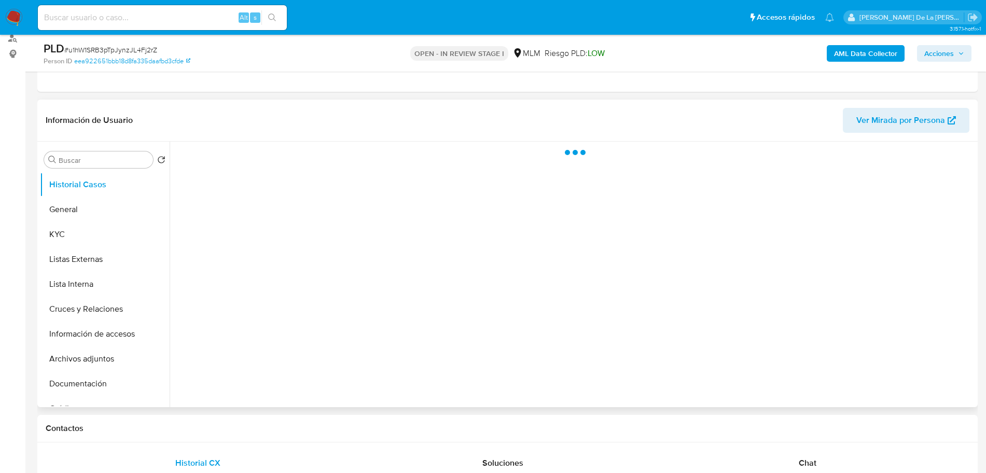
scroll to position [130, 0]
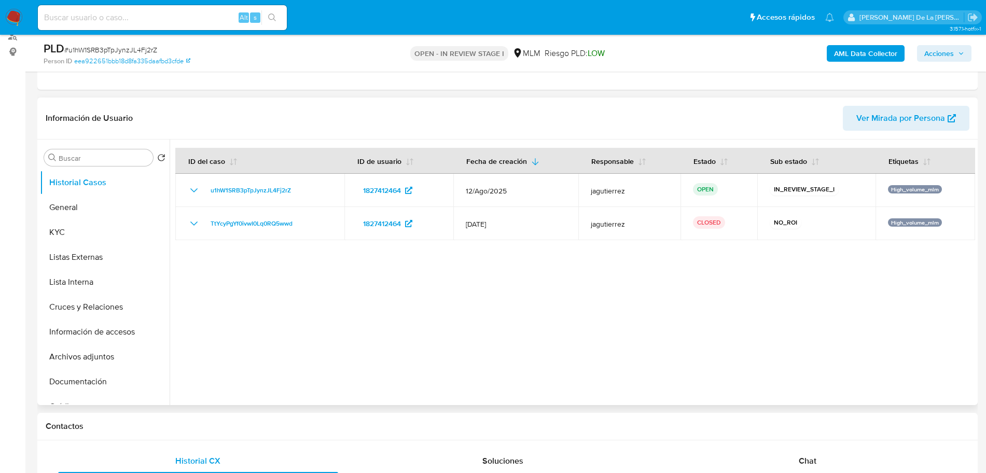
select select "10"
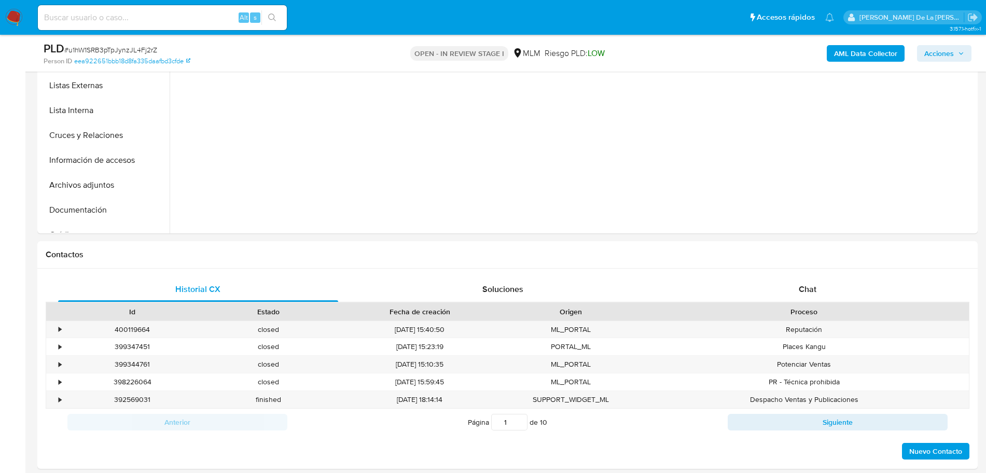
scroll to position [195, 0]
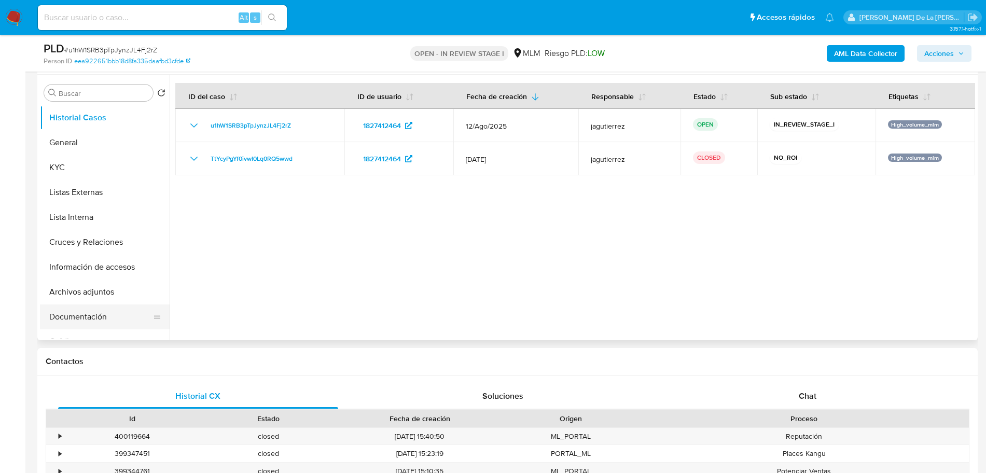
click at [90, 310] on button "Documentación" at bounding box center [100, 317] width 121 height 25
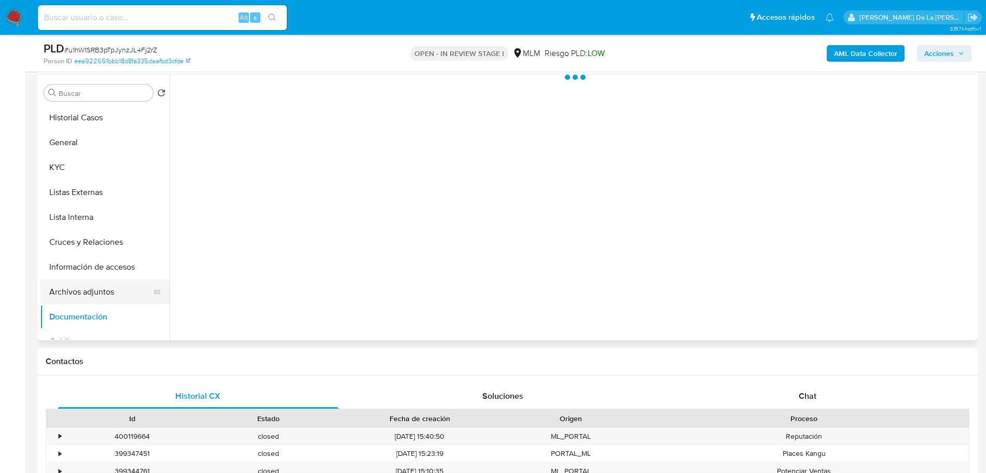
click at [104, 291] on button "Archivos adjuntos" at bounding box center [100, 292] width 121 height 25
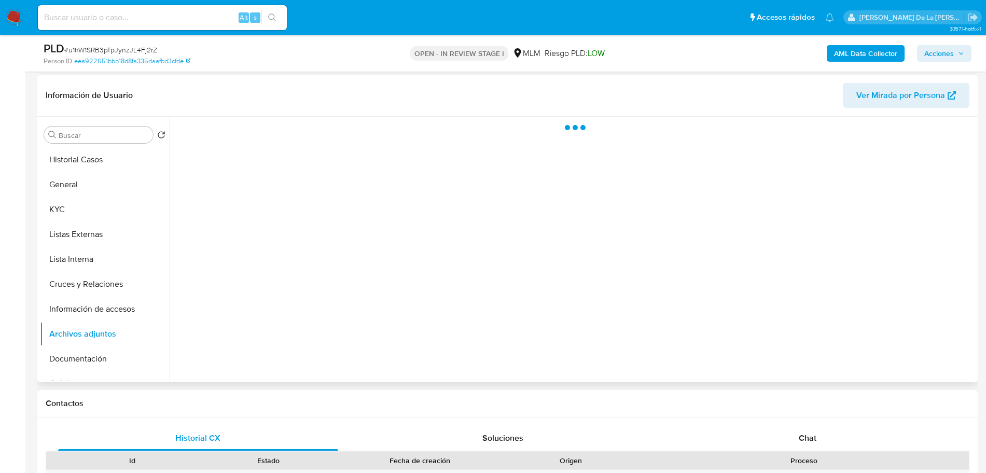
scroll to position [130, 0]
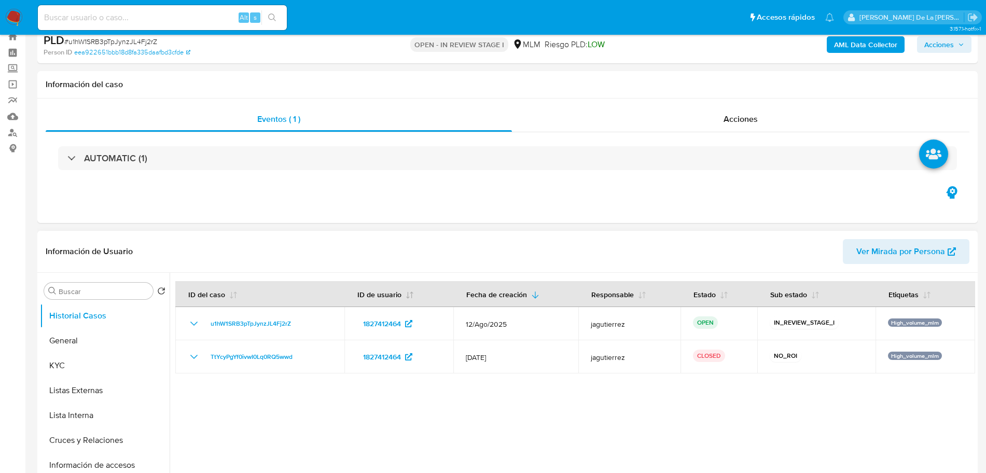
select select "10"
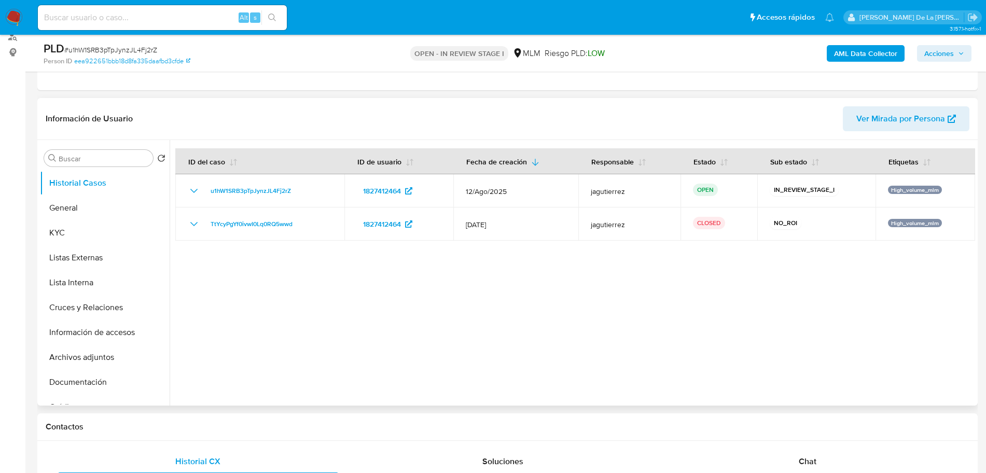
scroll to position [130, 0]
click at [92, 364] on button "Archivos adjuntos" at bounding box center [100, 357] width 121 height 25
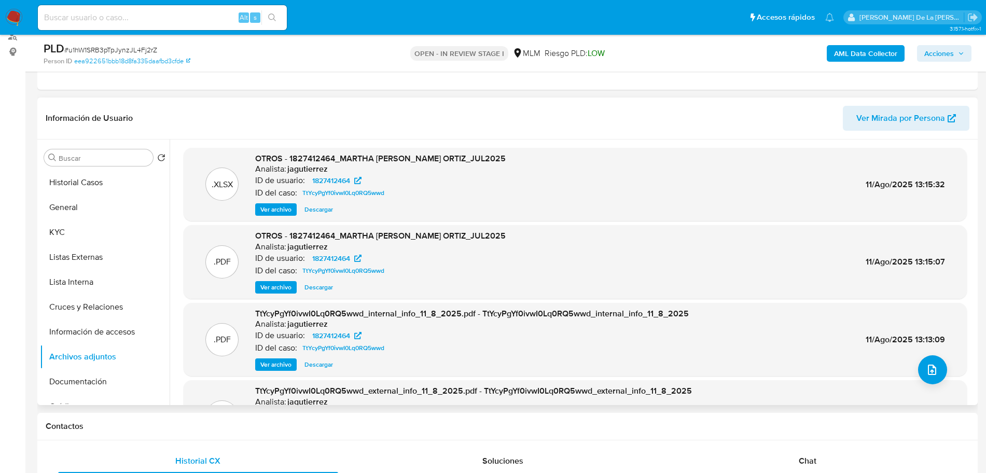
click at [277, 367] on span "Ver archivo" at bounding box center [276, 365] width 31 height 10
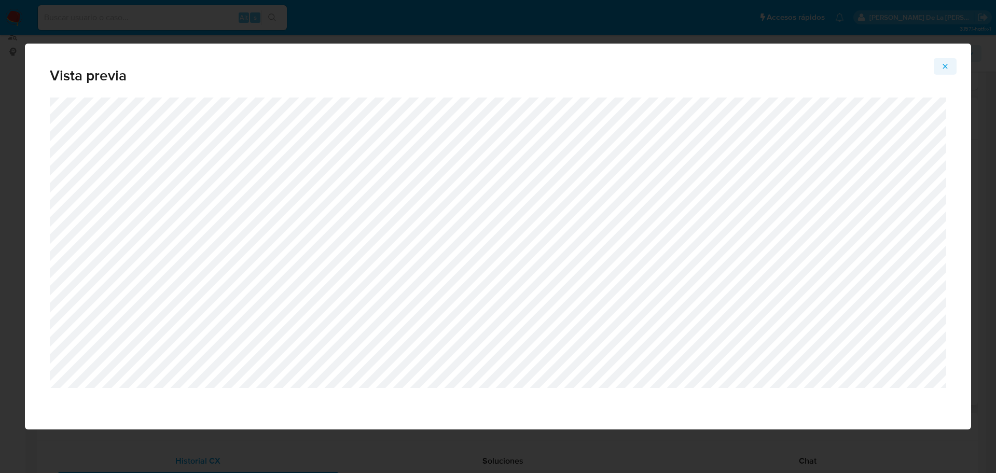
click at [943, 63] on icon "Attachment preview" at bounding box center [945, 66] width 8 height 8
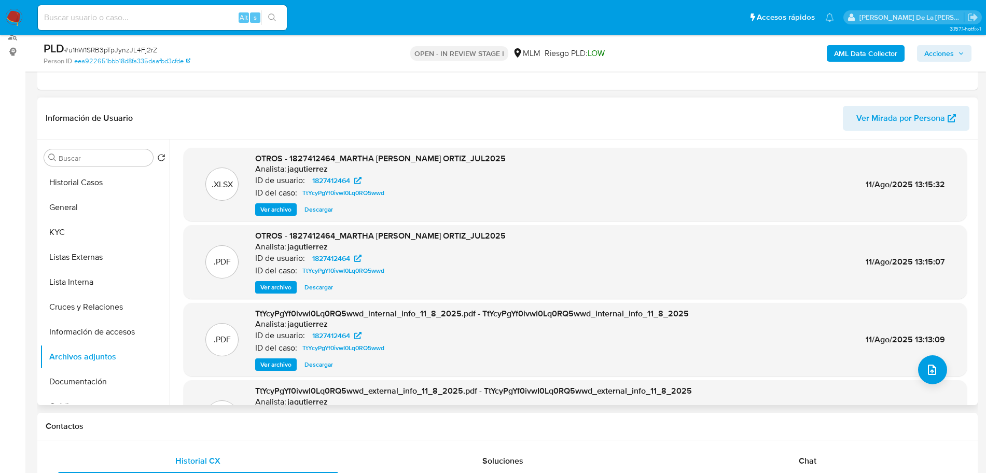
scroll to position [58, 0]
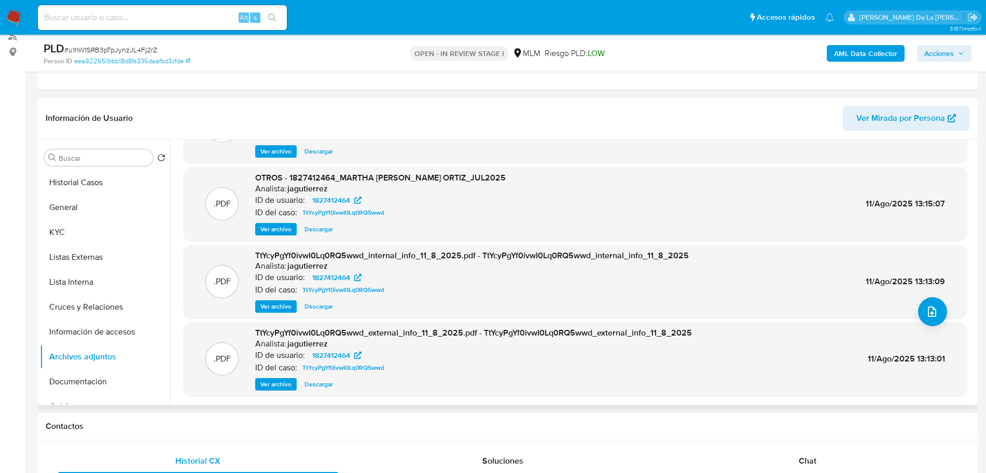
click at [268, 375] on div "TtYcyPgYf0ivwI0Lq0RQ5wwd_external_info_11_8_2025.pdf - TtYcyPgYf0ivwI0Lq0RQ5wwd…" at bounding box center [473, 358] width 437 height 63
click at [268, 381] on span "Ver archivo" at bounding box center [276, 384] width 31 height 10
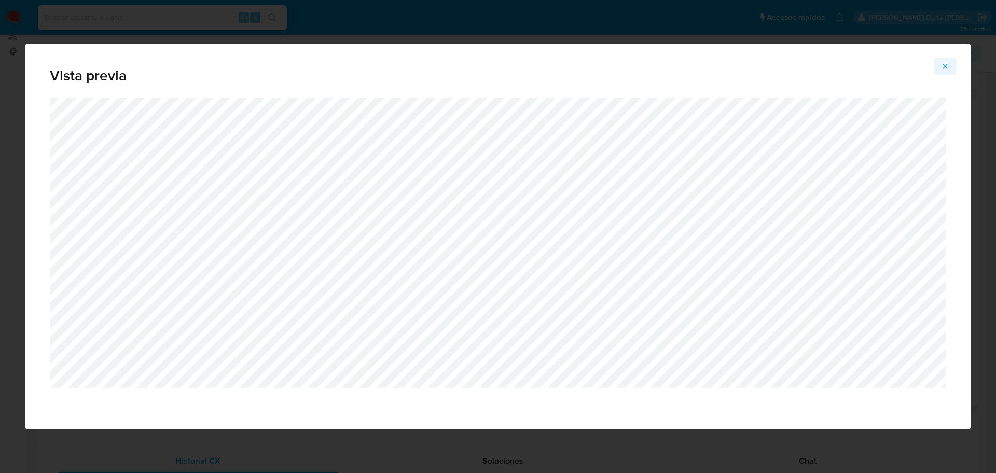
click at [938, 64] on button "Attachment preview" at bounding box center [945, 66] width 23 height 17
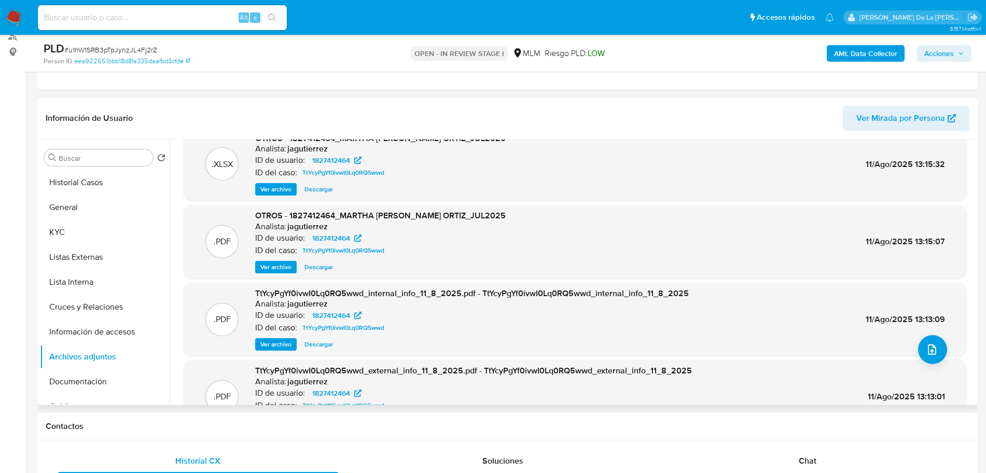
scroll to position [0, 0]
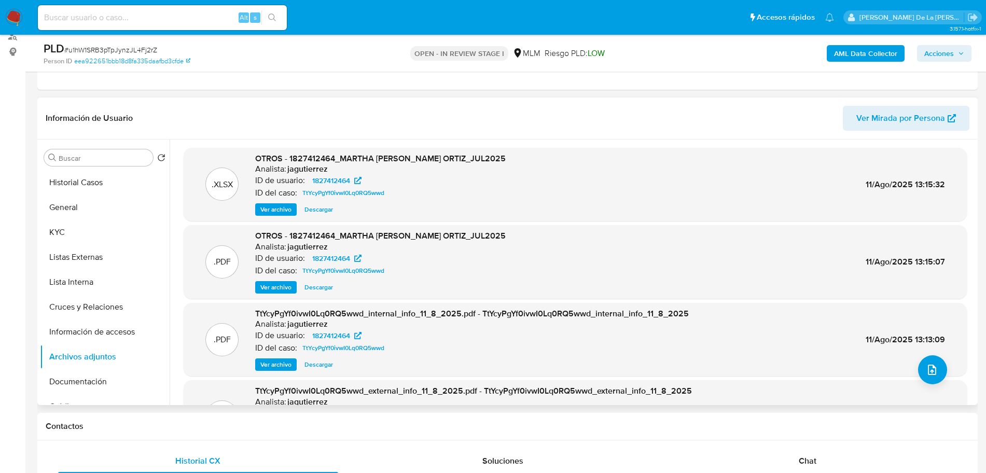
click at [273, 292] on span "Ver archivo" at bounding box center [276, 287] width 31 height 10
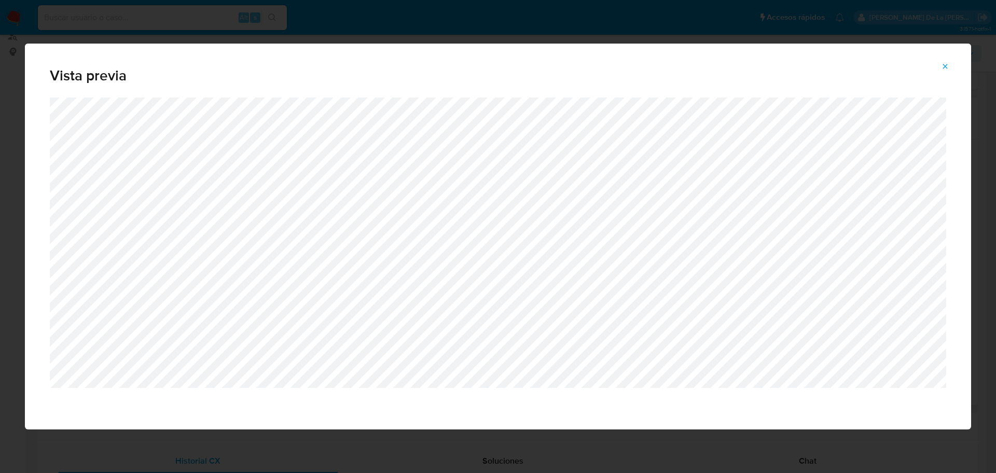
drag, startPoint x: 944, startPoint y: 64, endPoint x: 939, endPoint y: 67, distance: 6.1
click at [944, 65] on icon "Attachment preview" at bounding box center [945, 66] width 8 height 8
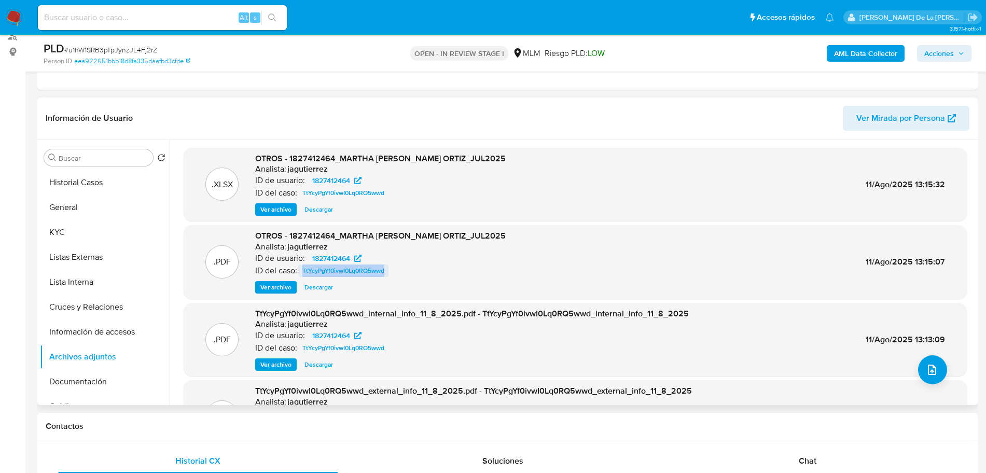
drag, startPoint x: 393, startPoint y: 270, endPoint x: 301, endPoint y: 271, distance: 92.4
click at [301, 271] on div "ID del caso: TtYcyPgYf0ivwI0Lq0RQ5wwd" at bounding box center [380, 271] width 251 height 12
copy span "TtYcyPgYf0ivwI0Lq0RQ5wwd"
